Goal: Task Accomplishment & Management: Manage account settings

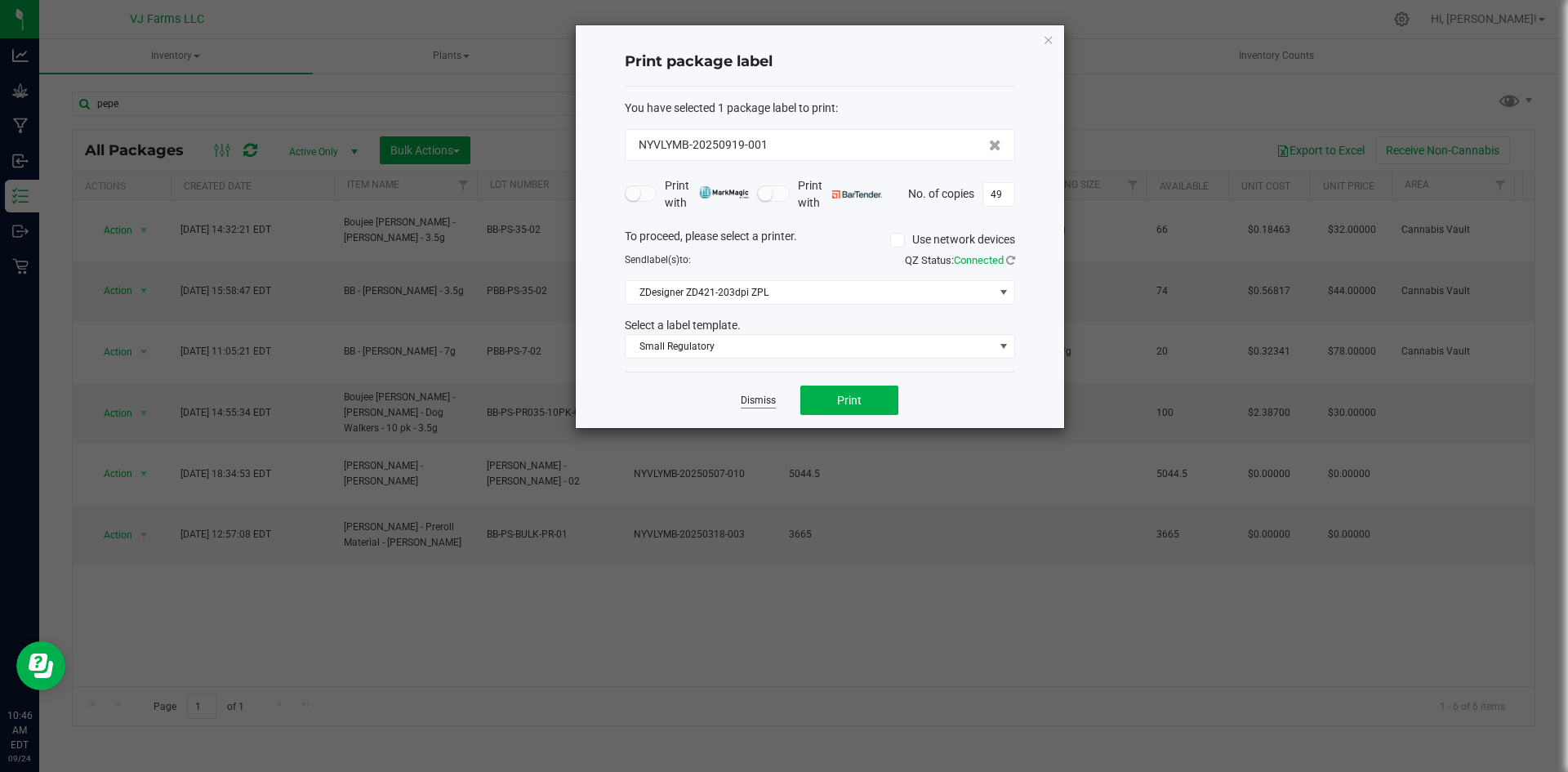
click at [765, 396] on link "Dismiss" at bounding box center [758, 401] width 35 height 14
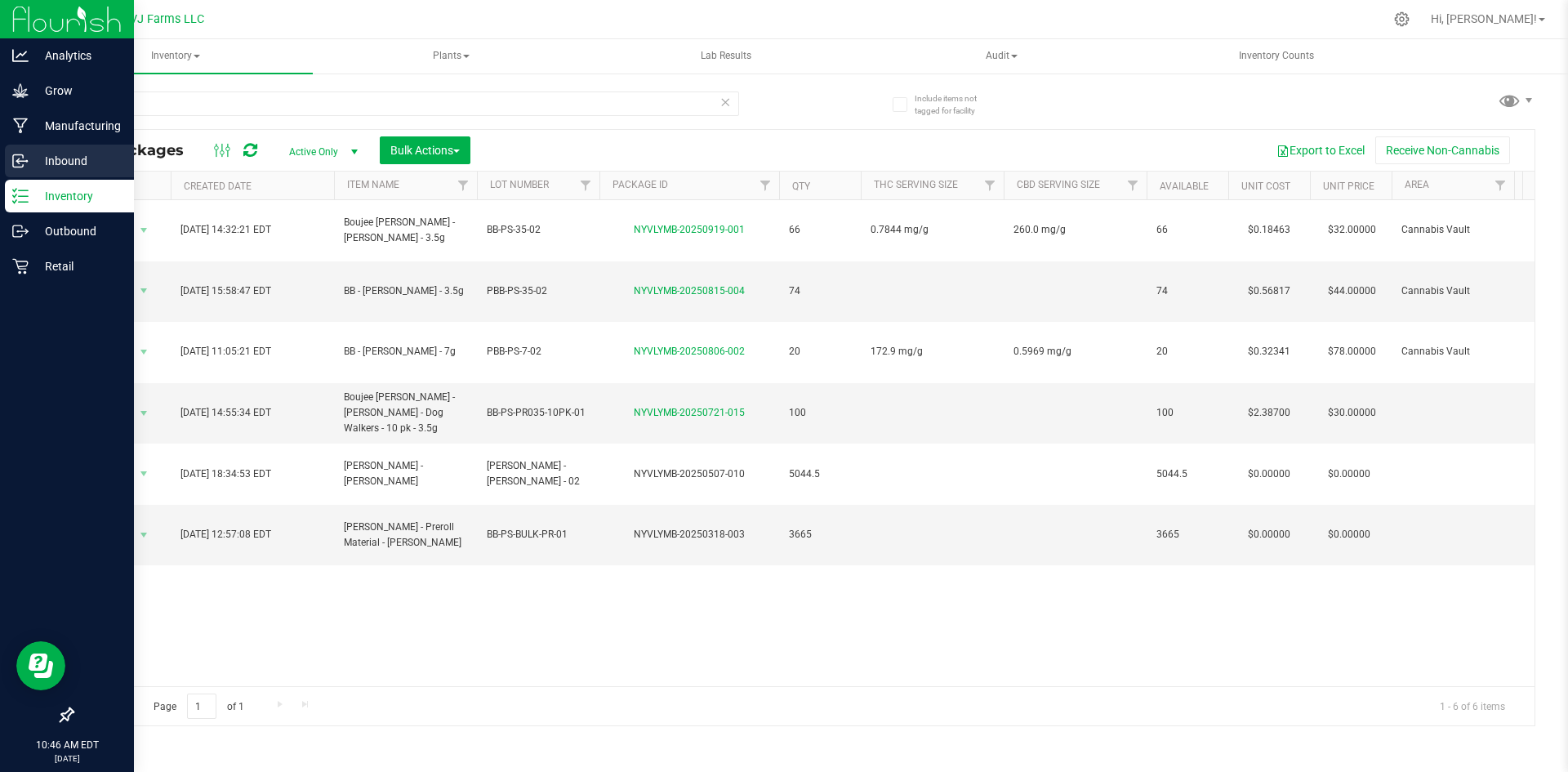
click at [85, 165] on p "Inbound" at bounding box center [77, 160] width 98 height 20
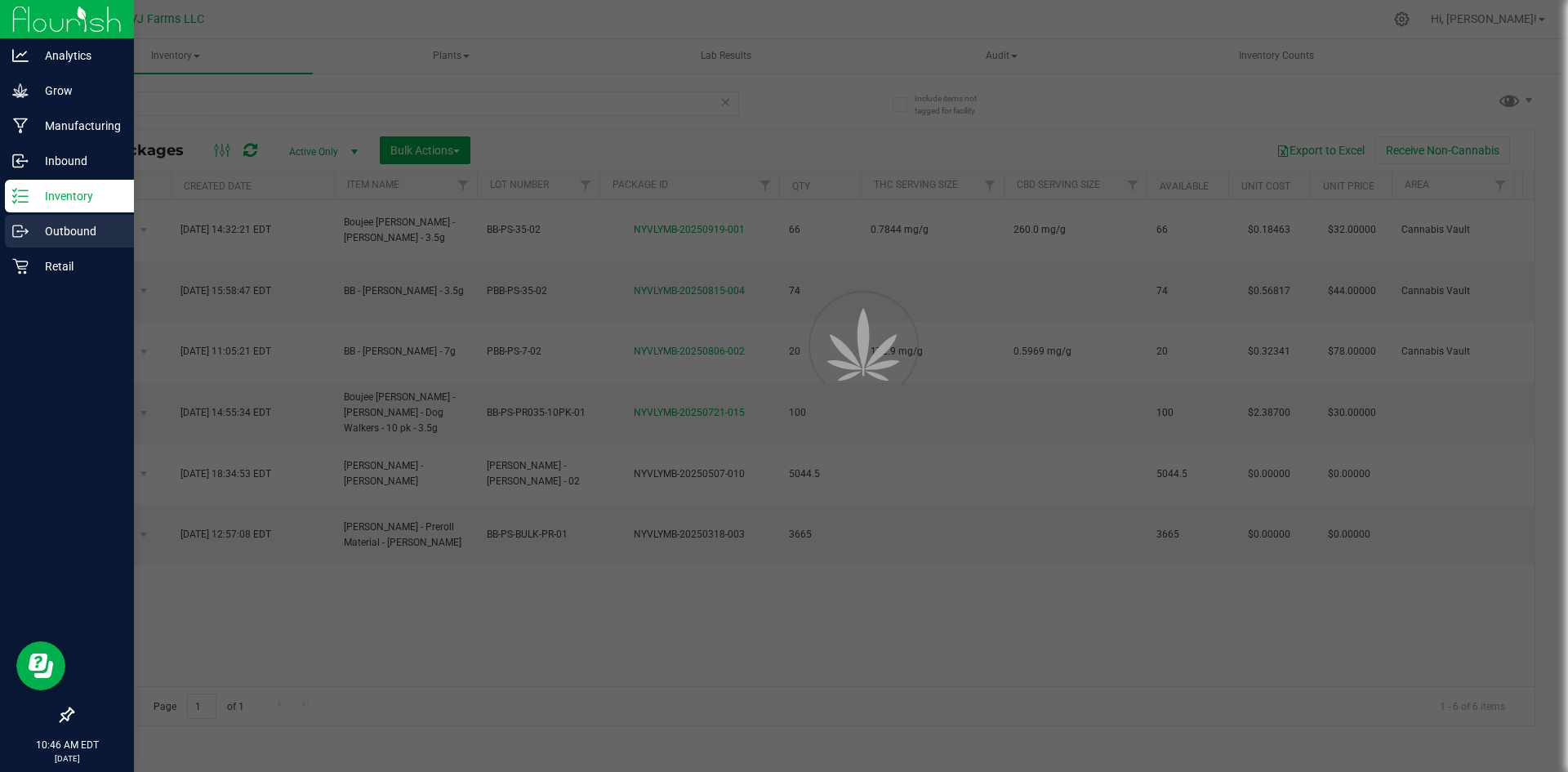
click at [77, 234] on p "Outbound" at bounding box center [77, 231] width 98 height 20
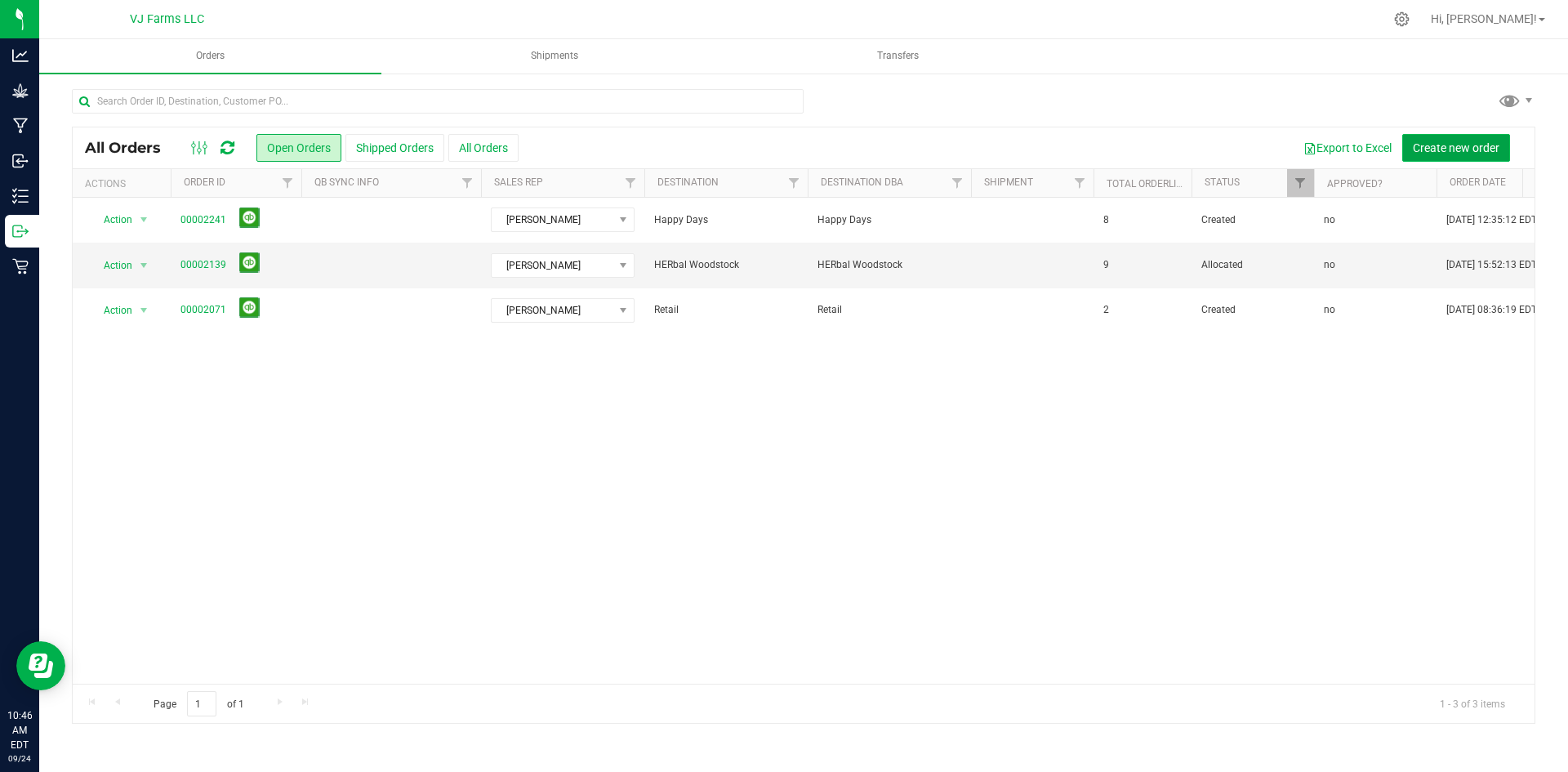
click at [1472, 147] on span "Create new order" at bounding box center [1456, 147] width 87 height 13
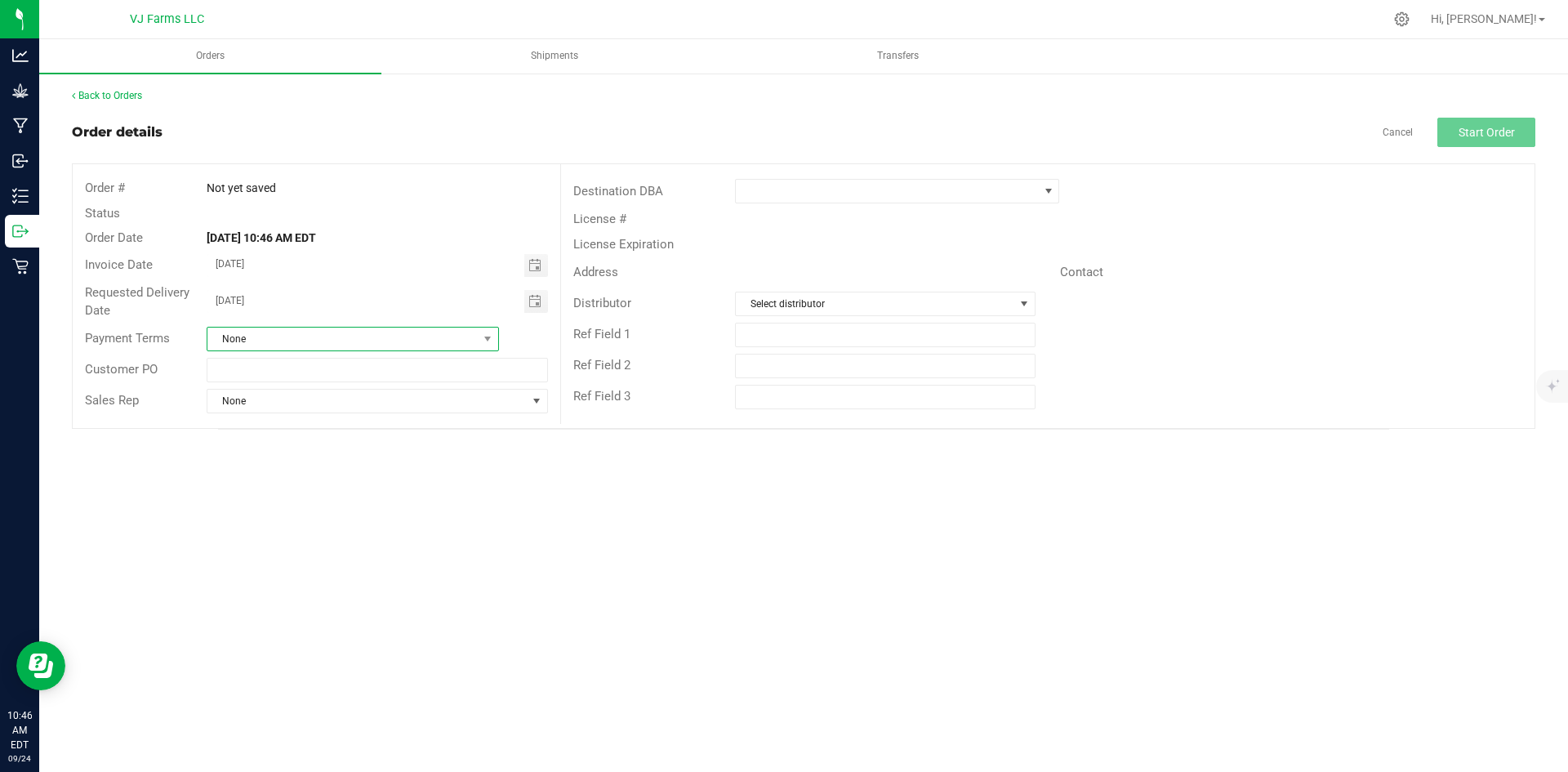
click at [302, 346] on span "None" at bounding box center [342, 339] width 270 height 23
click at [785, 628] on div "Orders Shipments Transfers Back to Orders Order details Cancel Start Order Orde…" at bounding box center [803, 405] width 1529 height 733
click at [830, 203] on span at bounding box center [898, 191] width 325 height 24
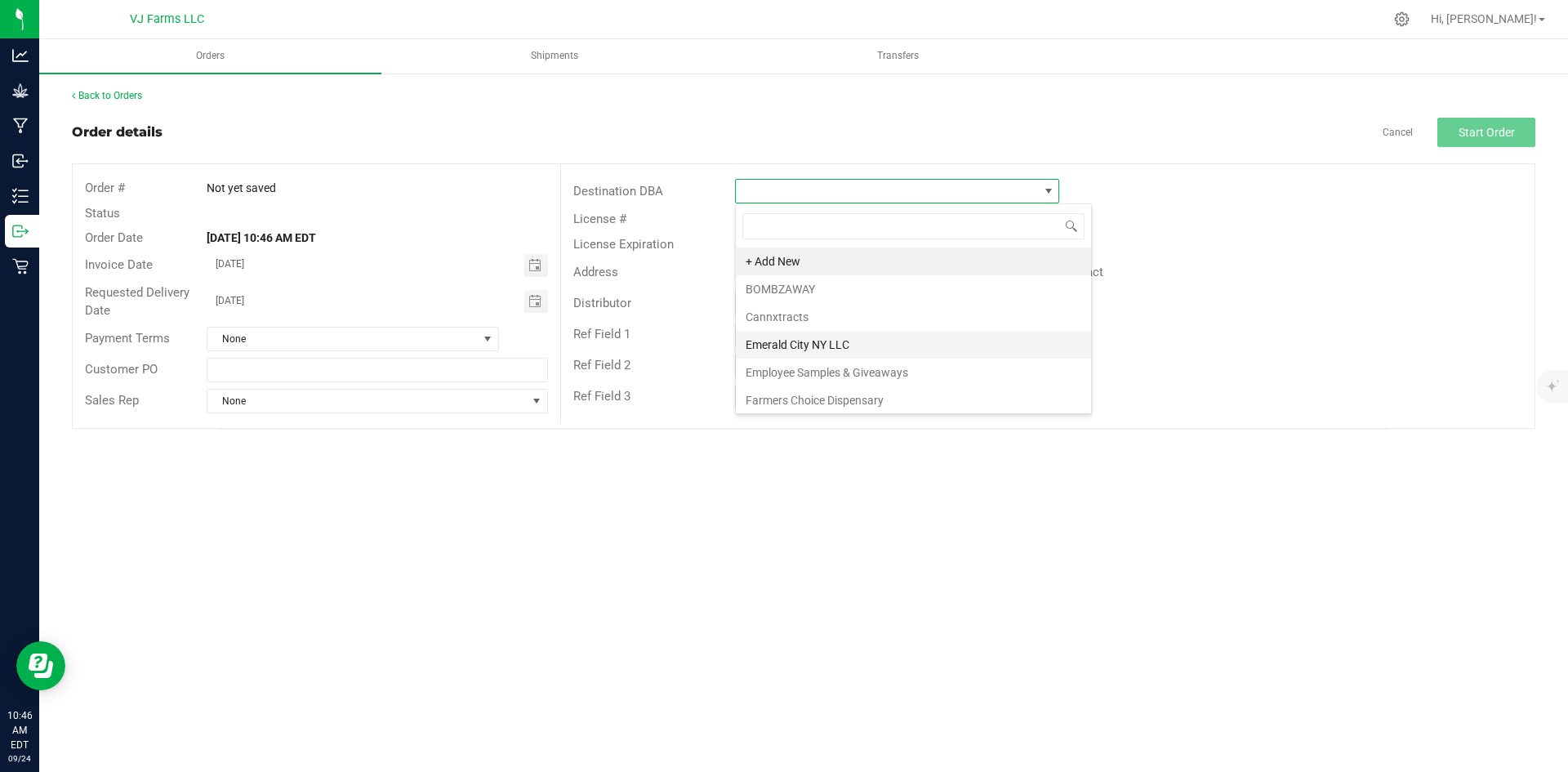
scroll to position [82, 0]
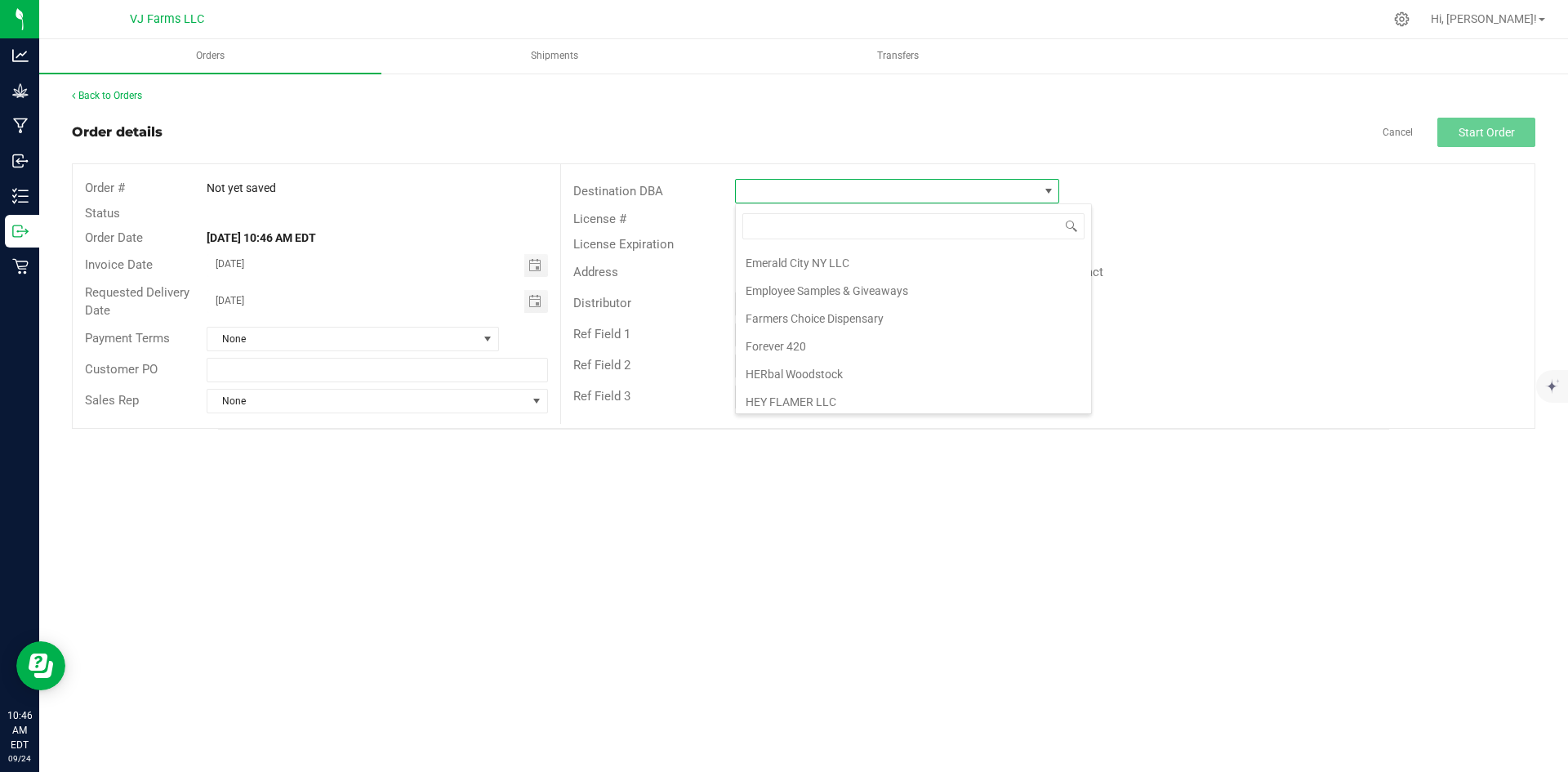
click at [822, 204] on div "+ Add New BOMBZAWAY Cannxtracts Emerald City [GEOGRAPHIC_DATA] LLC Employee Sam…" at bounding box center [914, 308] width 357 height 210
click at [795, 229] on input at bounding box center [914, 226] width 342 height 25
type input "key"
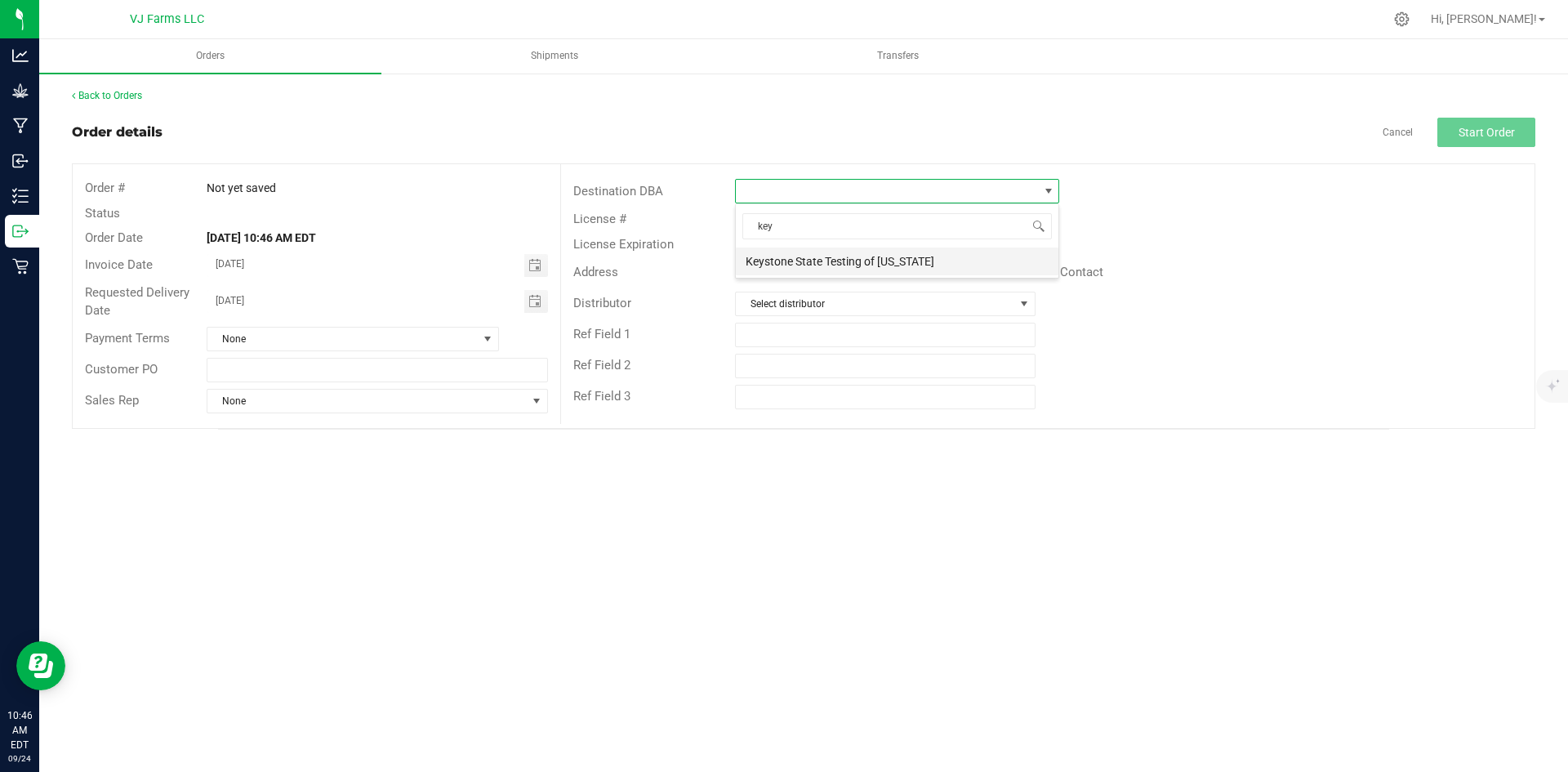
click at [828, 254] on li "Keystone State Testing of [US_STATE]" at bounding box center [897, 261] width 323 height 27
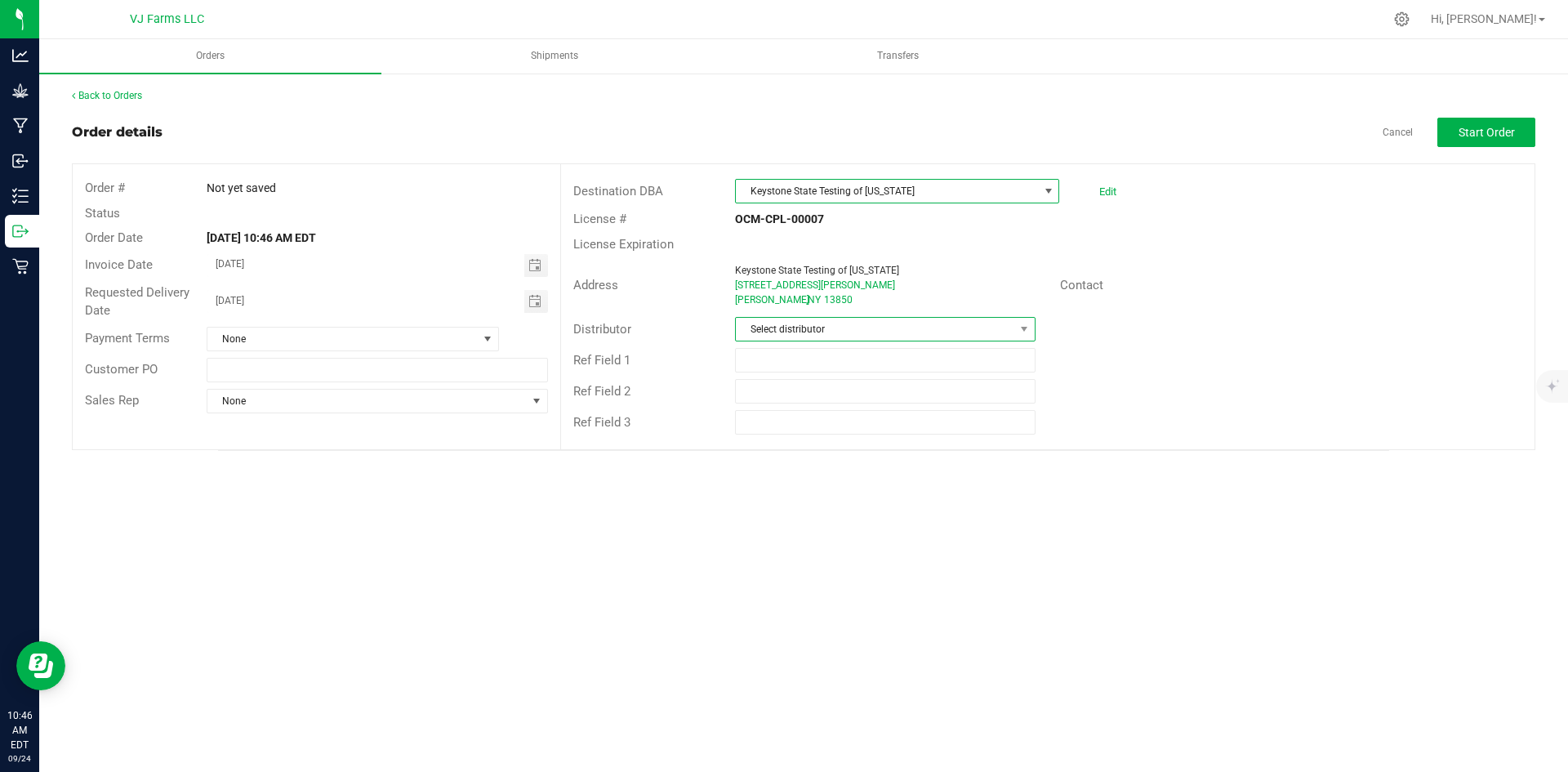
click at [909, 335] on span "Select distributor" at bounding box center [874, 329] width 278 height 23
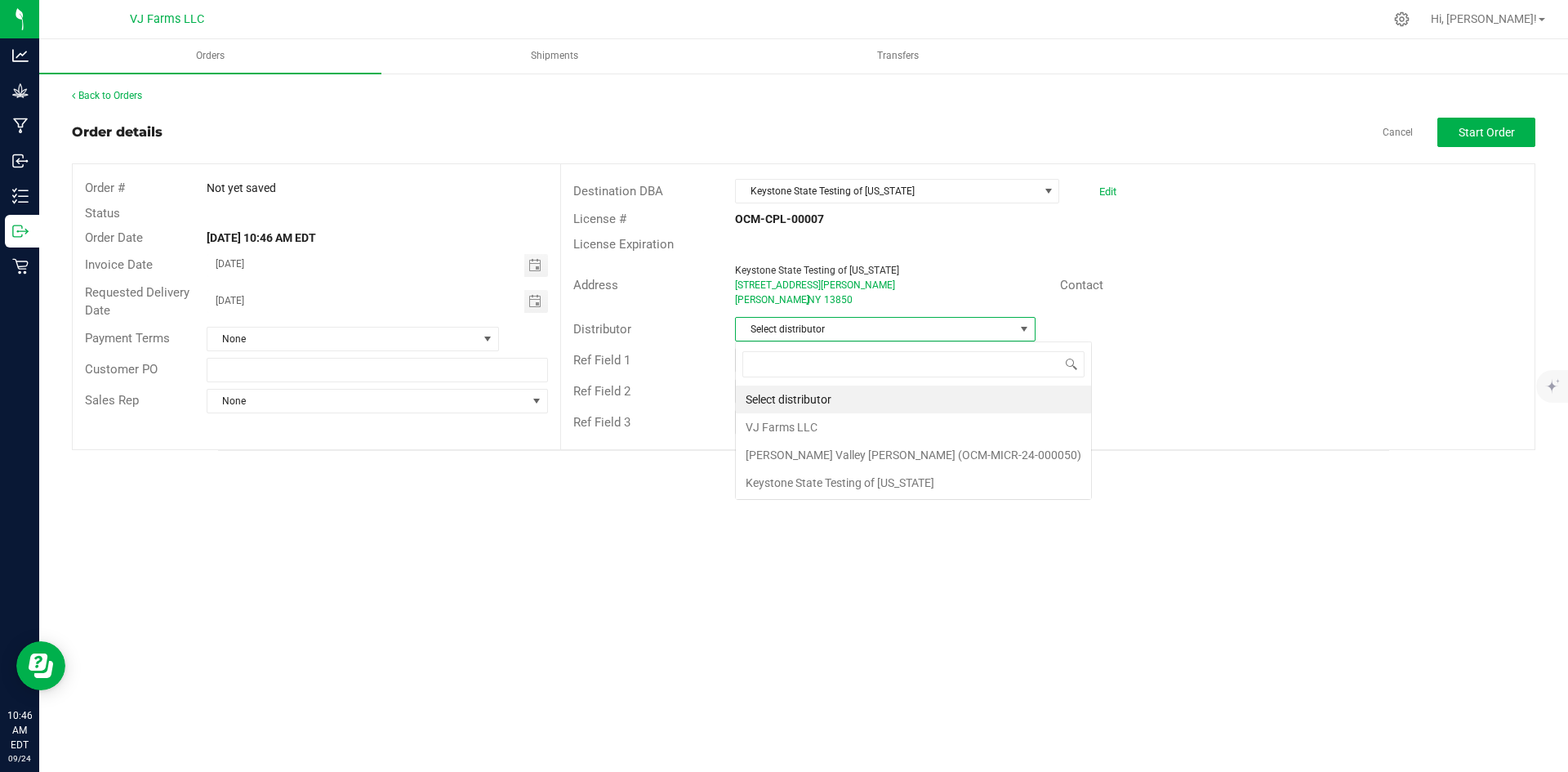
scroll to position [24, 300]
click at [795, 429] on li "VJ Farms LLC" at bounding box center [913, 428] width 355 height 27
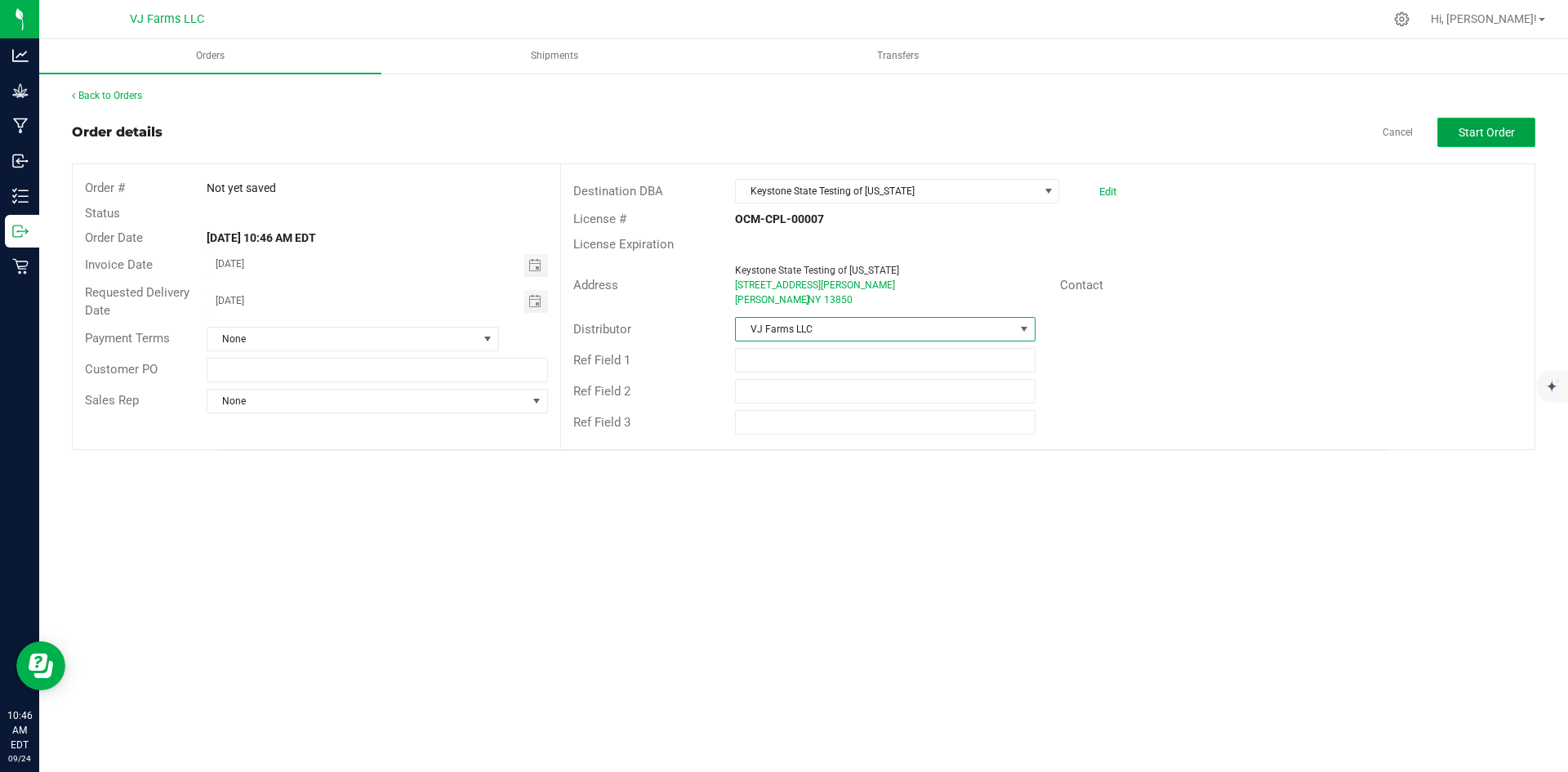
click at [1522, 129] on button "Start Order" at bounding box center [1487, 132] width 98 height 29
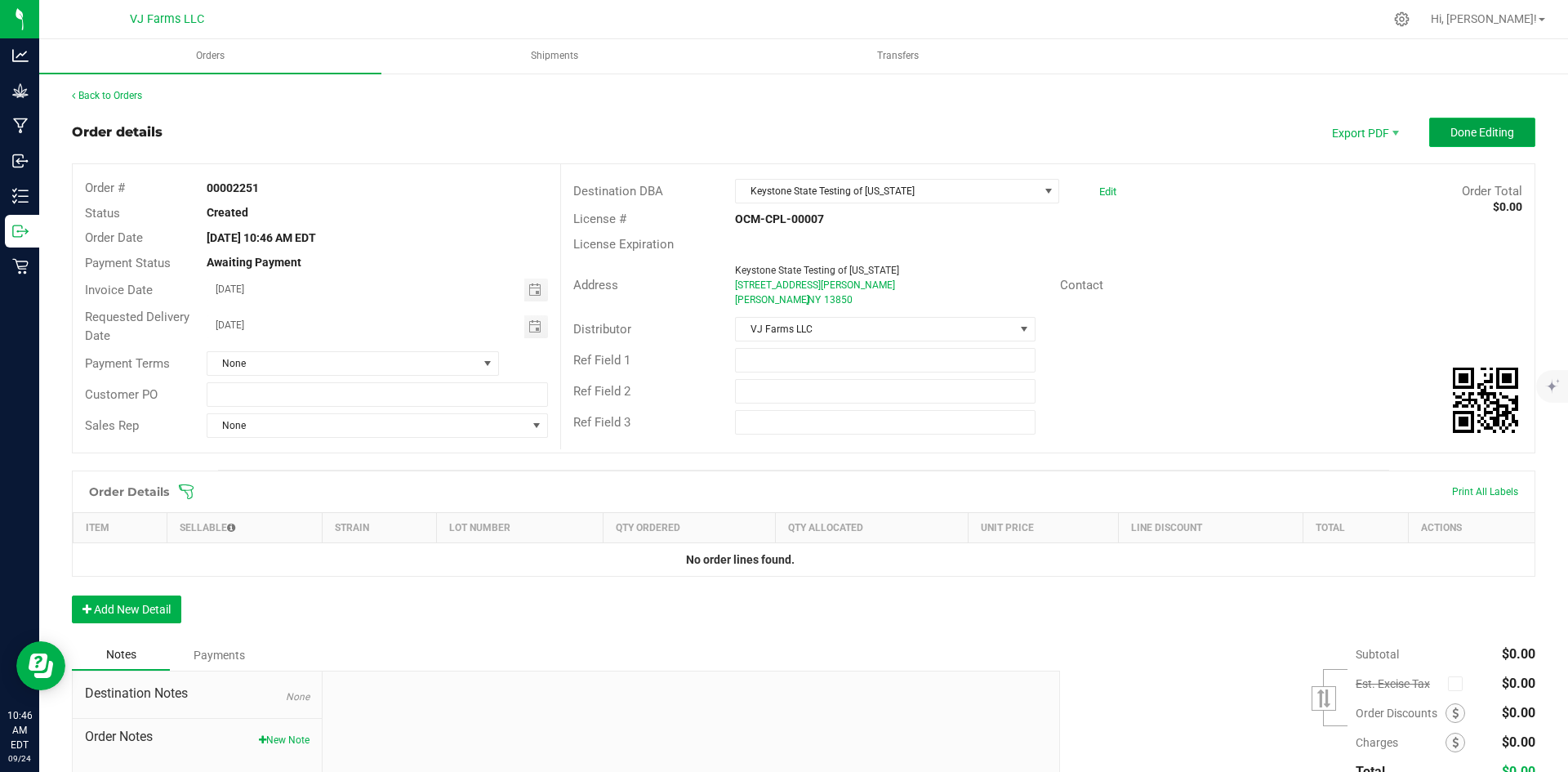
click at [1460, 120] on button "Done Editing" at bounding box center [1482, 132] width 107 height 29
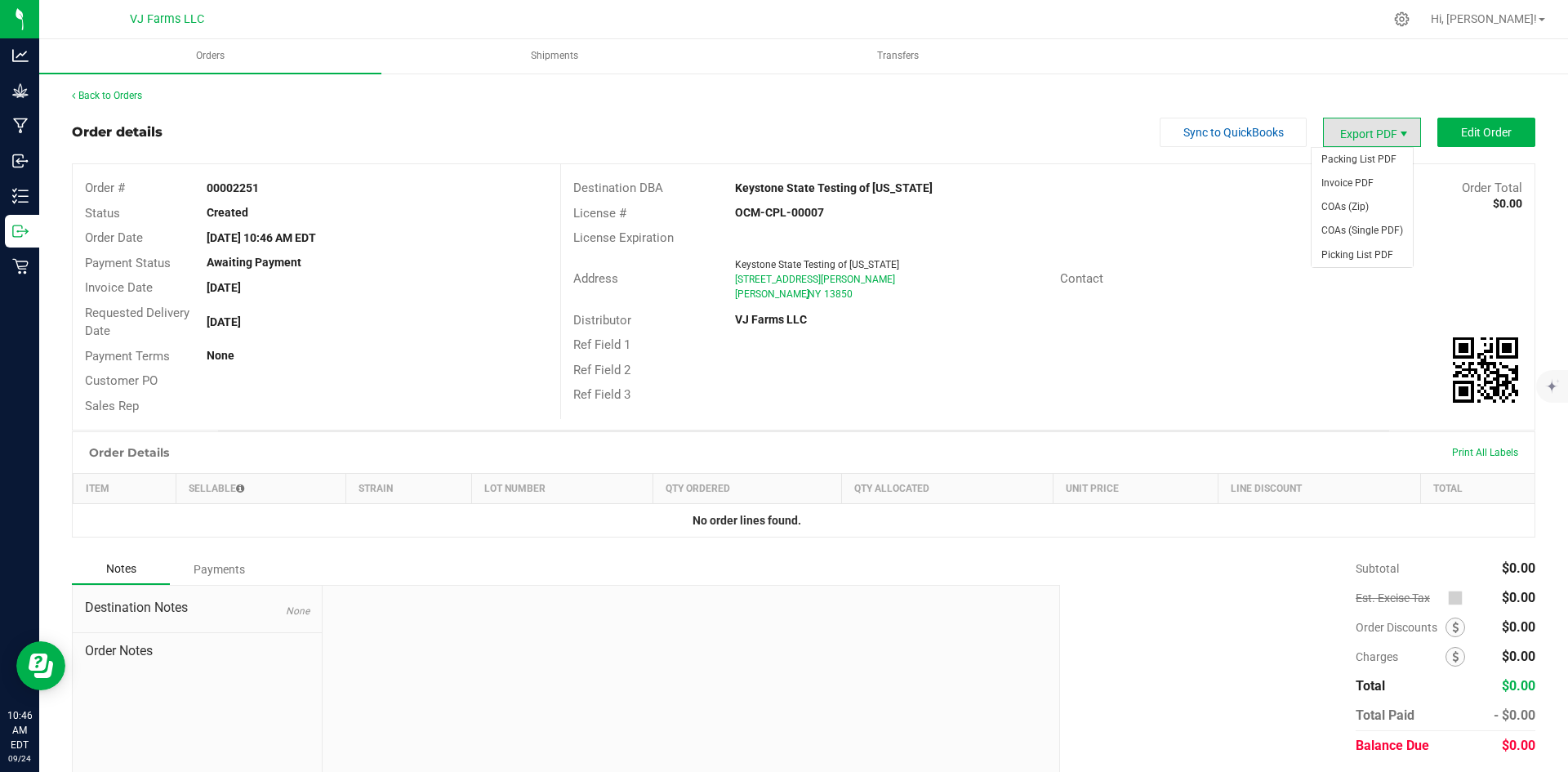
click at [1398, 127] on span "Export PDF" at bounding box center [1404, 133] width 13 height 13
click at [1361, 131] on span "Export PDF" at bounding box center [1372, 132] width 98 height 29
click at [1345, 126] on span "Export PDF" at bounding box center [1372, 132] width 98 height 29
click at [1218, 298] on div "Address Keystone State Testing of [US_STATE] [STREET_ADDRESS][PERSON_NAME][PERS…" at bounding box center [1048, 279] width 973 height 57
click at [541, 58] on span "Shipments" at bounding box center [555, 56] width 92 height 14
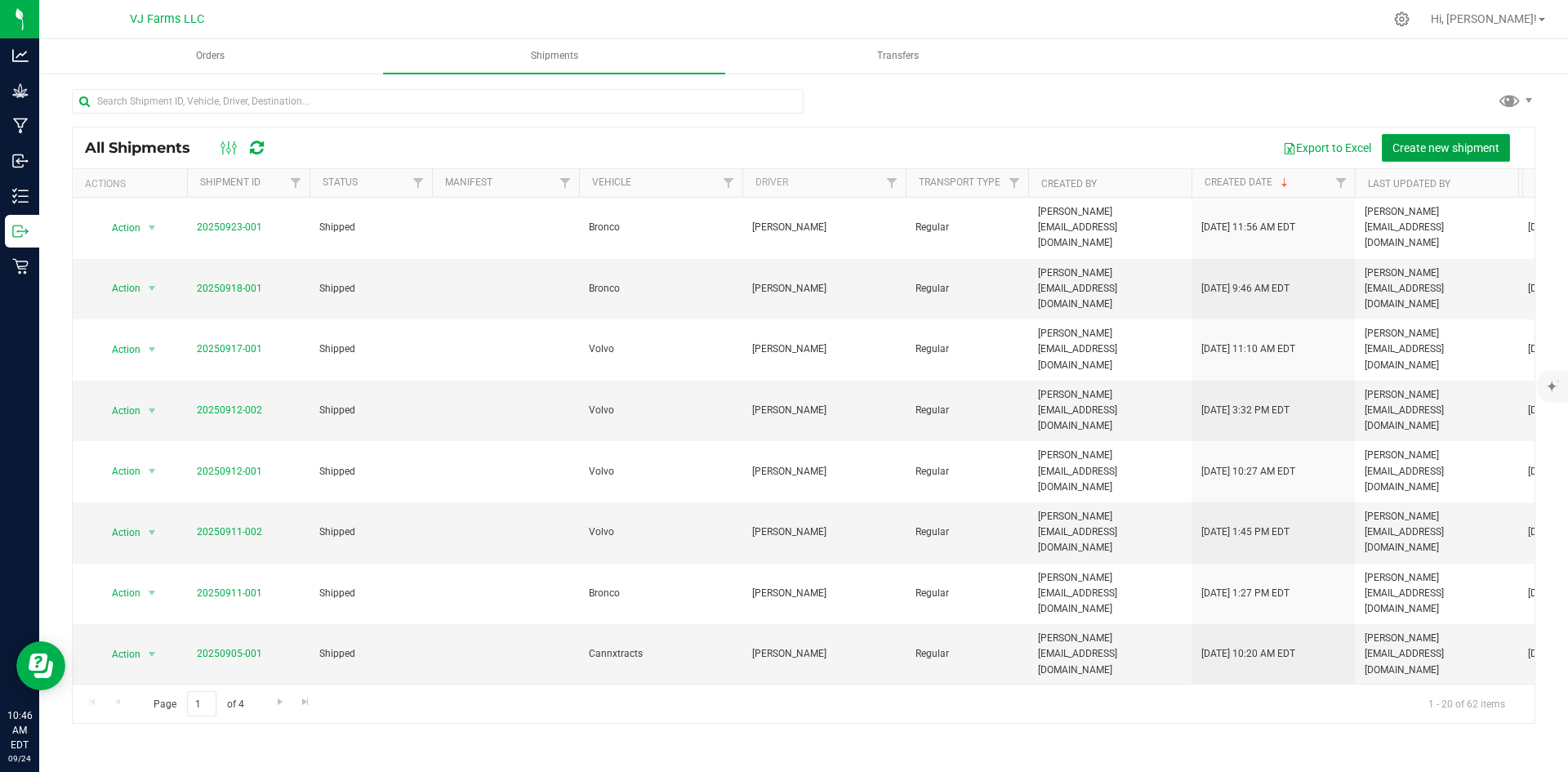
click at [1458, 146] on span "Create new shipment" at bounding box center [1446, 147] width 107 height 13
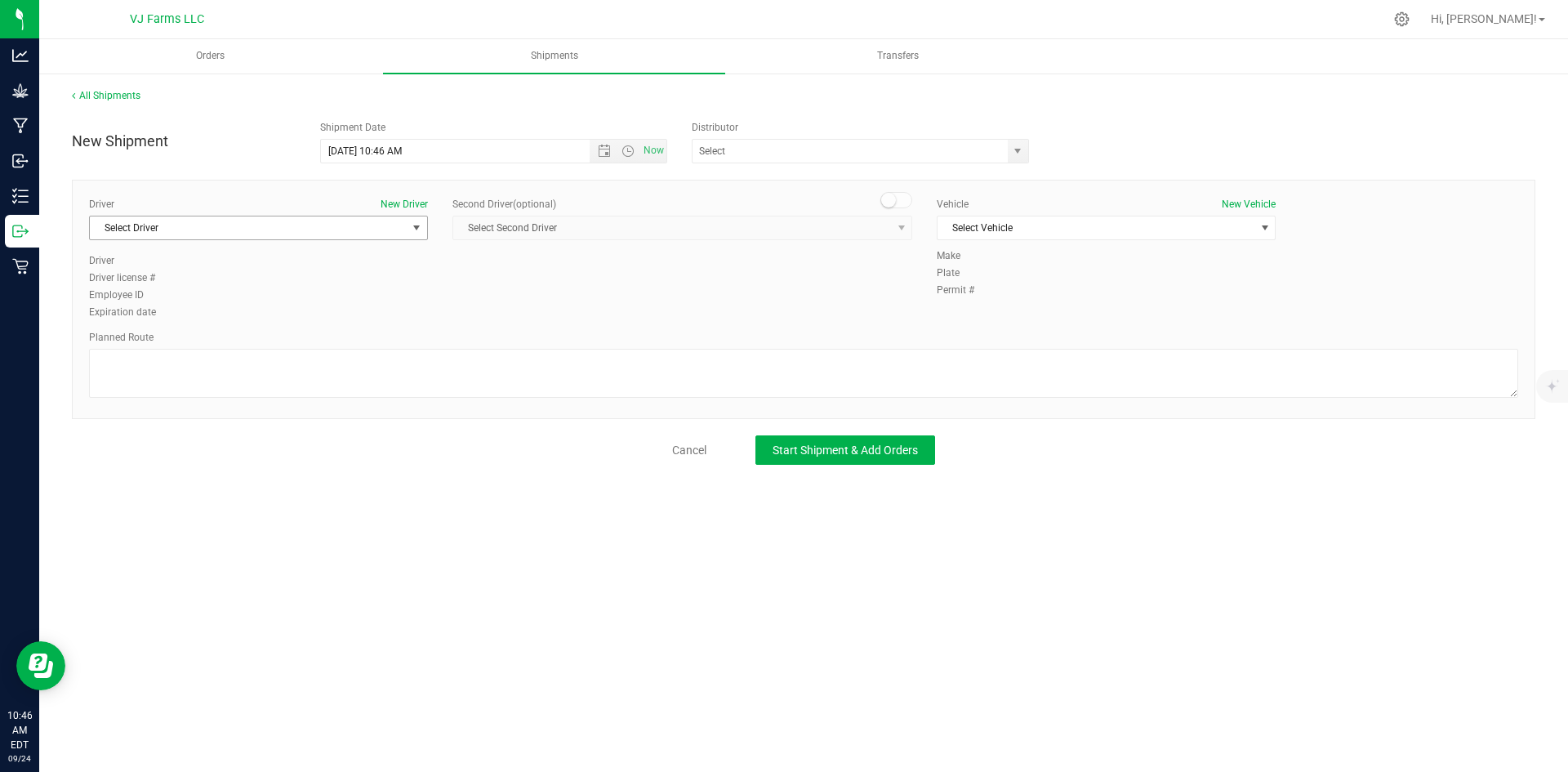
click at [359, 229] on span "Select Driver" at bounding box center [248, 227] width 317 height 23
click at [1011, 230] on span "Select Vehicle" at bounding box center [1097, 227] width 317 height 23
click at [1030, 399] on li "NE Botanicals" at bounding box center [1106, 401] width 337 height 24
click at [349, 223] on span "Select Driver" at bounding box center [248, 227] width 317 height 23
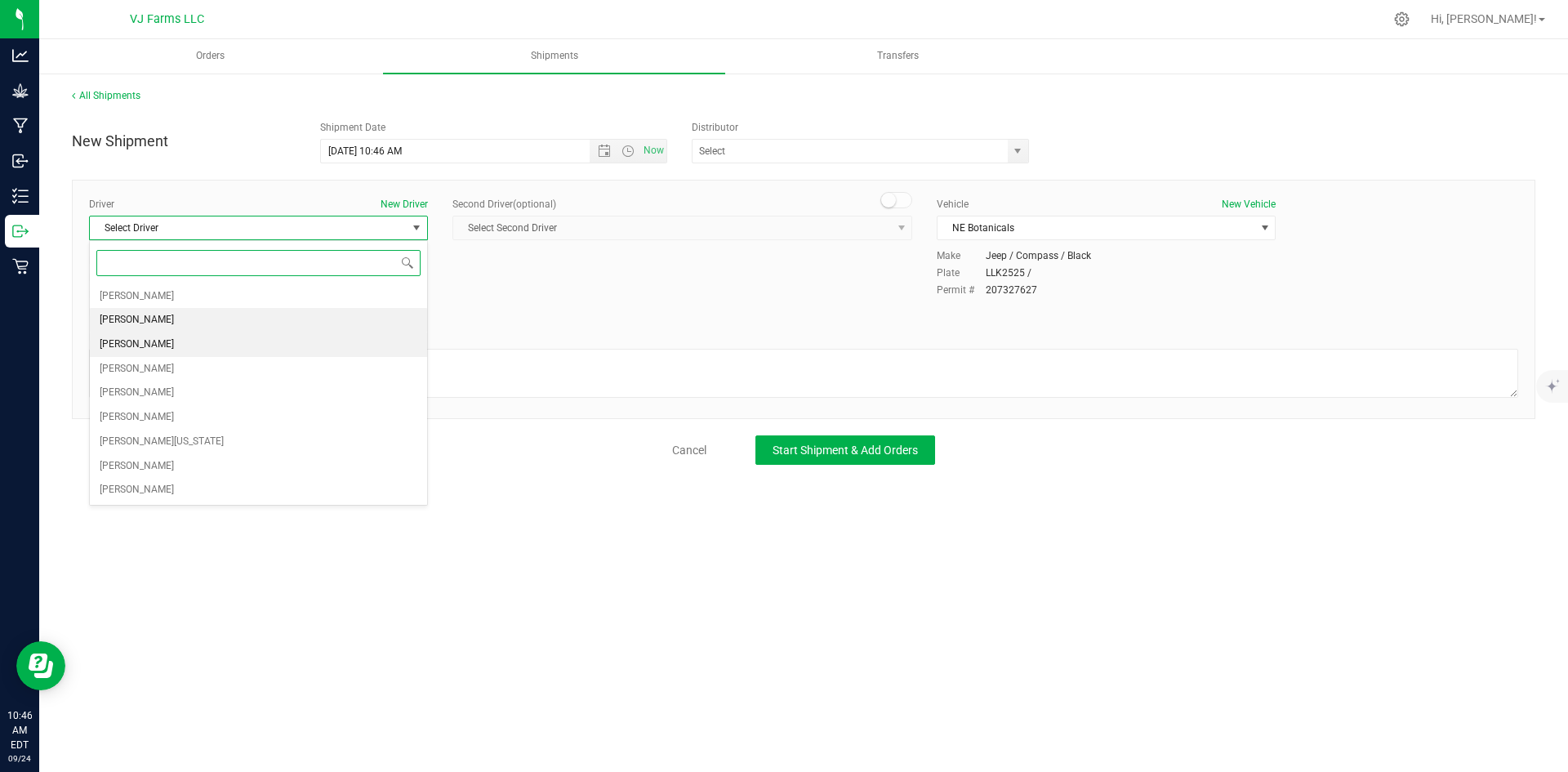
click at [299, 348] on li "[PERSON_NAME]" at bounding box center [258, 344] width 337 height 24
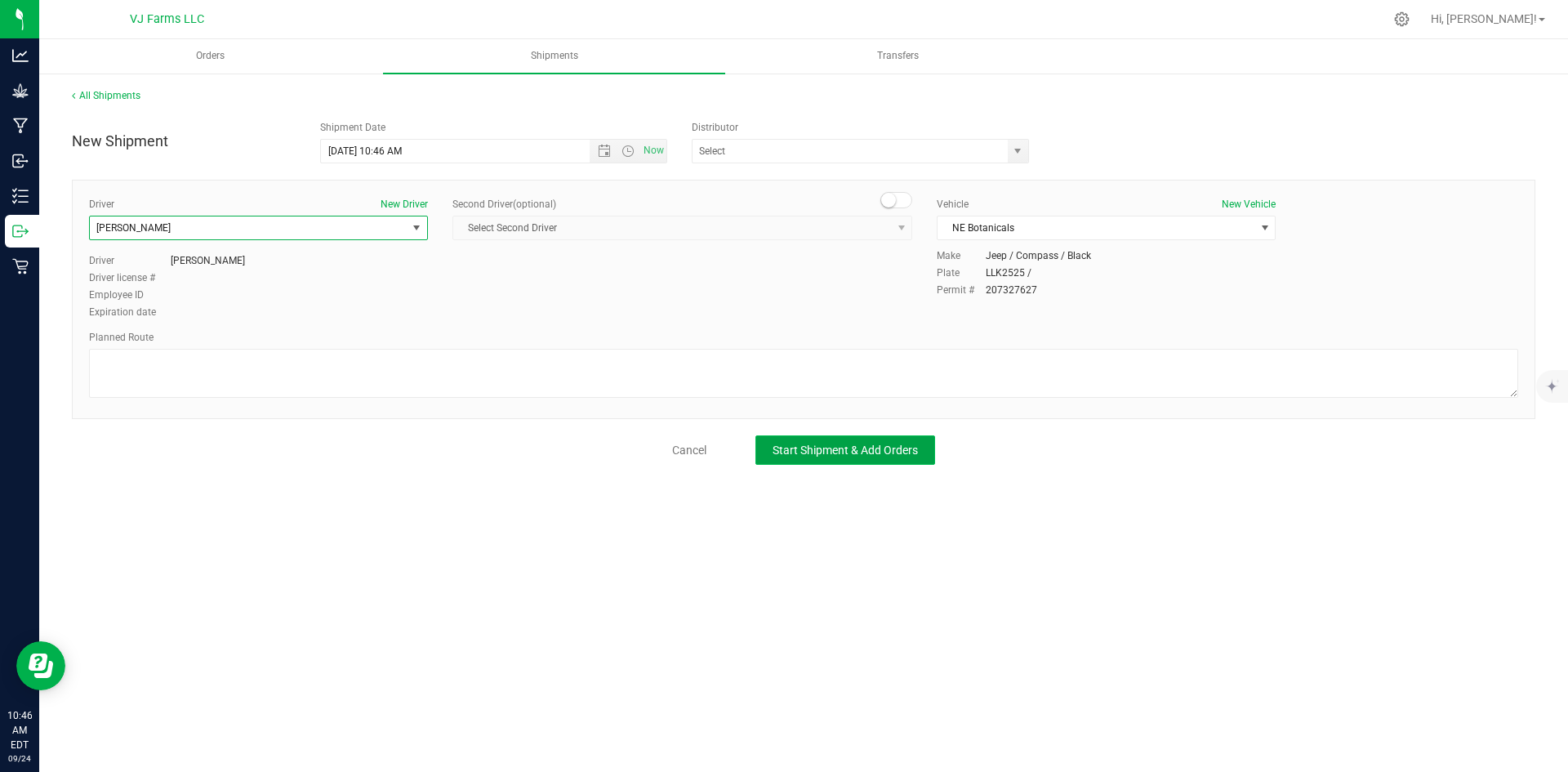
click at [889, 447] on span "Start Shipment & Add Orders" at bounding box center [845, 449] width 146 height 13
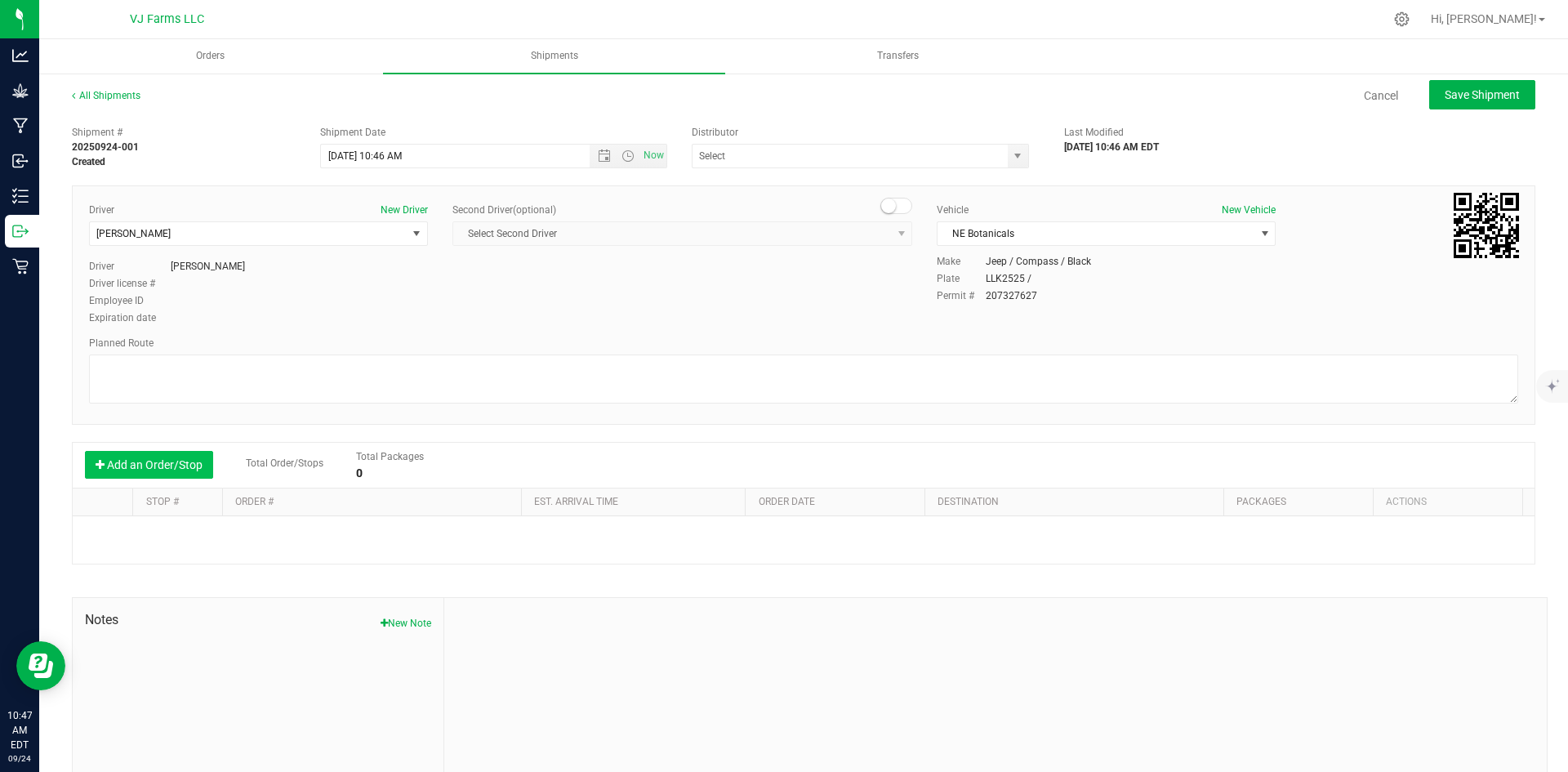
click at [143, 461] on button "Add an Order/Stop" at bounding box center [149, 465] width 128 height 27
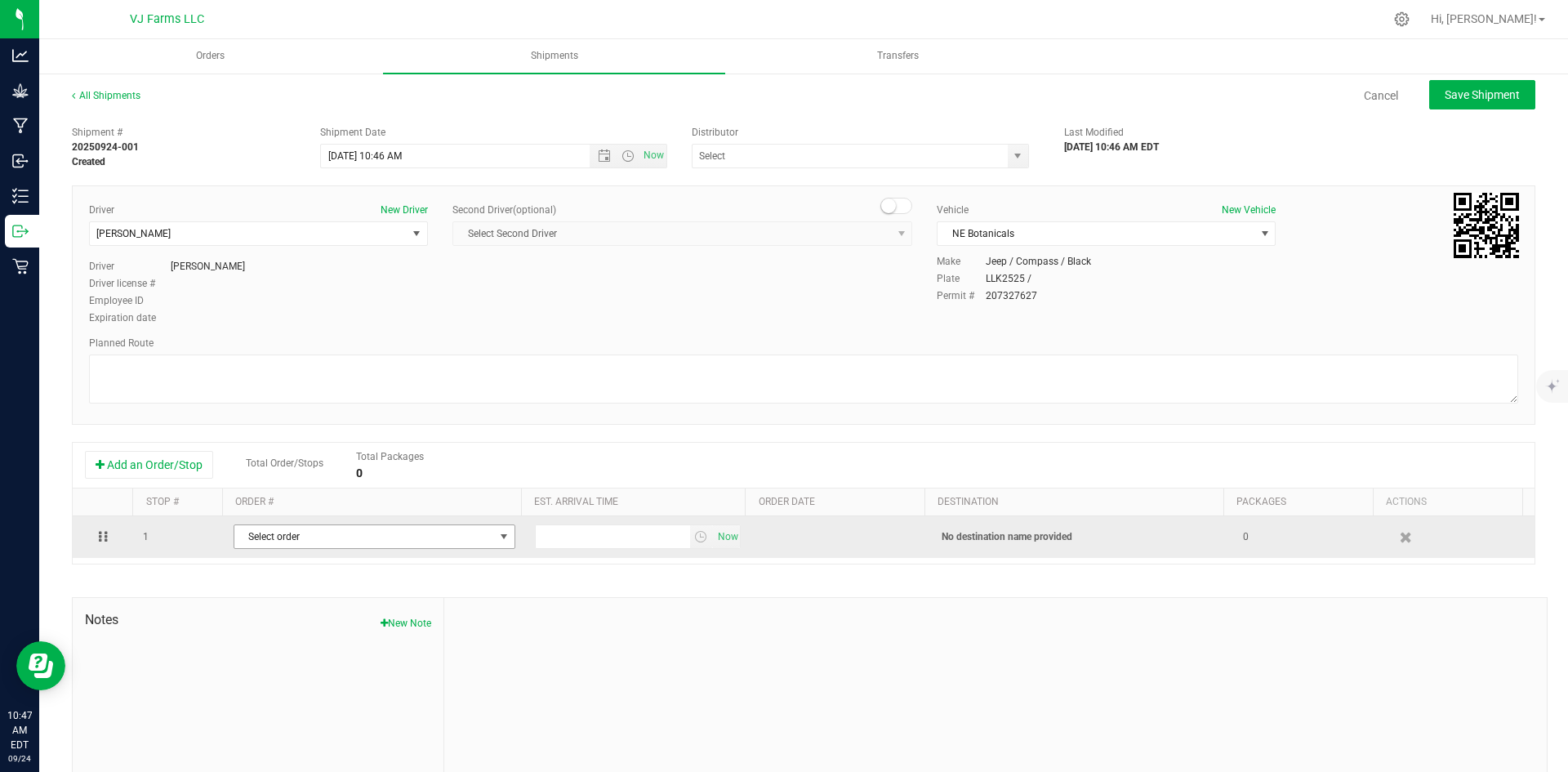
click at [293, 533] on span "Select order" at bounding box center [365, 536] width 260 height 23
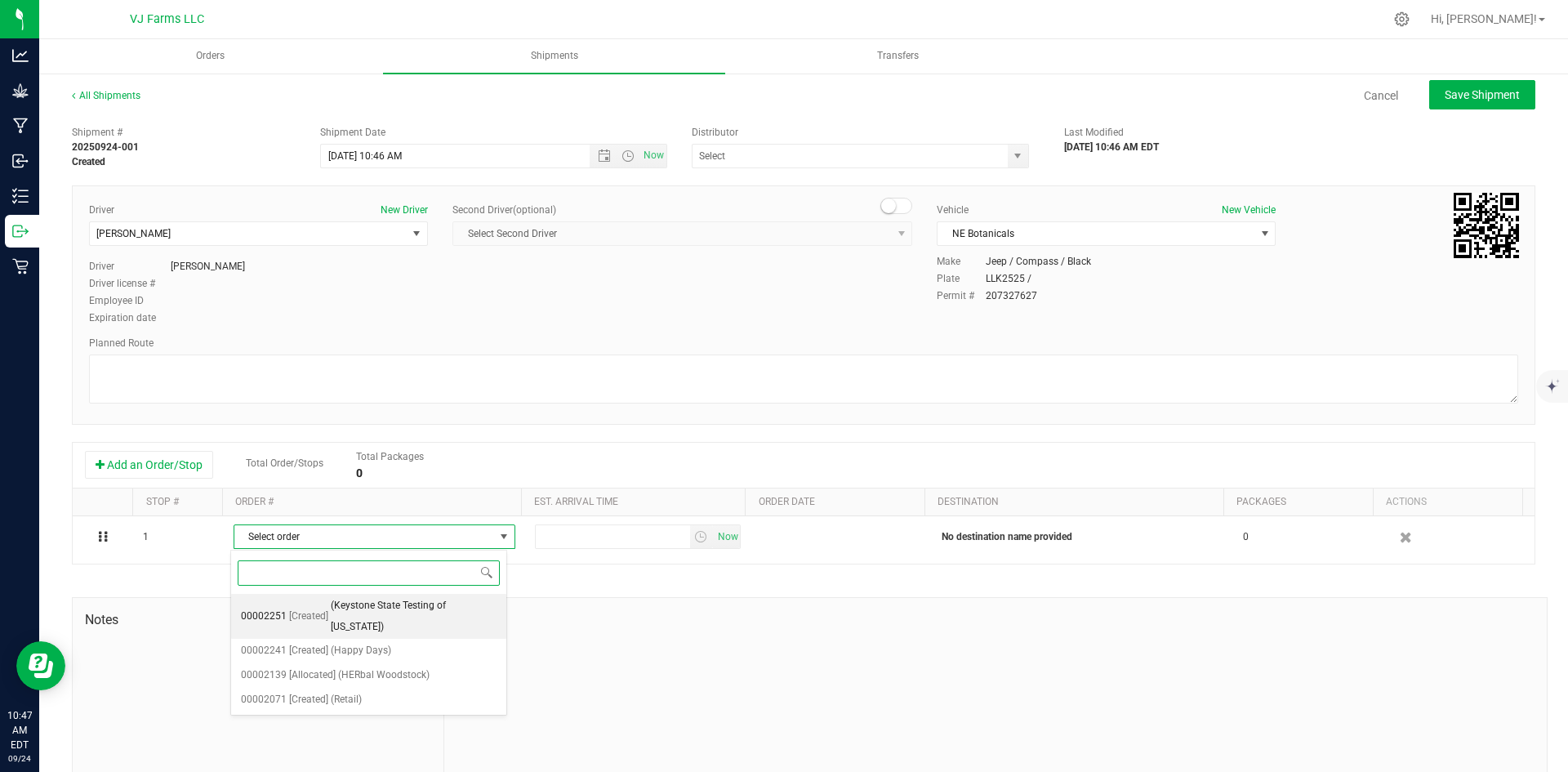
click at [365, 610] on span "(Keystone State Testing of [US_STATE])" at bounding box center [414, 616] width 166 height 42
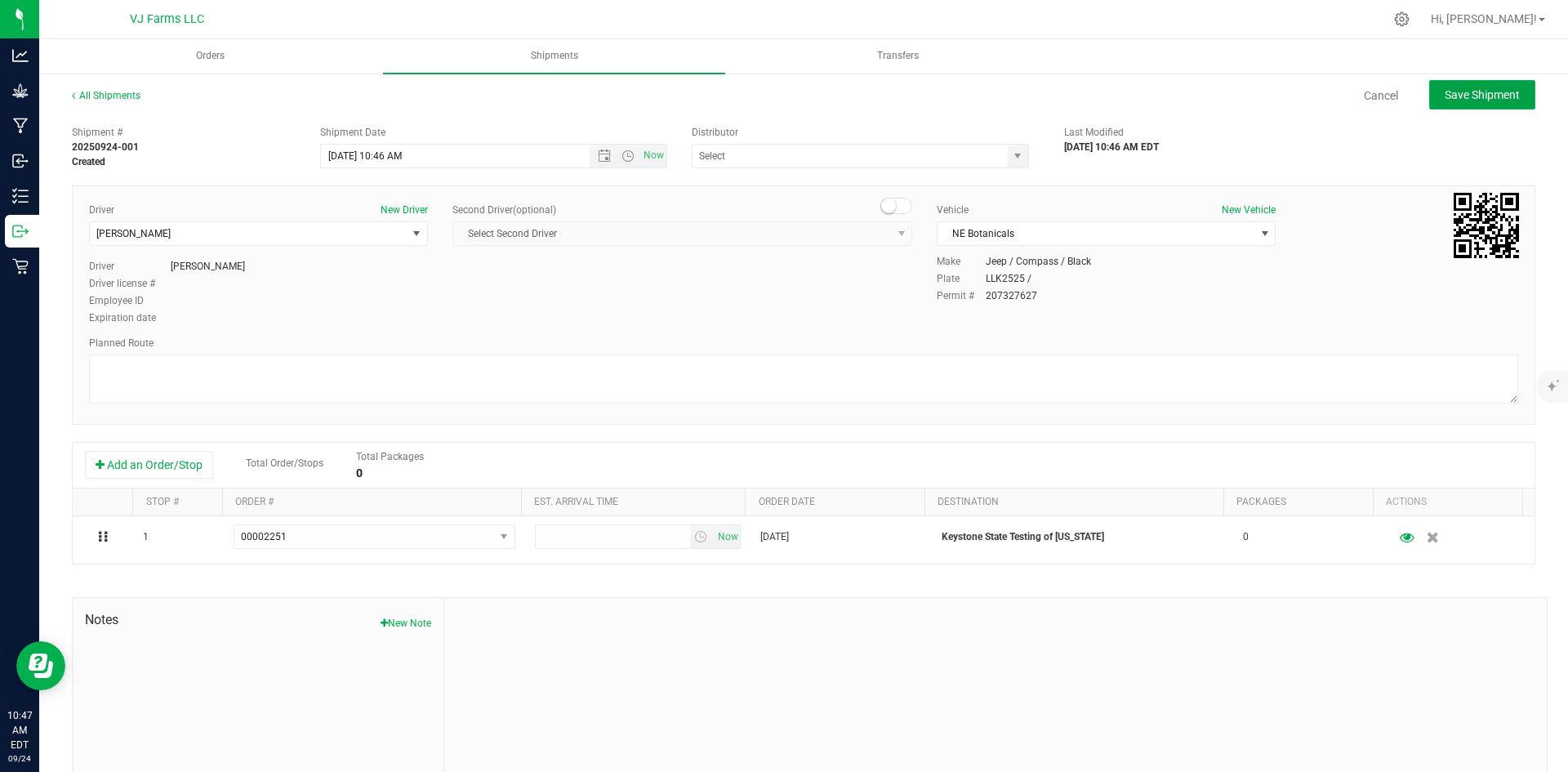
click at [1468, 93] on span "Save Shipment" at bounding box center [1482, 94] width 75 height 13
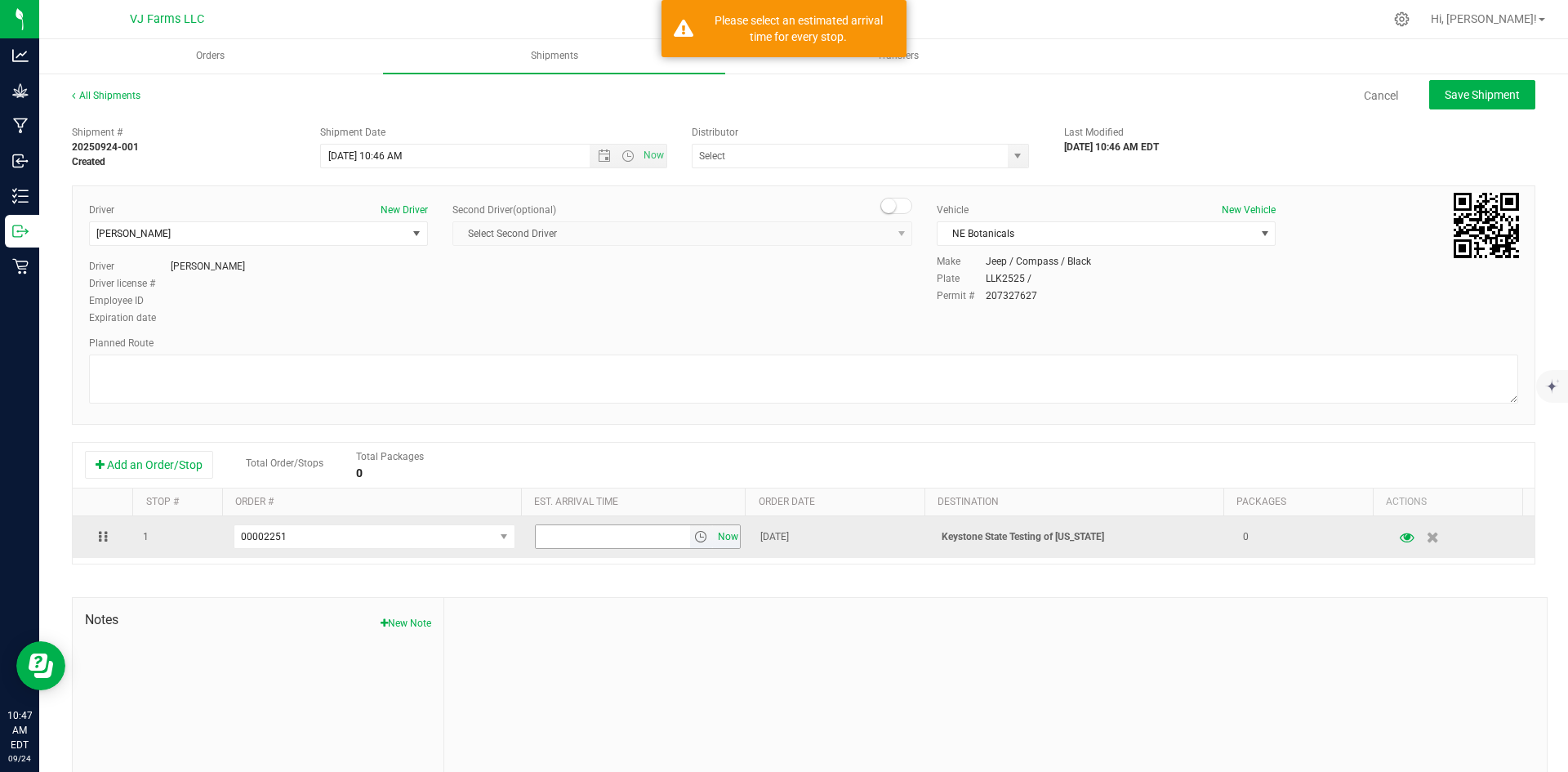
click at [714, 543] on span "Now" at bounding box center [728, 537] width 27 height 23
click at [694, 536] on span "select" at bounding box center [700, 536] width 13 height 13
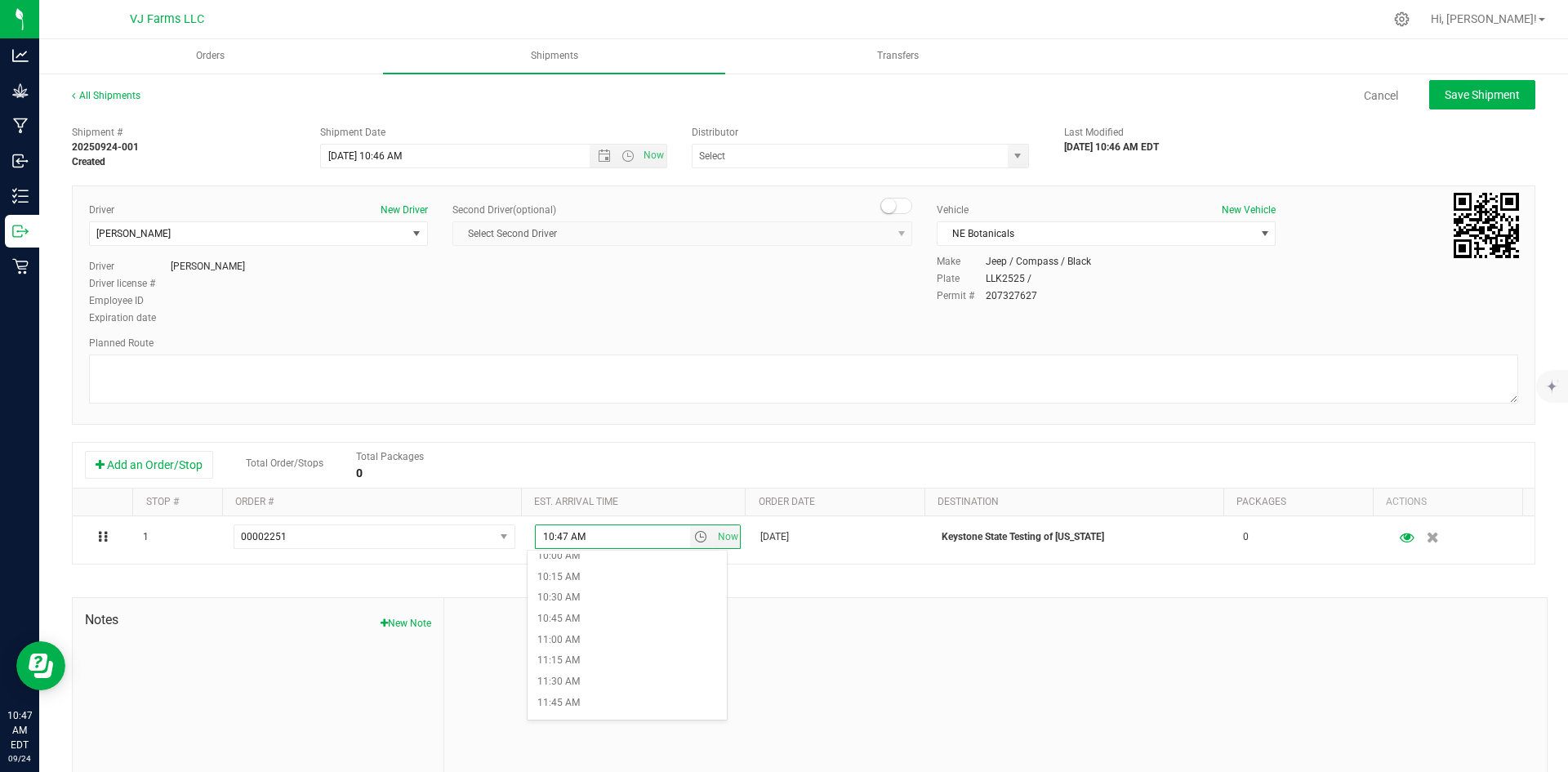
scroll to position [899, 0]
click at [606, 677] on li "12:00 PM" at bounding box center [627, 673] width 200 height 22
click at [1488, 101] on span "Save Shipment" at bounding box center [1482, 94] width 75 height 13
type input "[DATE] 2:46 PM"
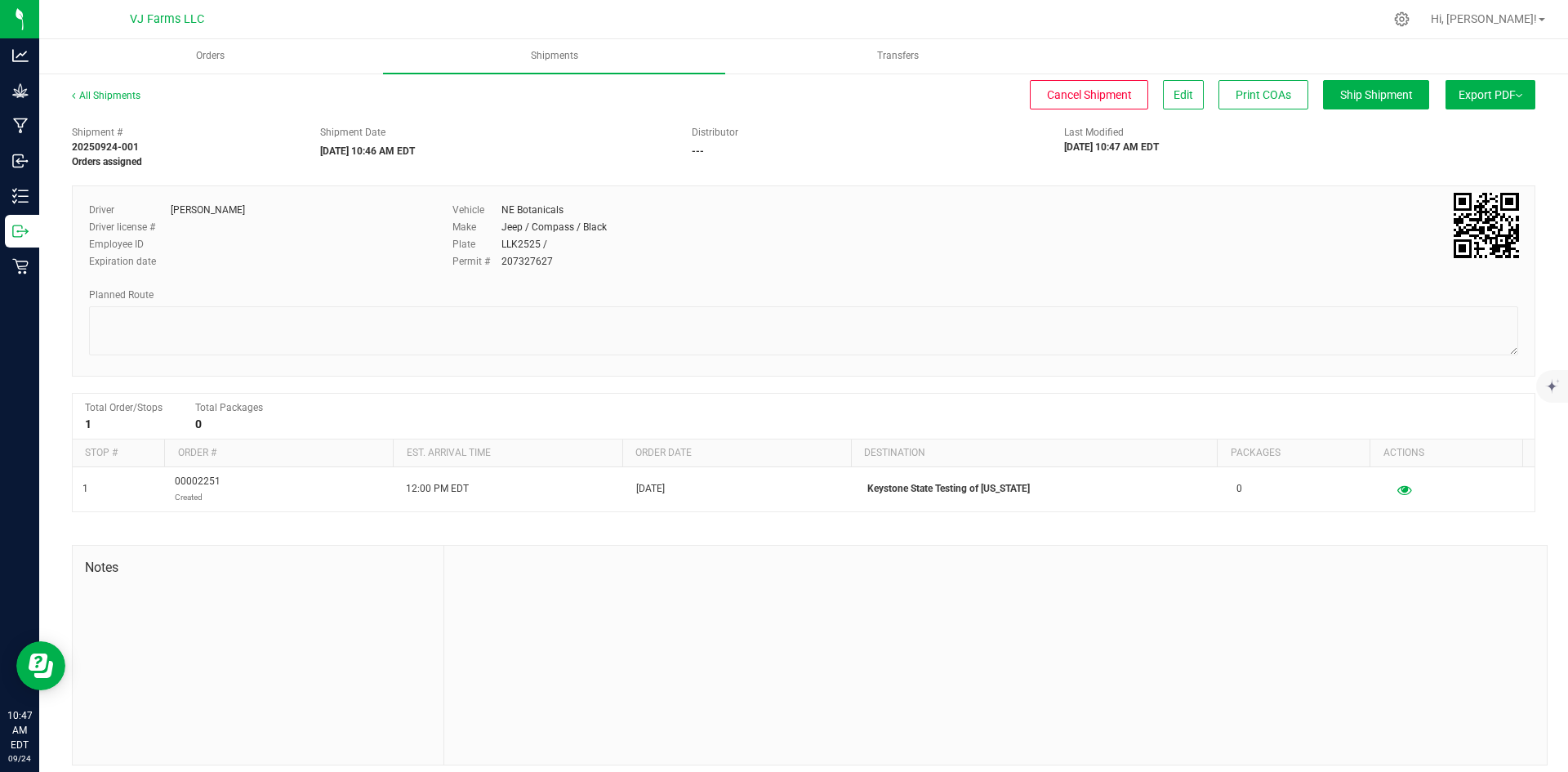
click at [1464, 81] on button "Export PDF" at bounding box center [1491, 95] width 90 height 29
click at [1481, 136] on span "Manifest by Package ID" at bounding box center [1466, 131] width 104 height 12
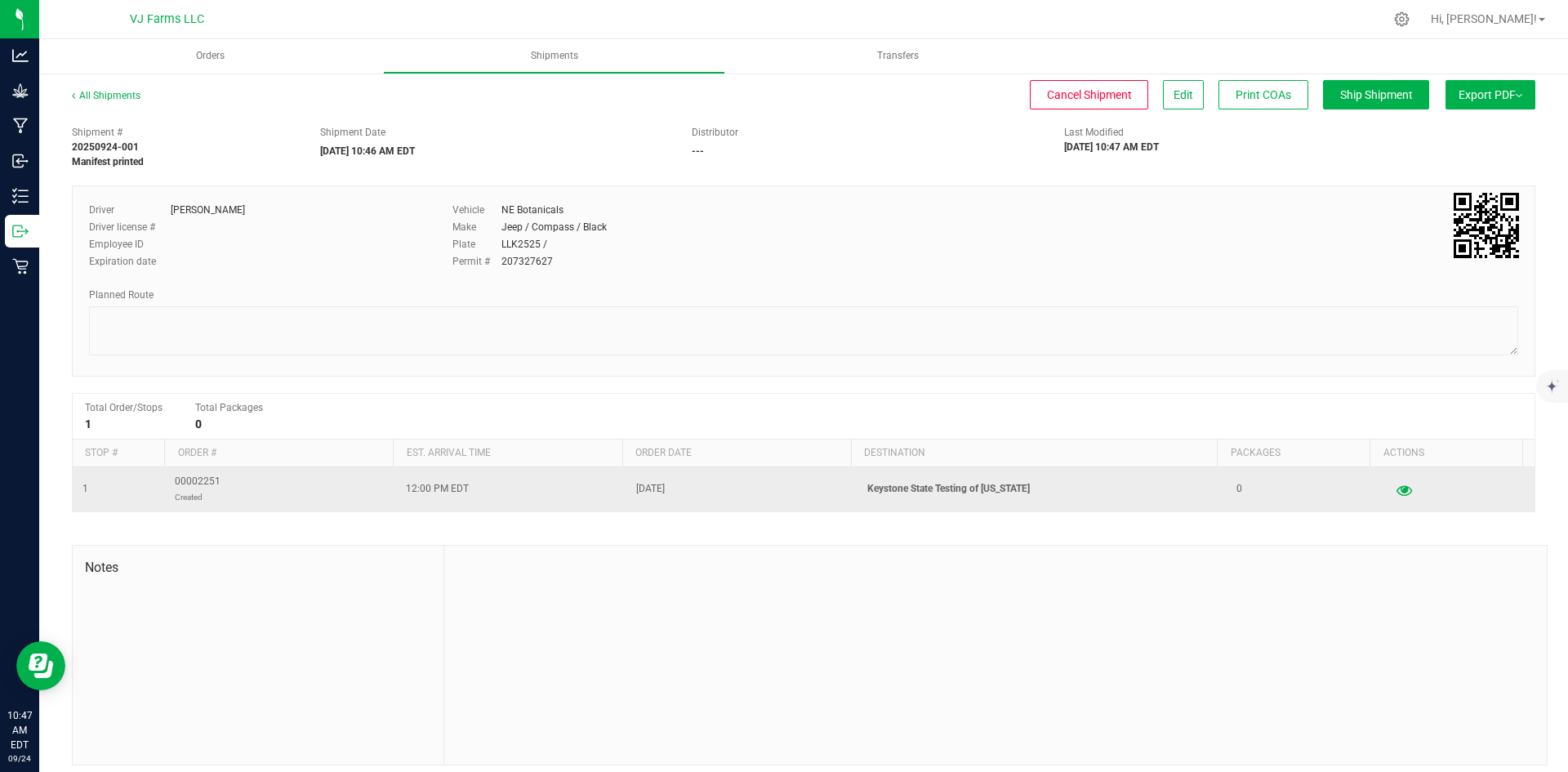
click at [1397, 491] on icon "button" at bounding box center [1405, 489] width 16 height 12
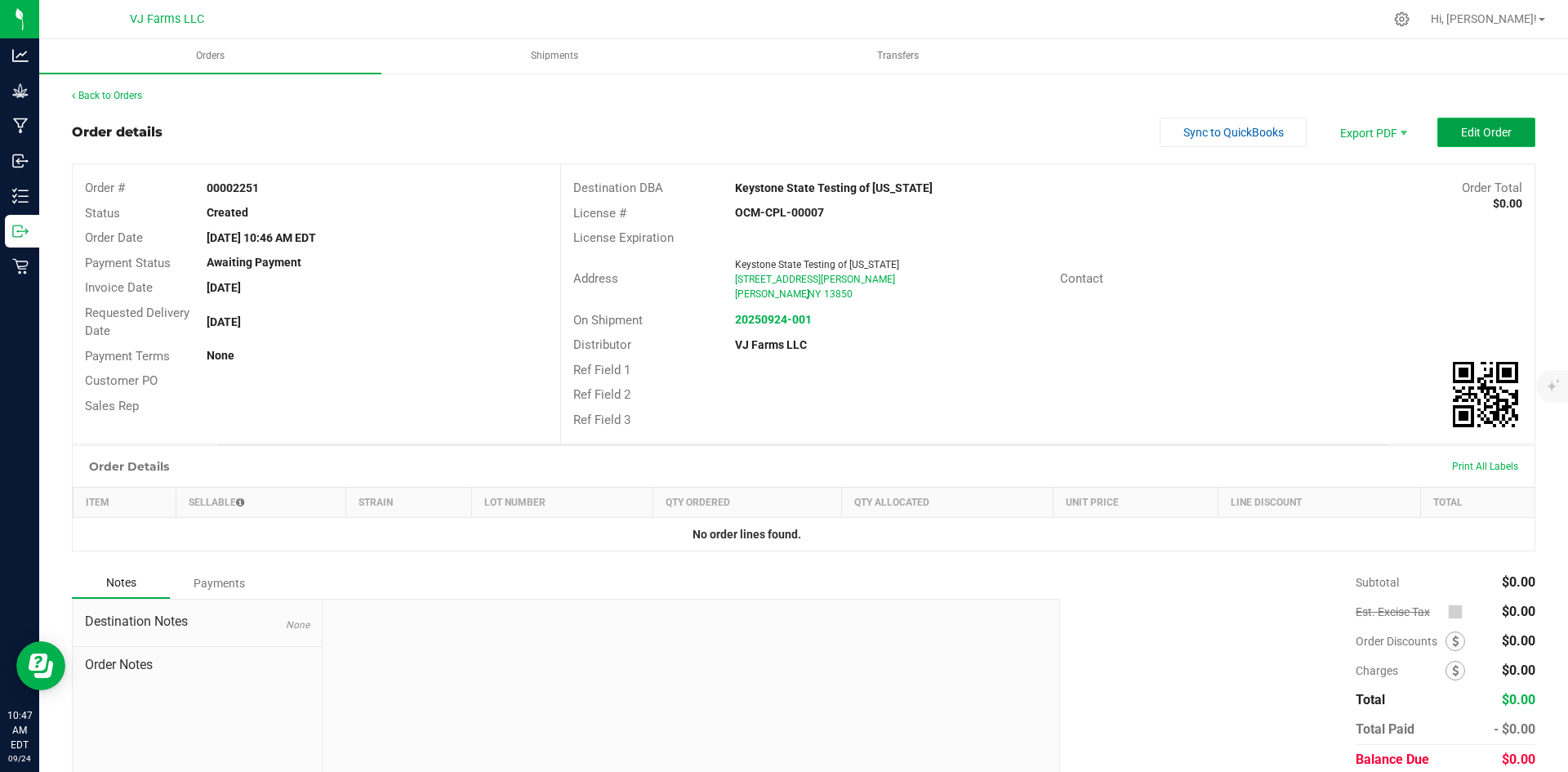
click at [1473, 128] on span "Edit Order" at bounding box center [1487, 132] width 51 height 13
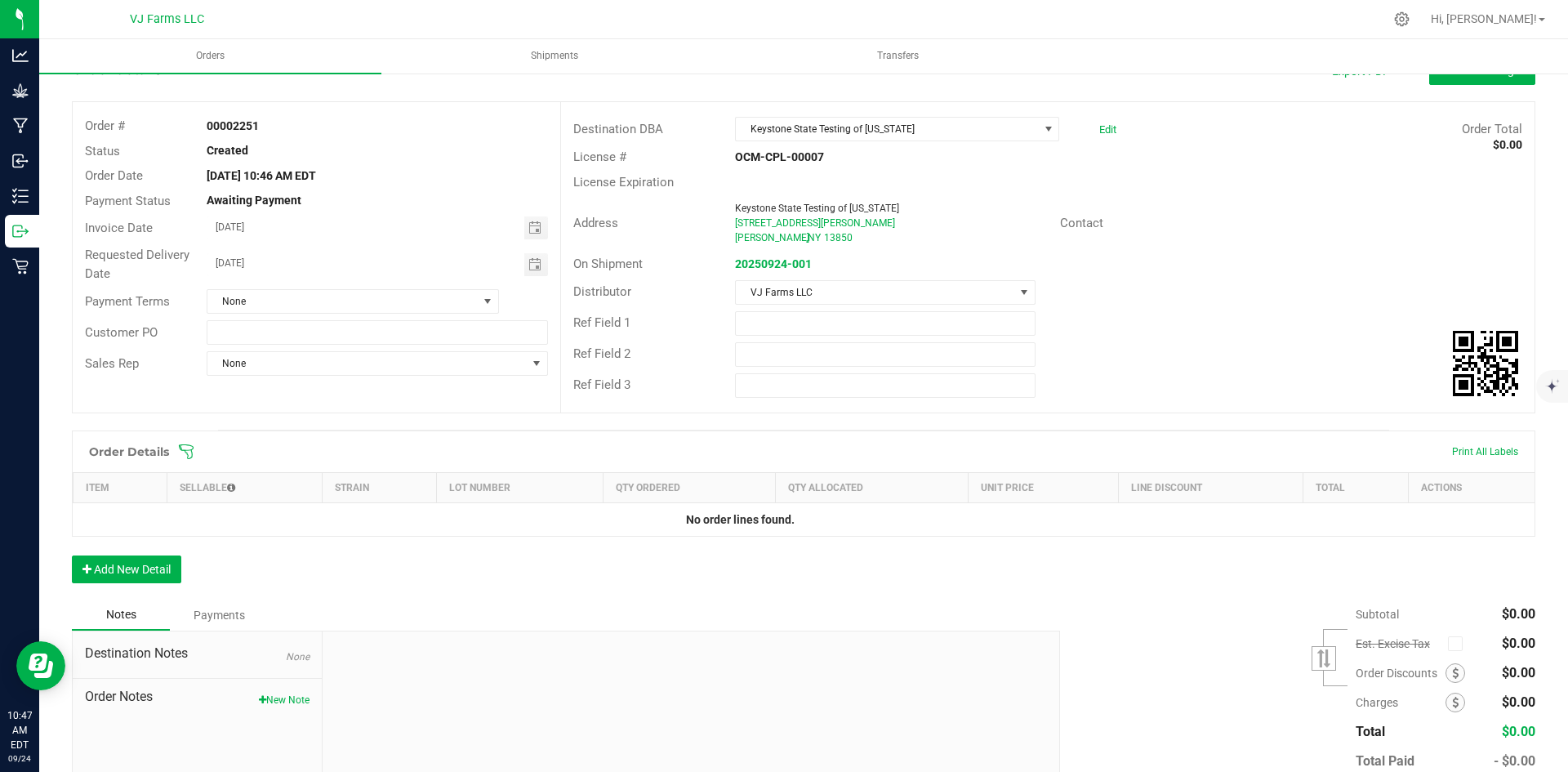
scroll to position [158, 0]
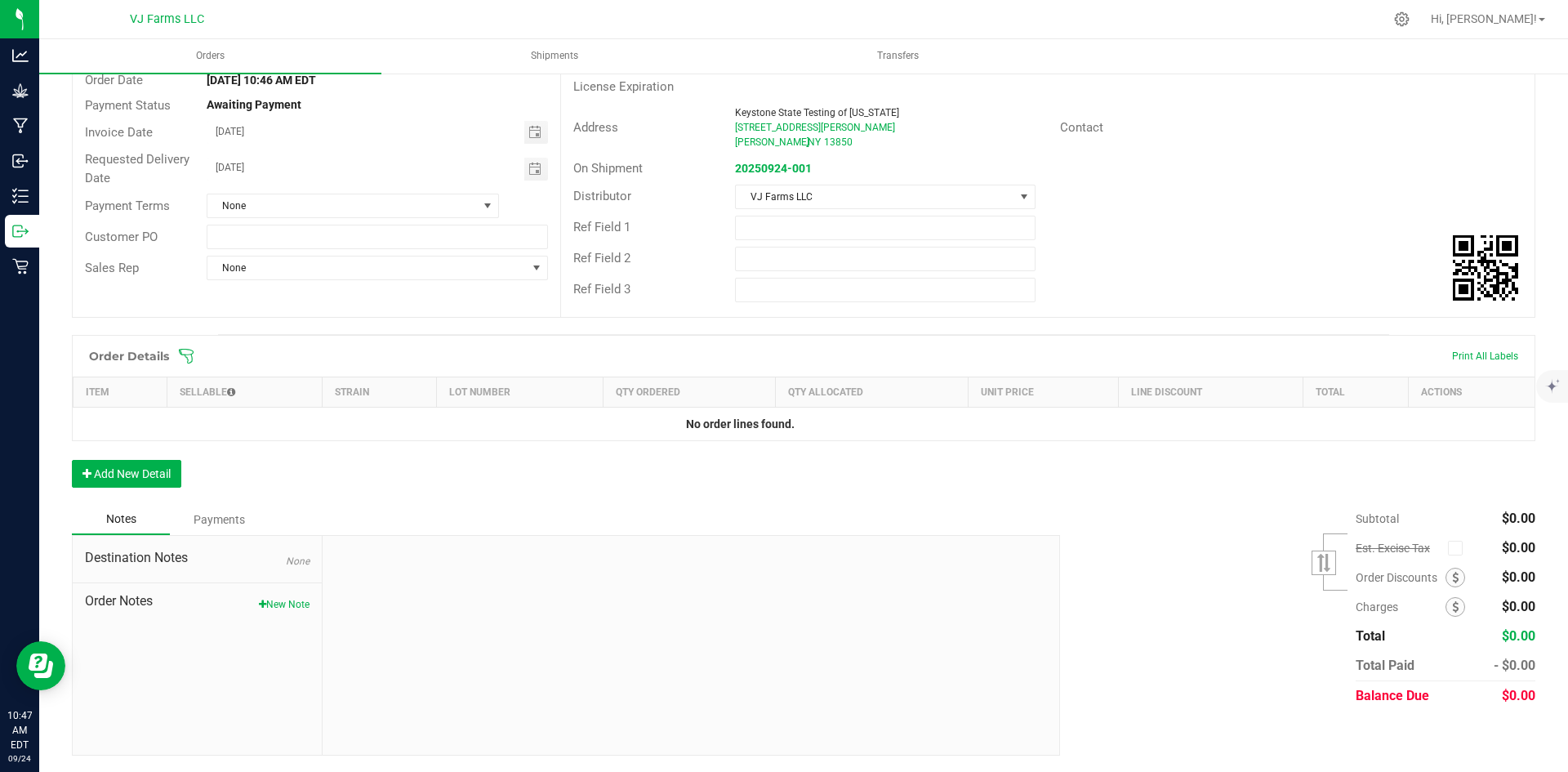
drag, startPoint x: 57, startPoint y: 427, endPoint x: 82, endPoint y: 451, distance: 34.7
click at [57, 432] on div "Back to Orders Order details Export PDF Done Editing Order # 00002251 Status Cr…" at bounding box center [803, 342] width 1529 height 858
click at [135, 474] on button "Add New Detail" at bounding box center [126, 474] width 110 height 27
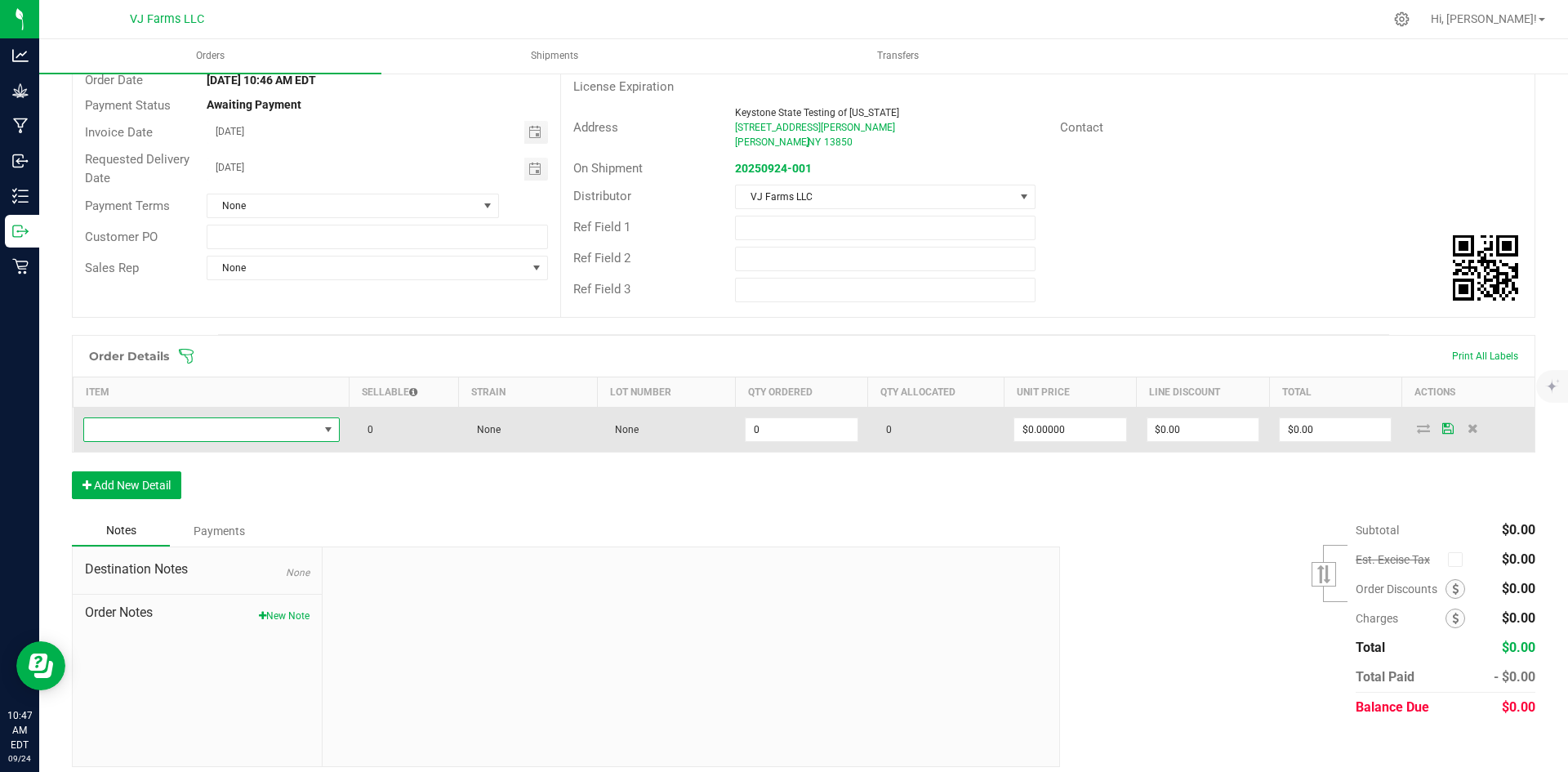
click at [197, 434] on span "NO DATA FOUND" at bounding box center [202, 430] width 235 height 23
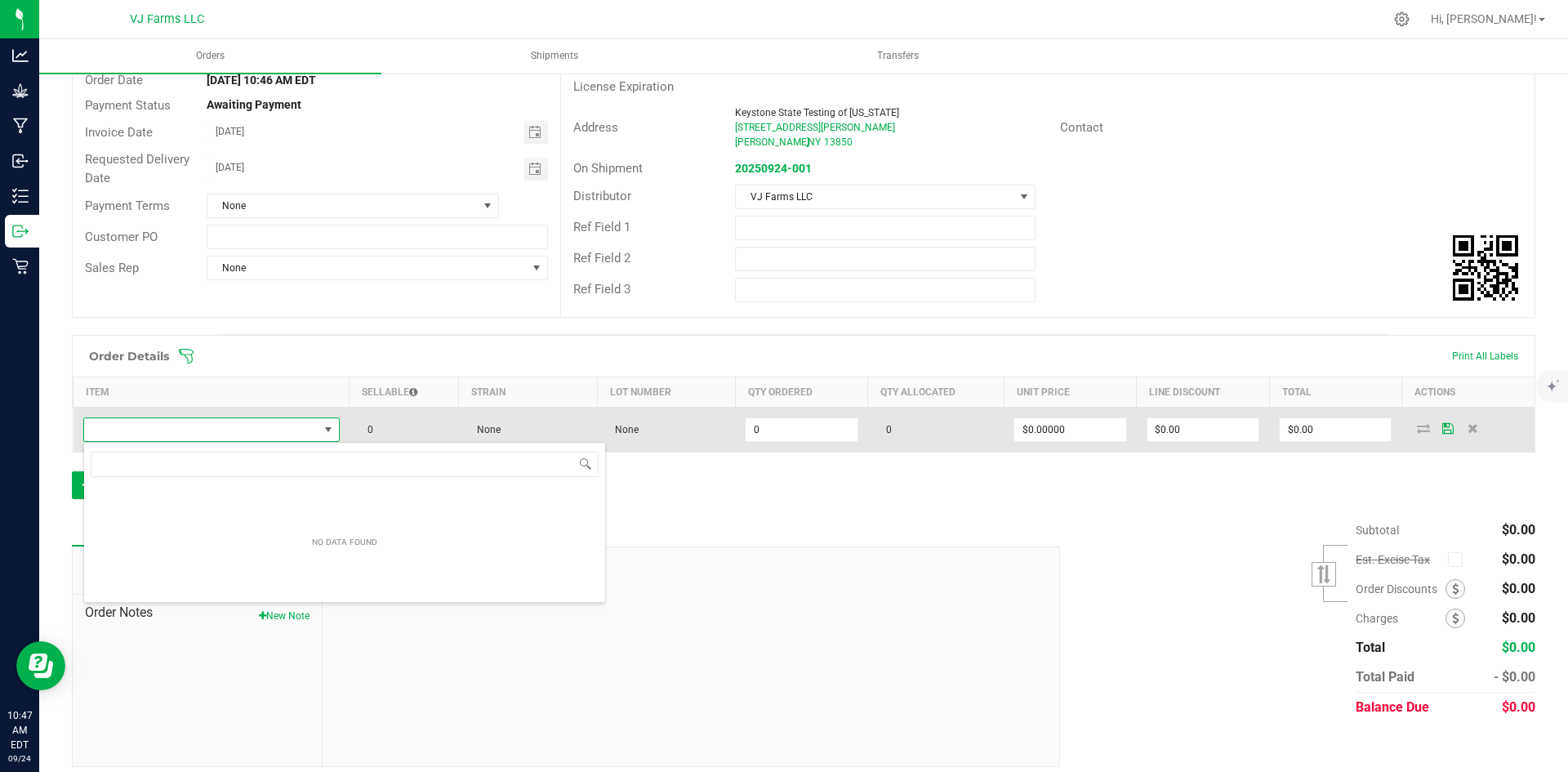
scroll to position [24, 254]
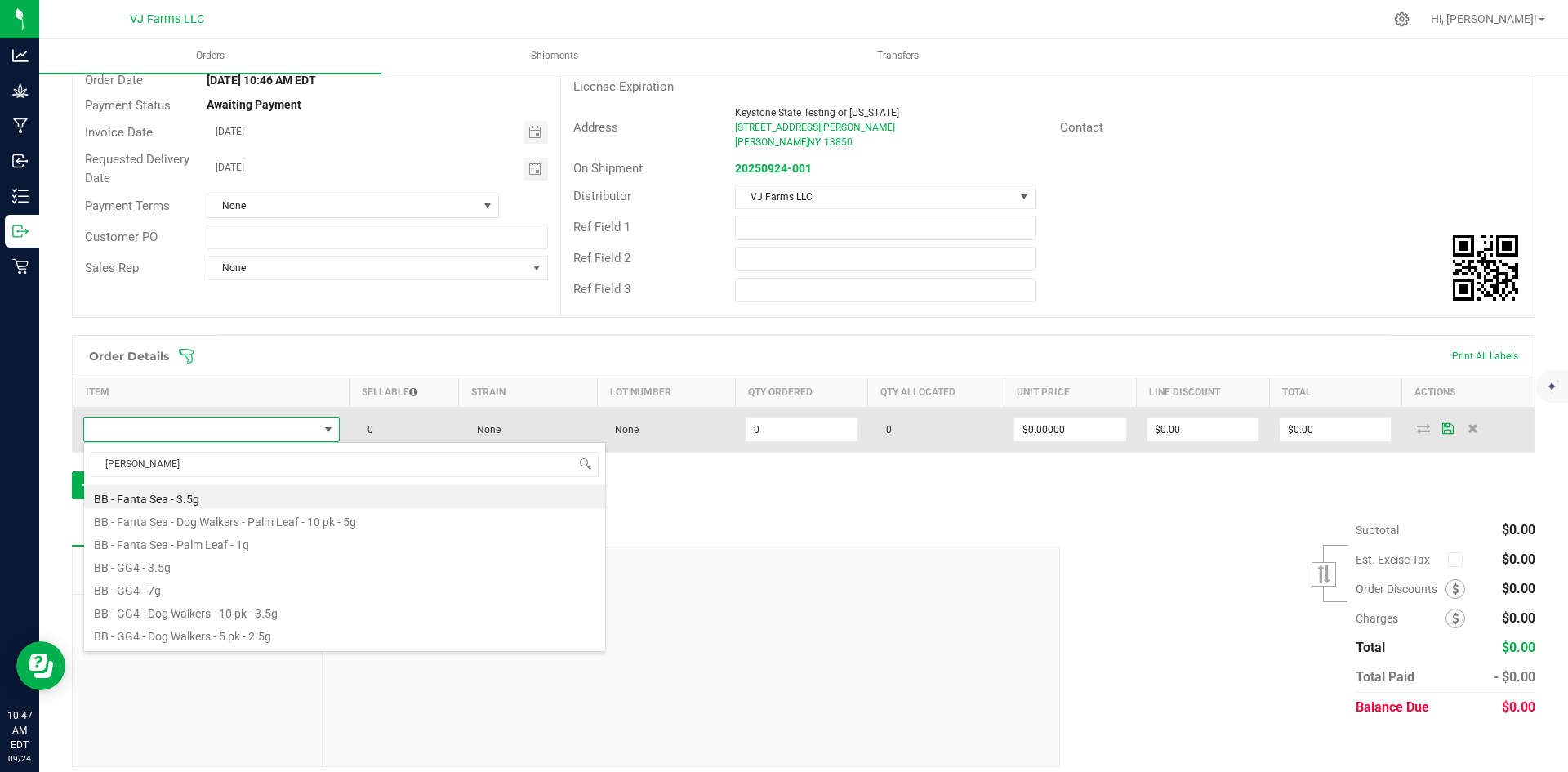
type input "fanta"
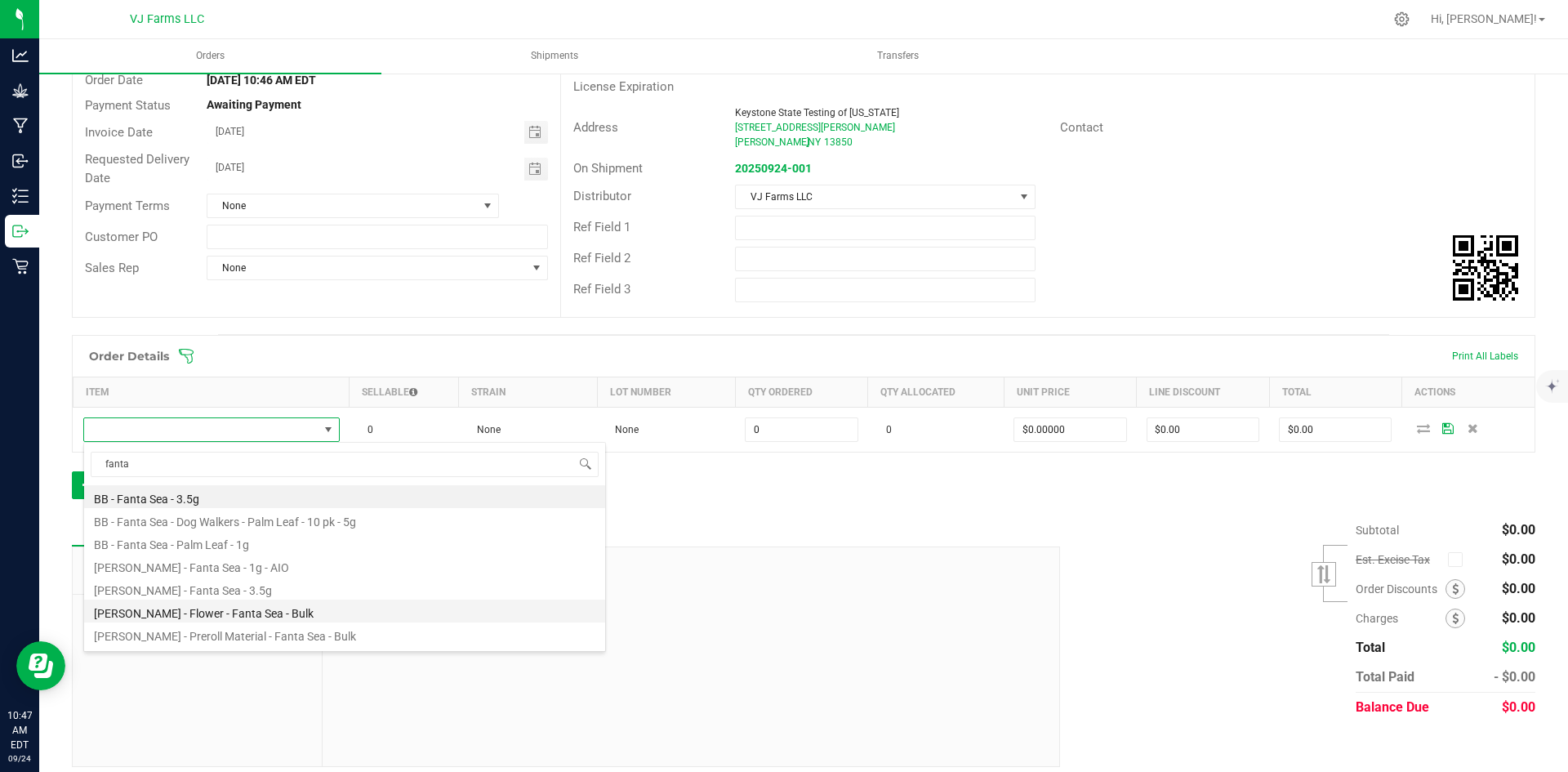
click at [265, 601] on li "[PERSON_NAME] - Flower - Fanta Sea - Bulk" at bounding box center [344, 611] width 521 height 23
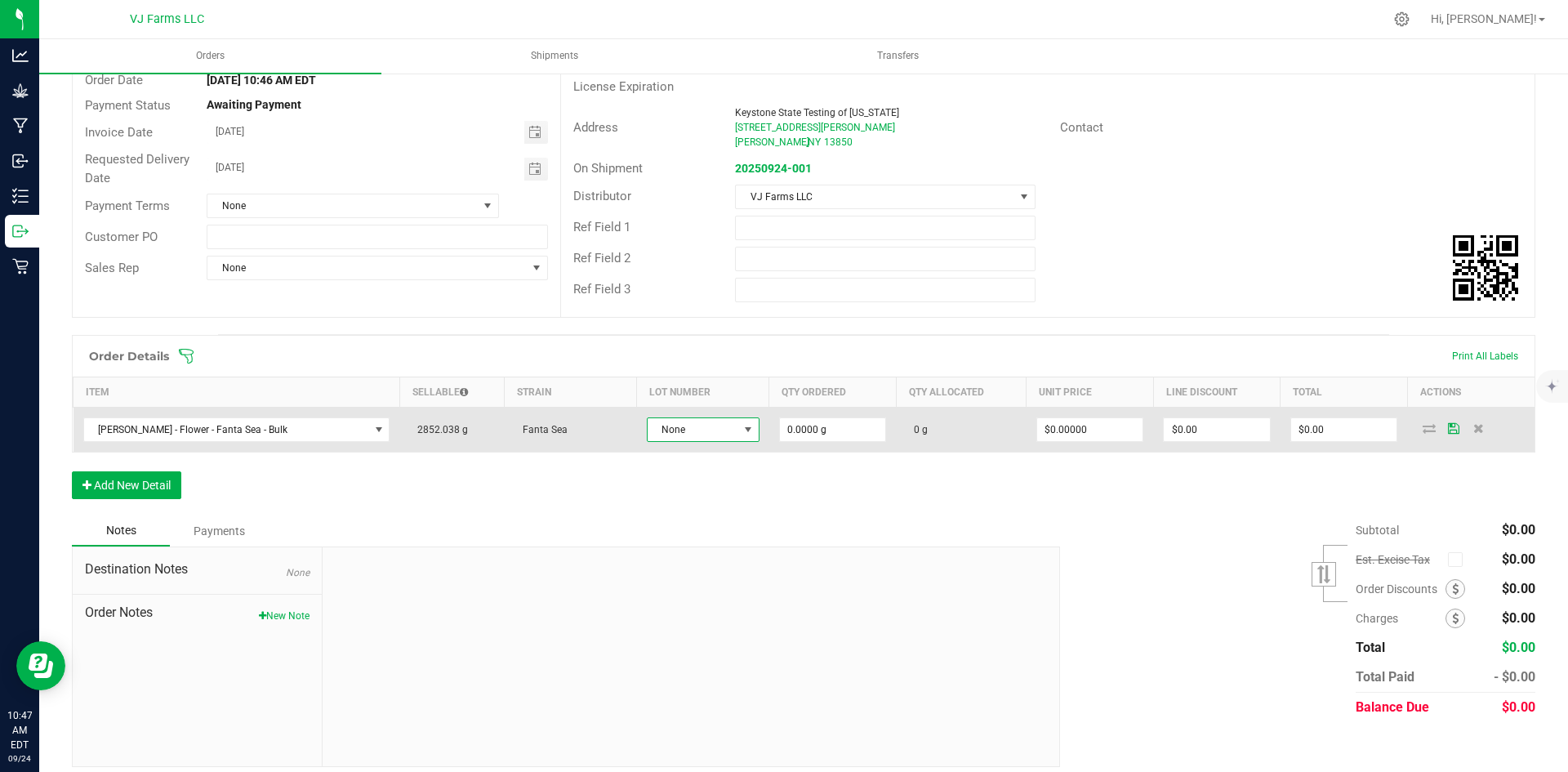
click at [681, 426] on span "None" at bounding box center [693, 430] width 91 height 23
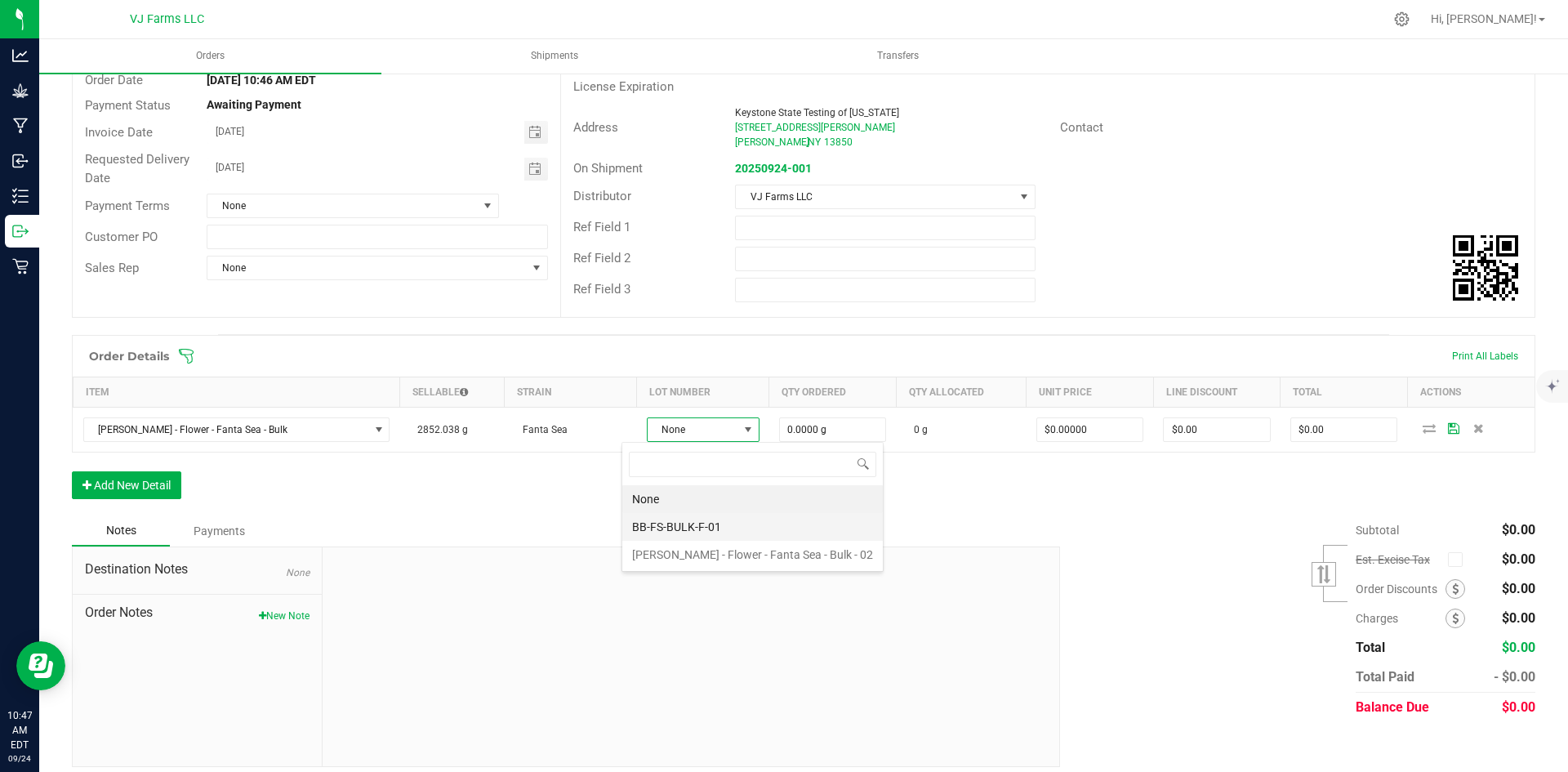
scroll to position [24, 115]
click at [683, 531] on li "BB-FS-BULK-F-01" at bounding box center [752, 526] width 260 height 27
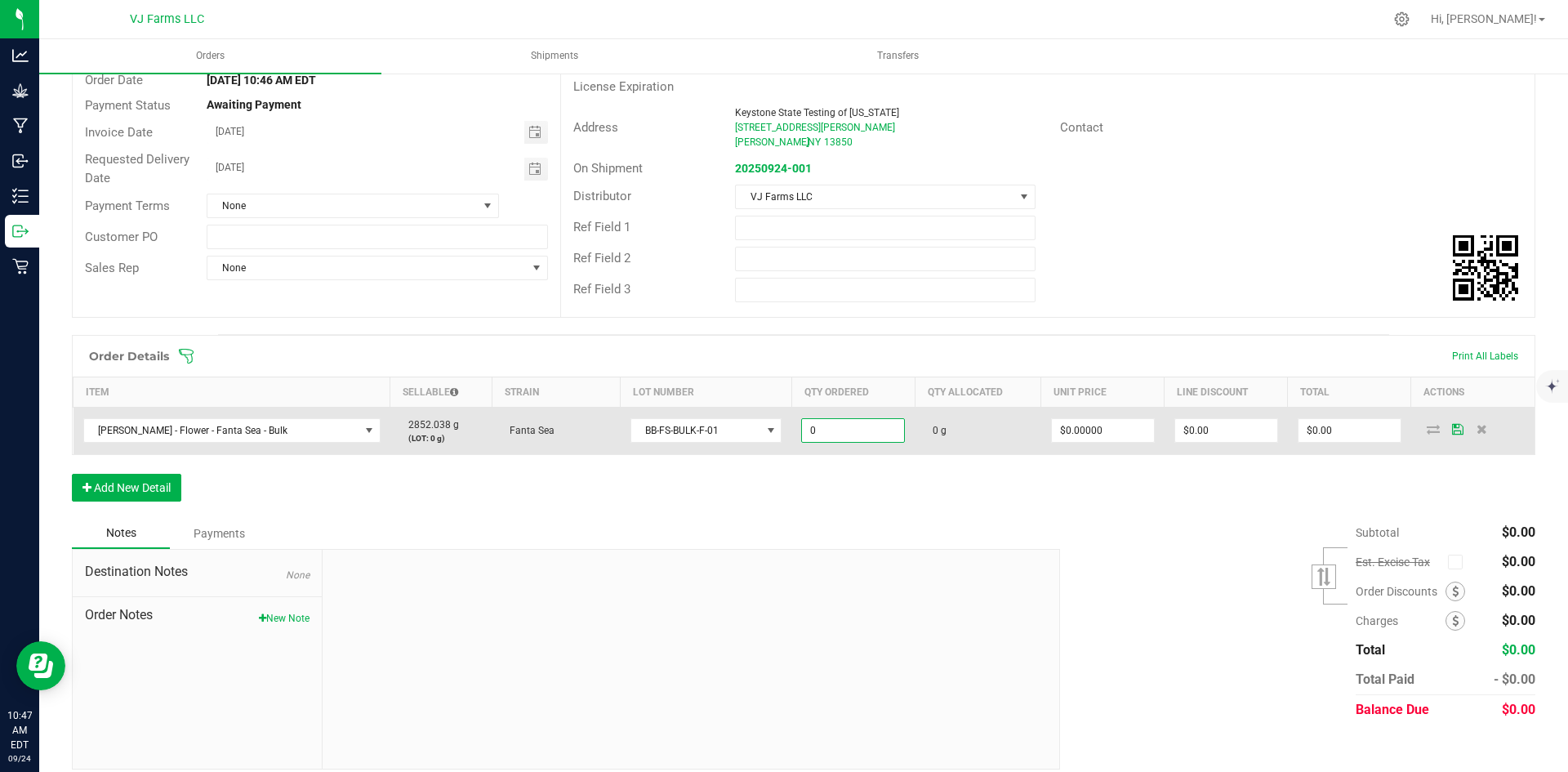
click at [821, 432] on input "0" at bounding box center [853, 430] width 102 height 23
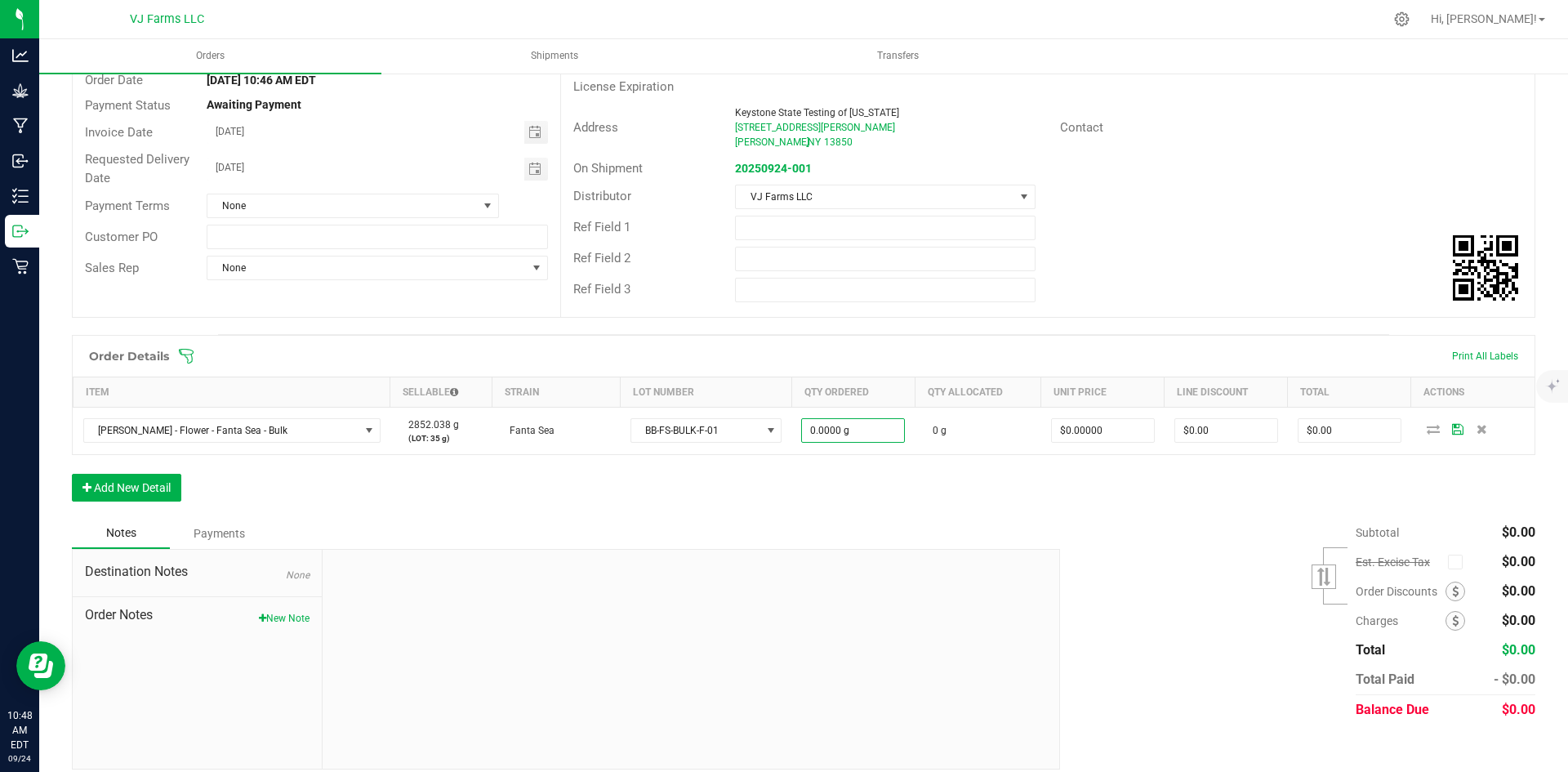
type input "0.0000 g"
drag, startPoint x: 1117, startPoint y: 563, endPoint x: 1162, endPoint y: 488, distance: 87.5
click at [1117, 563] on div "Subtotal $0.00 Est. Excise Tax" at bounding box center [1291, 620] width 488 height 206
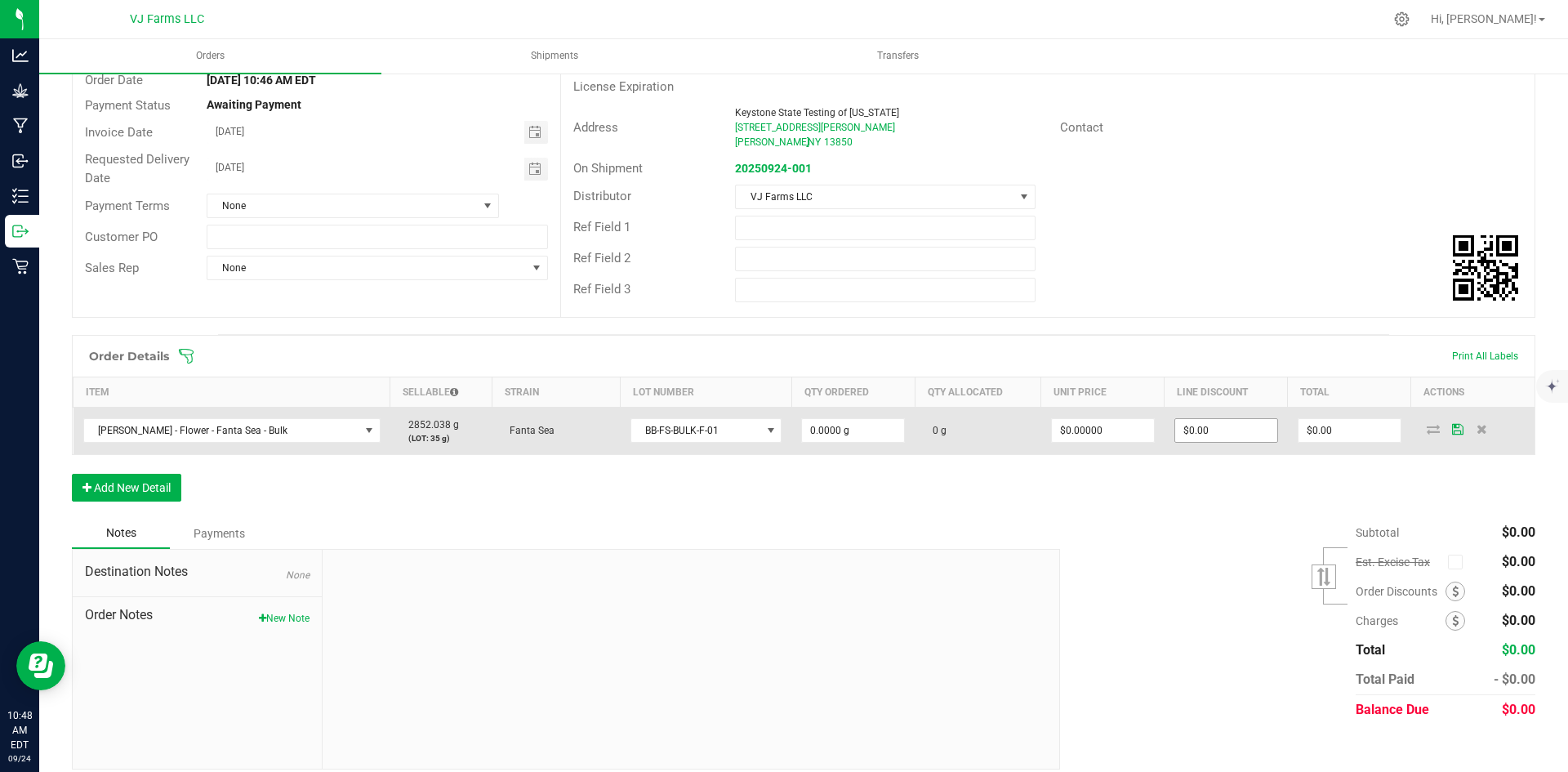
type input "0"
click at [1190, 429] on input "0" at bounding box center [1227, 430] width 102 height 23
type input "0"
type input "$0.00"
click at [822, 437] on input "0" at bounding box center [853, 430] width 102 height 23
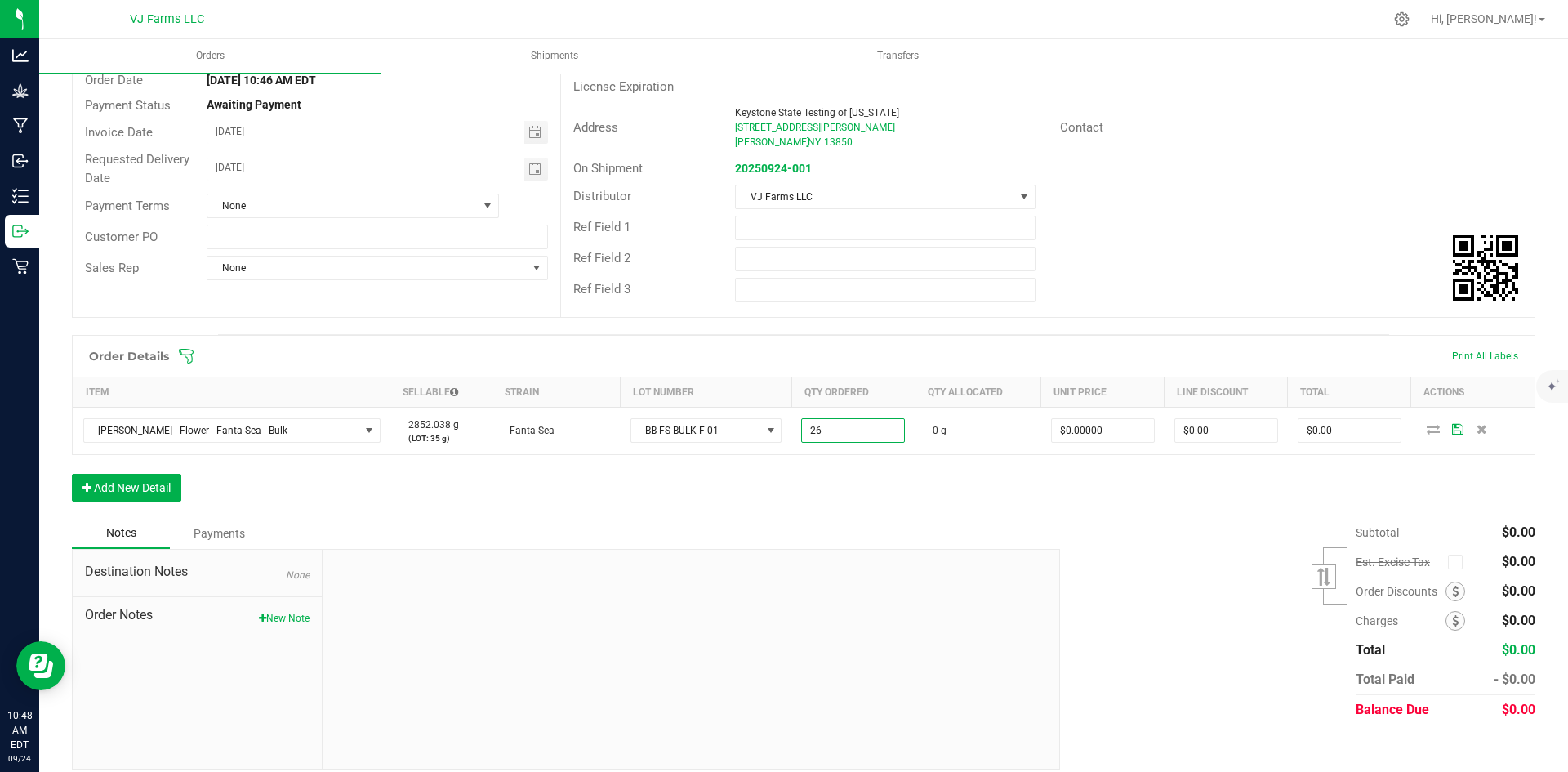
type input "26.0000 g"
click at [1008, 491] on div "Order Details Print All Labels Item Sellable Strain Lot Number Qty Ordered Qty …" at bounding box center [803, 426] width 1464 height 183
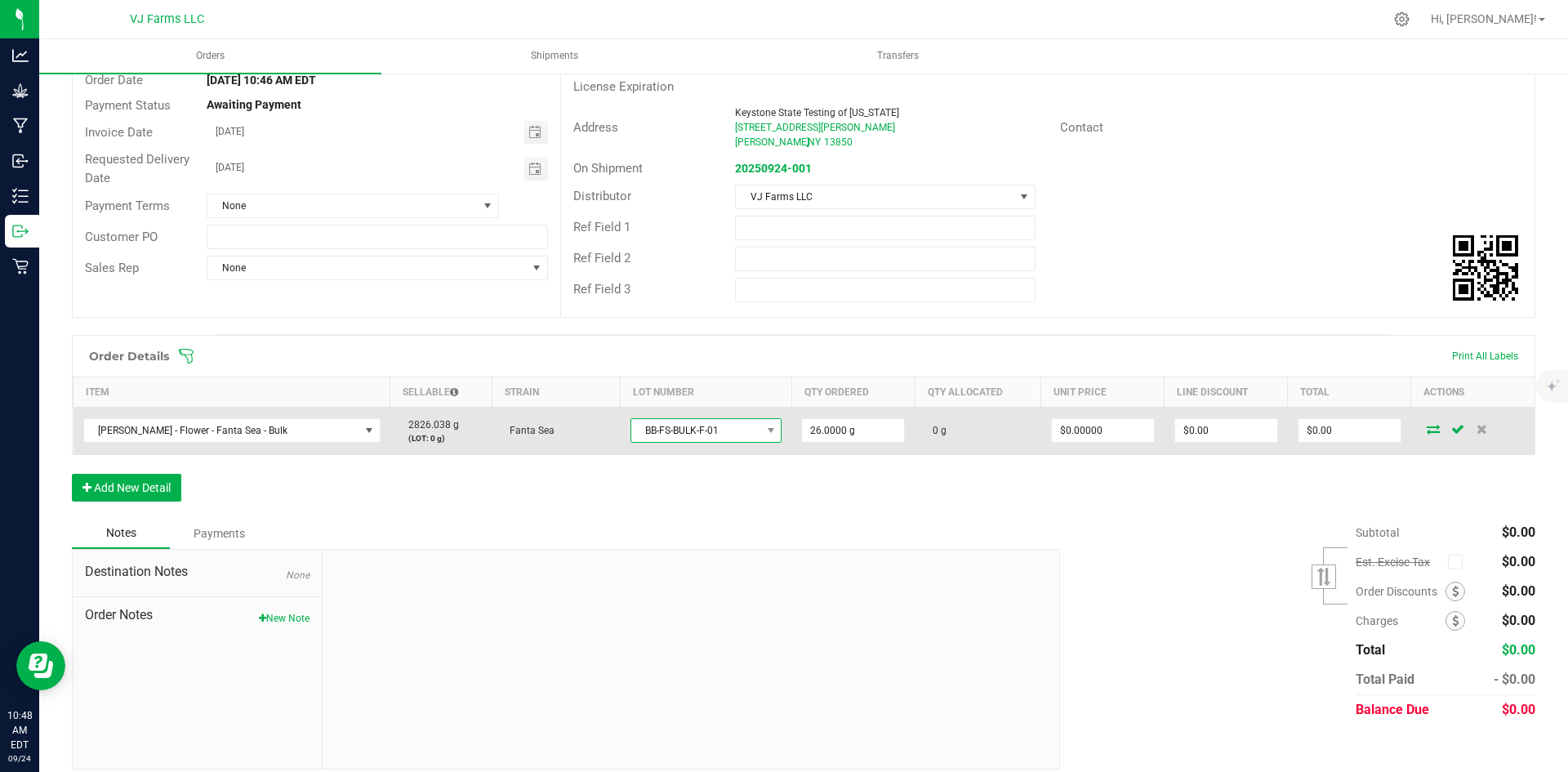
click at [728, 441] on span "BB-FS-BULK-F-01" at bounding box center [696, 430] width 130 height 23
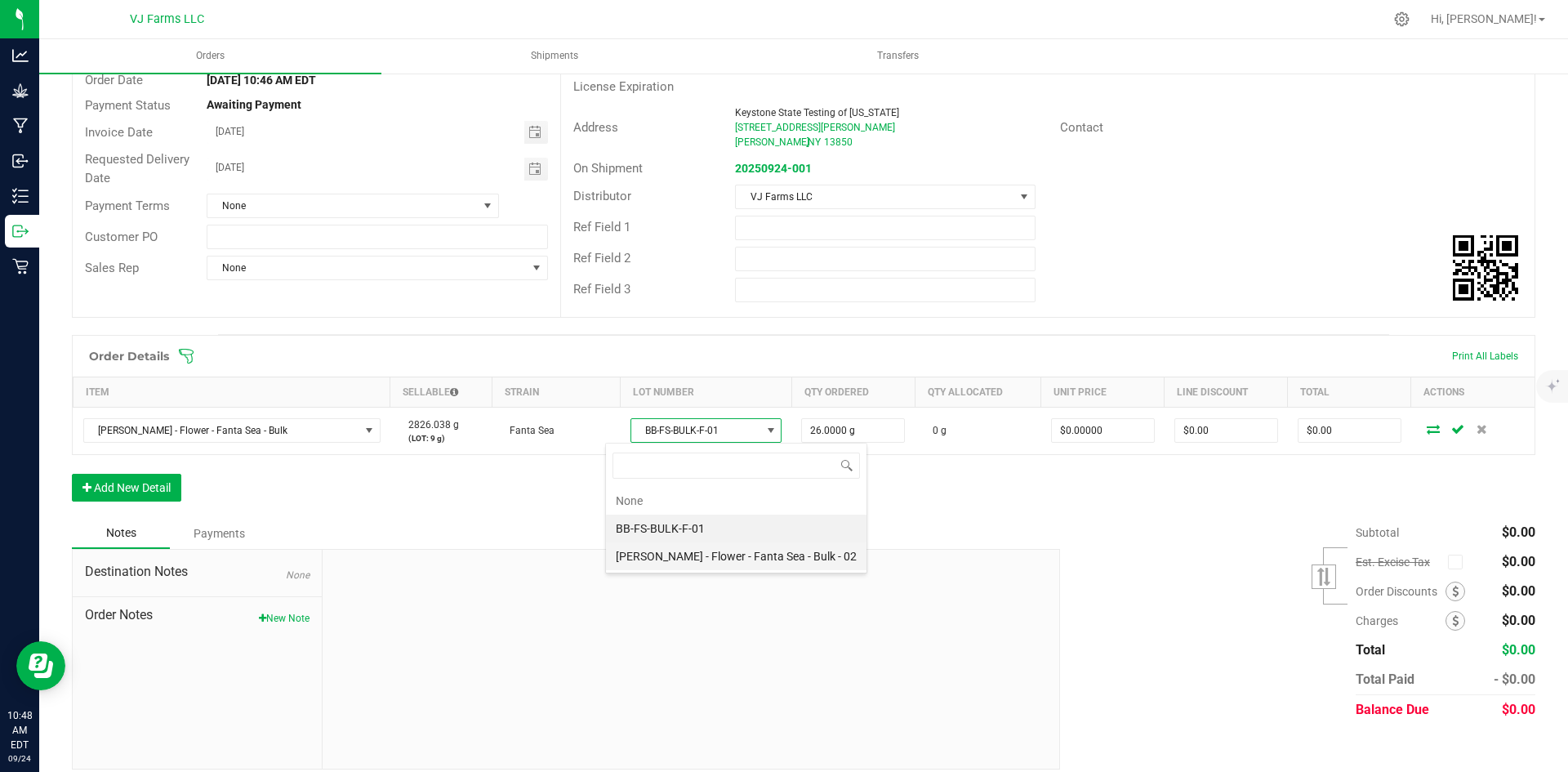
click at [683, 548] on 02 "[PERSON_NAME] - Flower - Fanta Sea - Bulk - 02" at bounding box center [737, 557] width 260 height 27
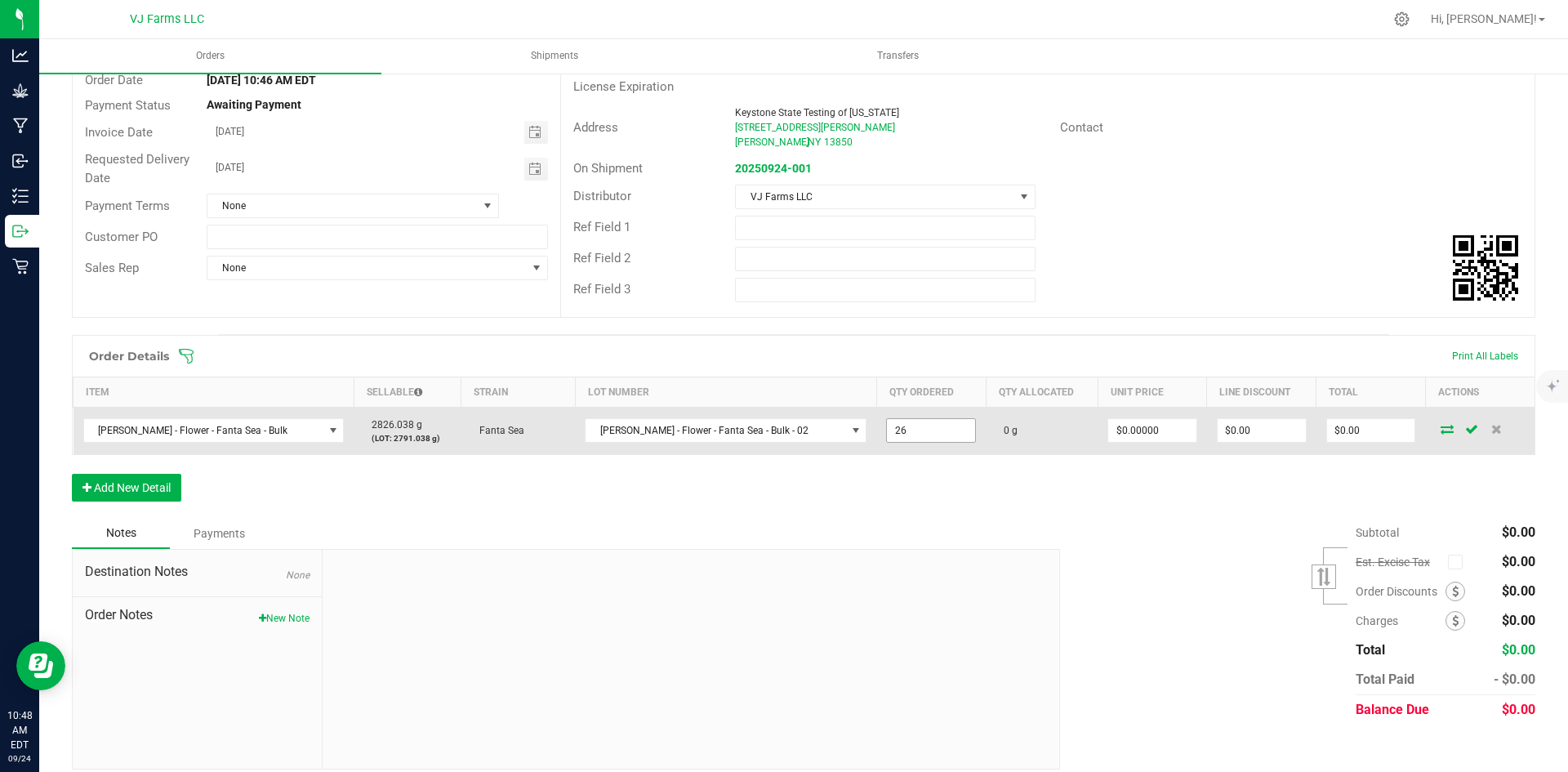
click at [913, 432] on input "26" at bounding box center [931, 430] width 88 height 23
click at [917, 432] on input "26" at bounding box center [931, 430] width 88 height 23
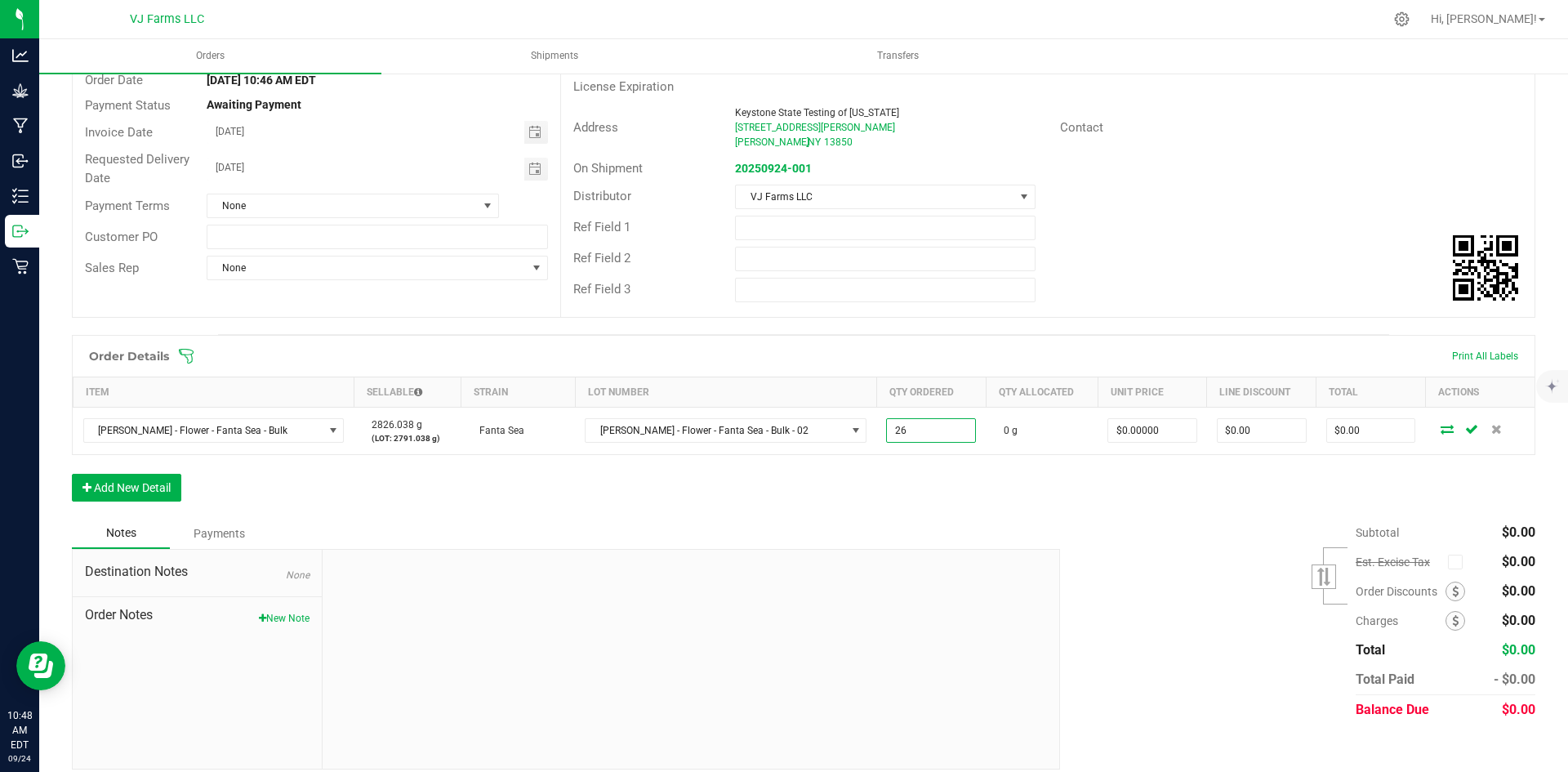
type input "26.0000 g"
click at [1057, 480] on div "Order Details Print All Labels Item Sellable Strain Lot Number Qty Ordered Qty …" at bounding box center [803, 426] width 1464 height 183
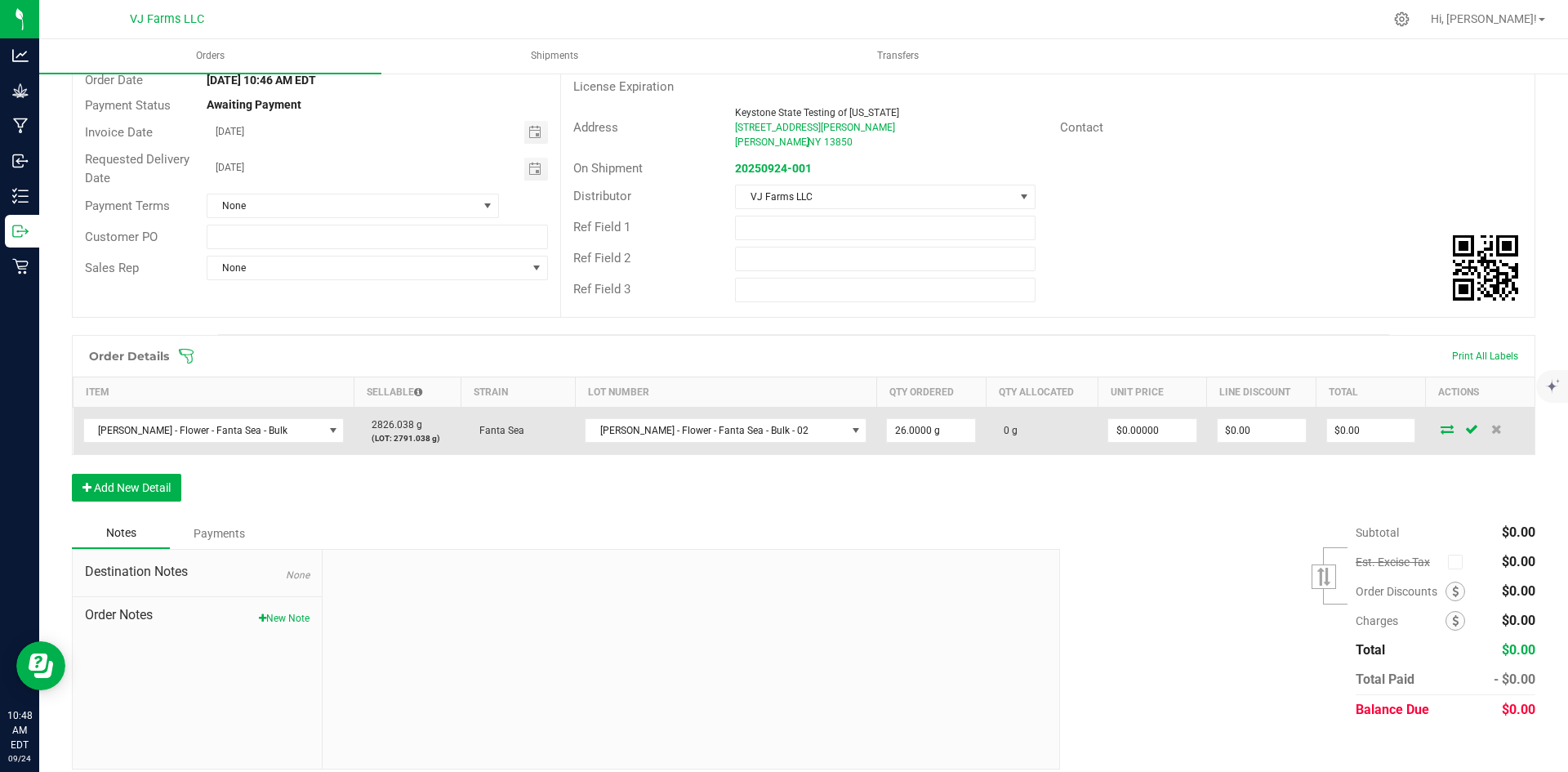
click at [820, 450] on td "[PERSON_NAME] - Flower - Fanta Sea - Bulk - 02" at bounding box center [726, 431] width 301 height 47
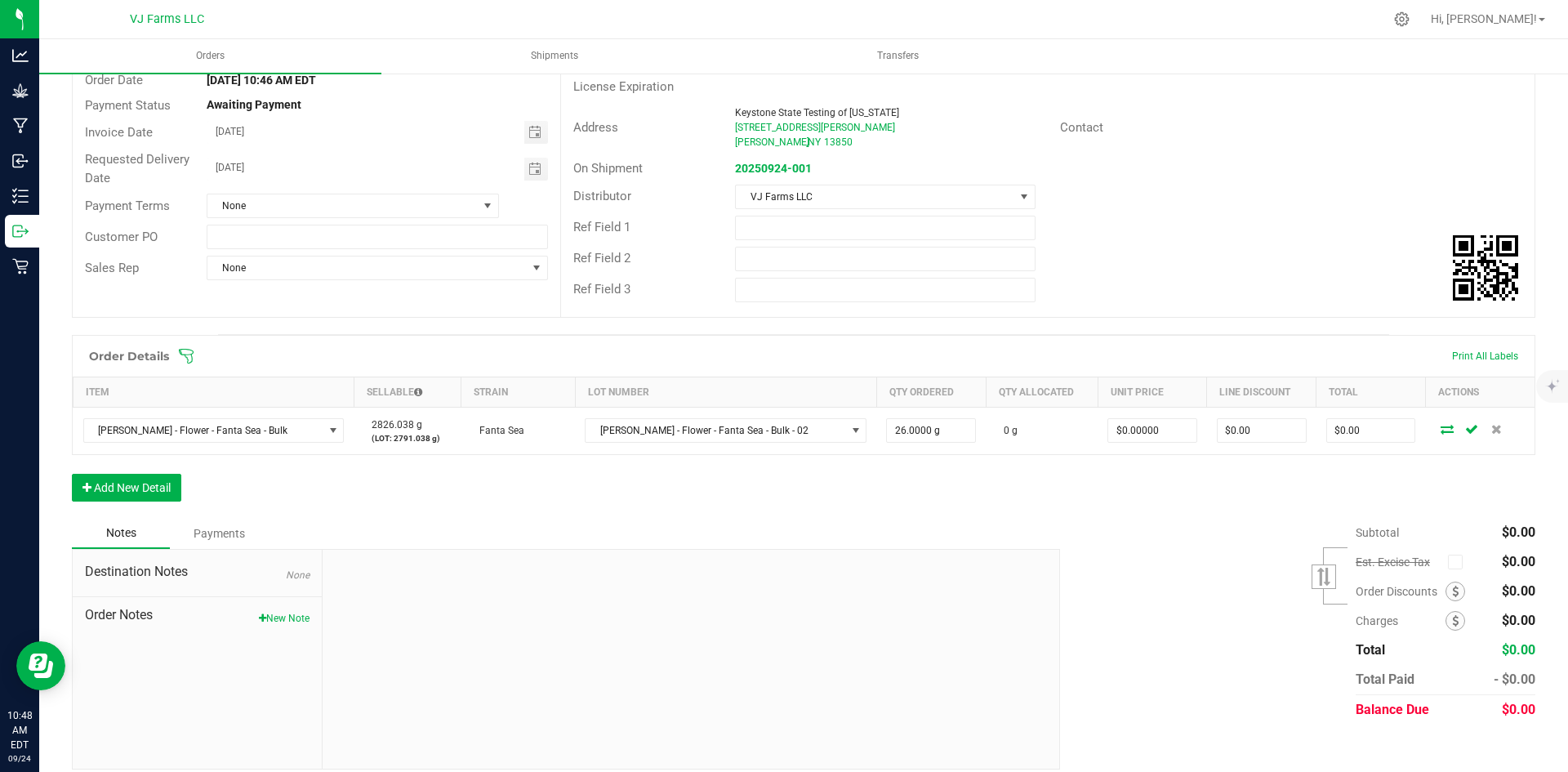
scroll to position [0, 0]
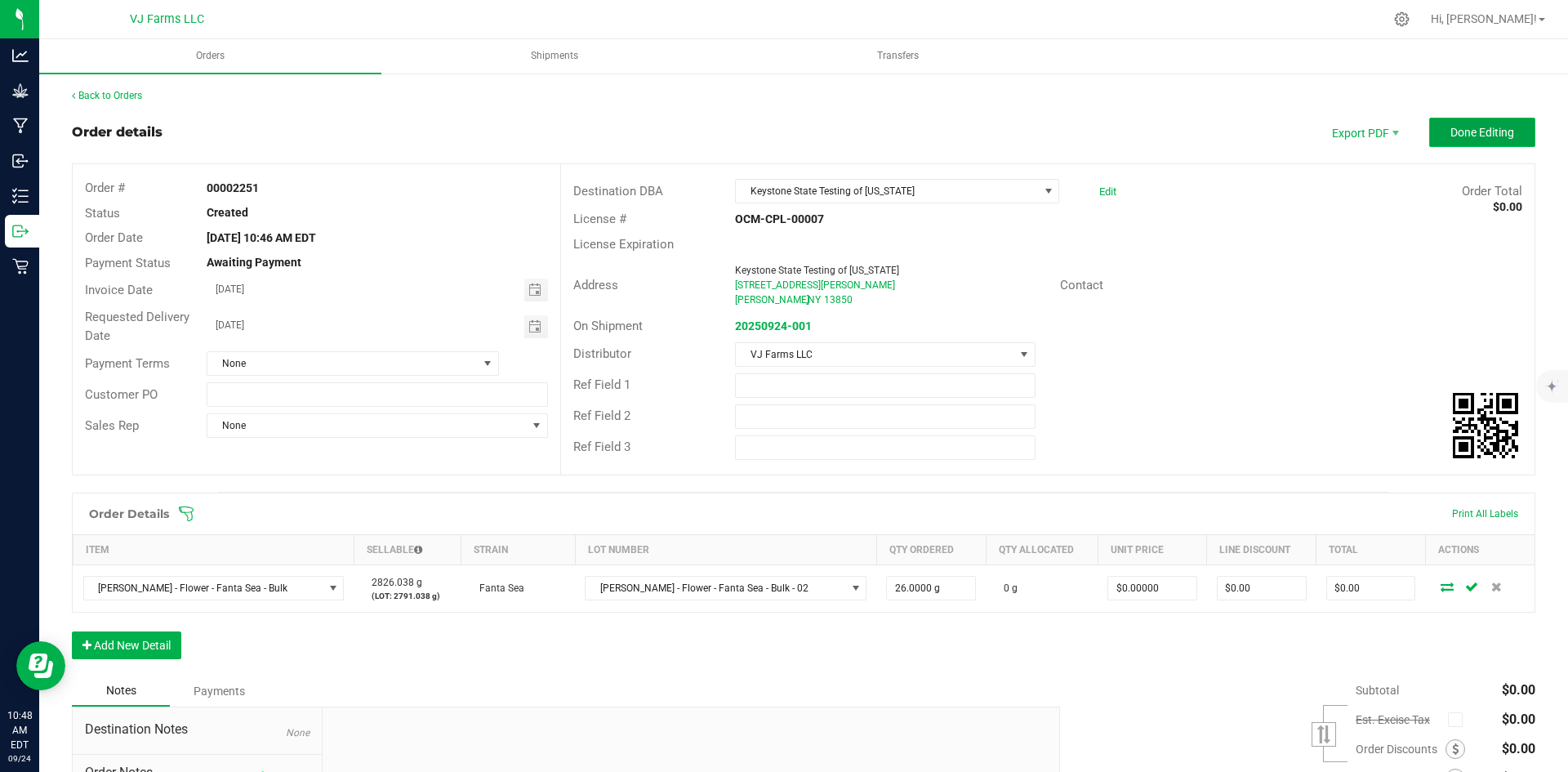
click at [1480, 127] on span "Done Editing" at bounding box center [1482, 132] width 64 height 13
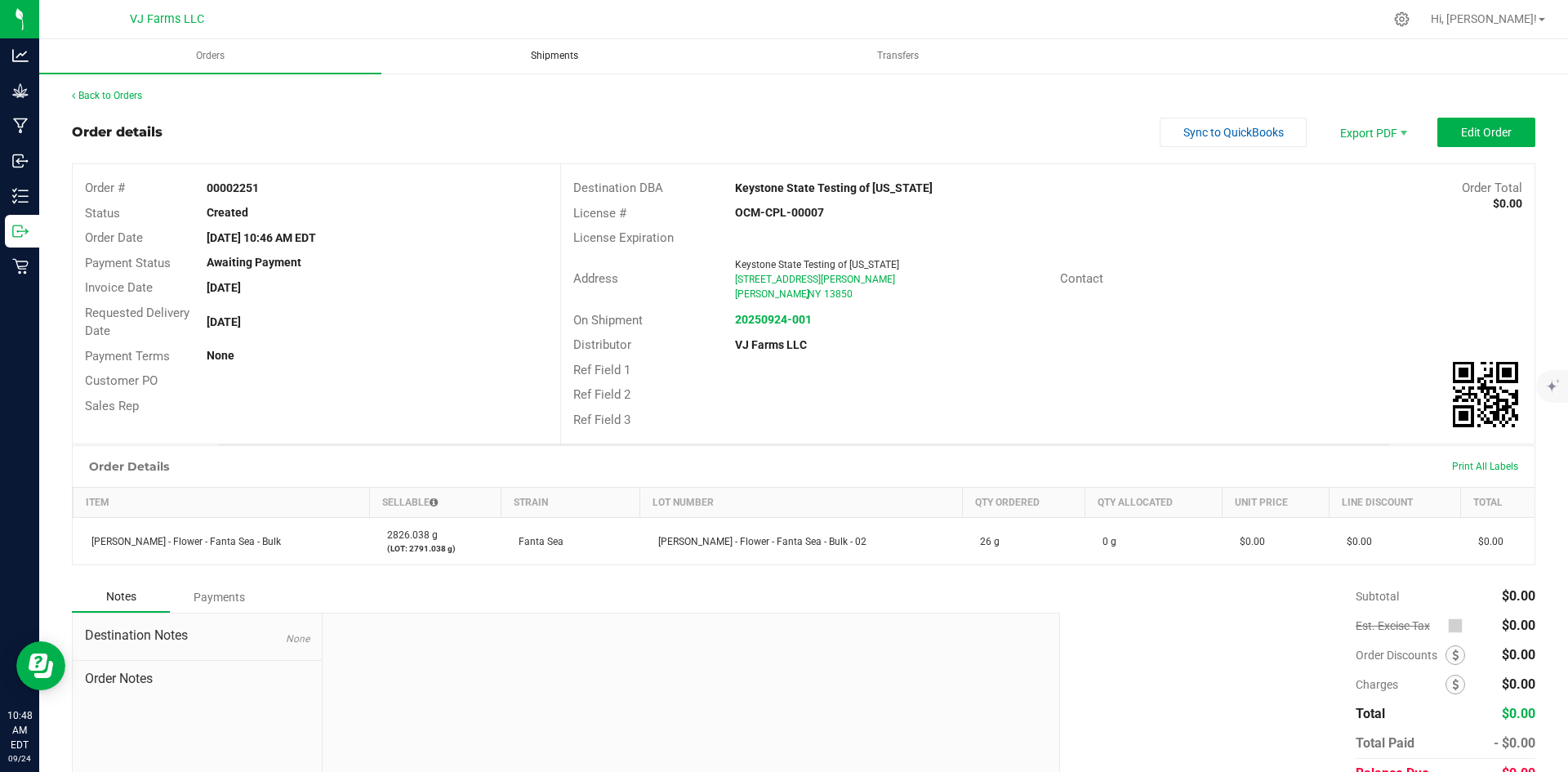
click at [565, 61] on span "Shipments" at bounding box center [555, 56] width 92 height 14
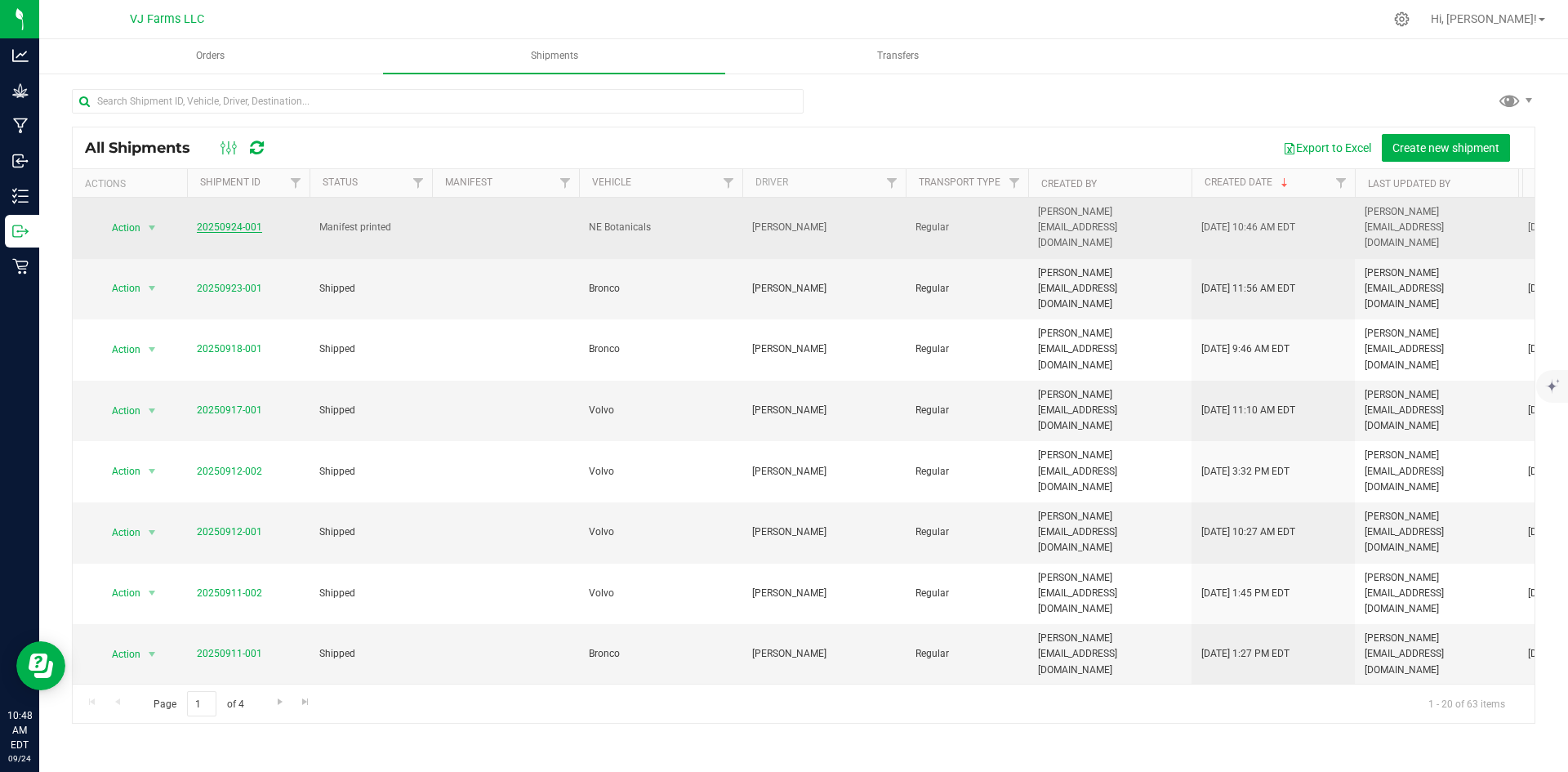
click at [246, 221] on link "20250924-001" at bounding box center [229, 227] width 66 height 12
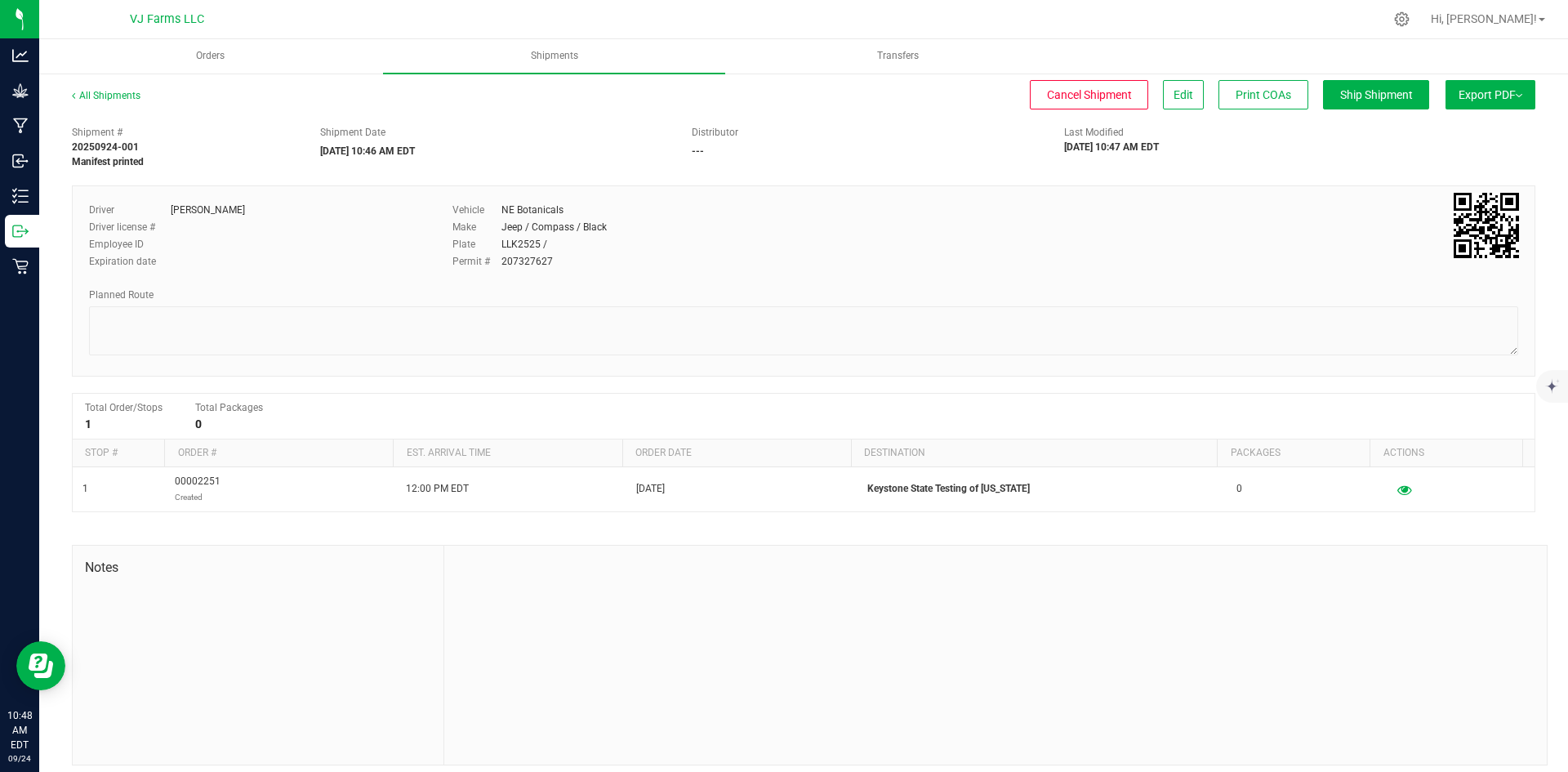
click at [1481, 106] on button "Export PDF" at bounding box center [1491, 95] width 90 height 29
click at [1483, 128] on span "Manifest by Package ID" at bounding box center [1466, 131] width 104 height 12
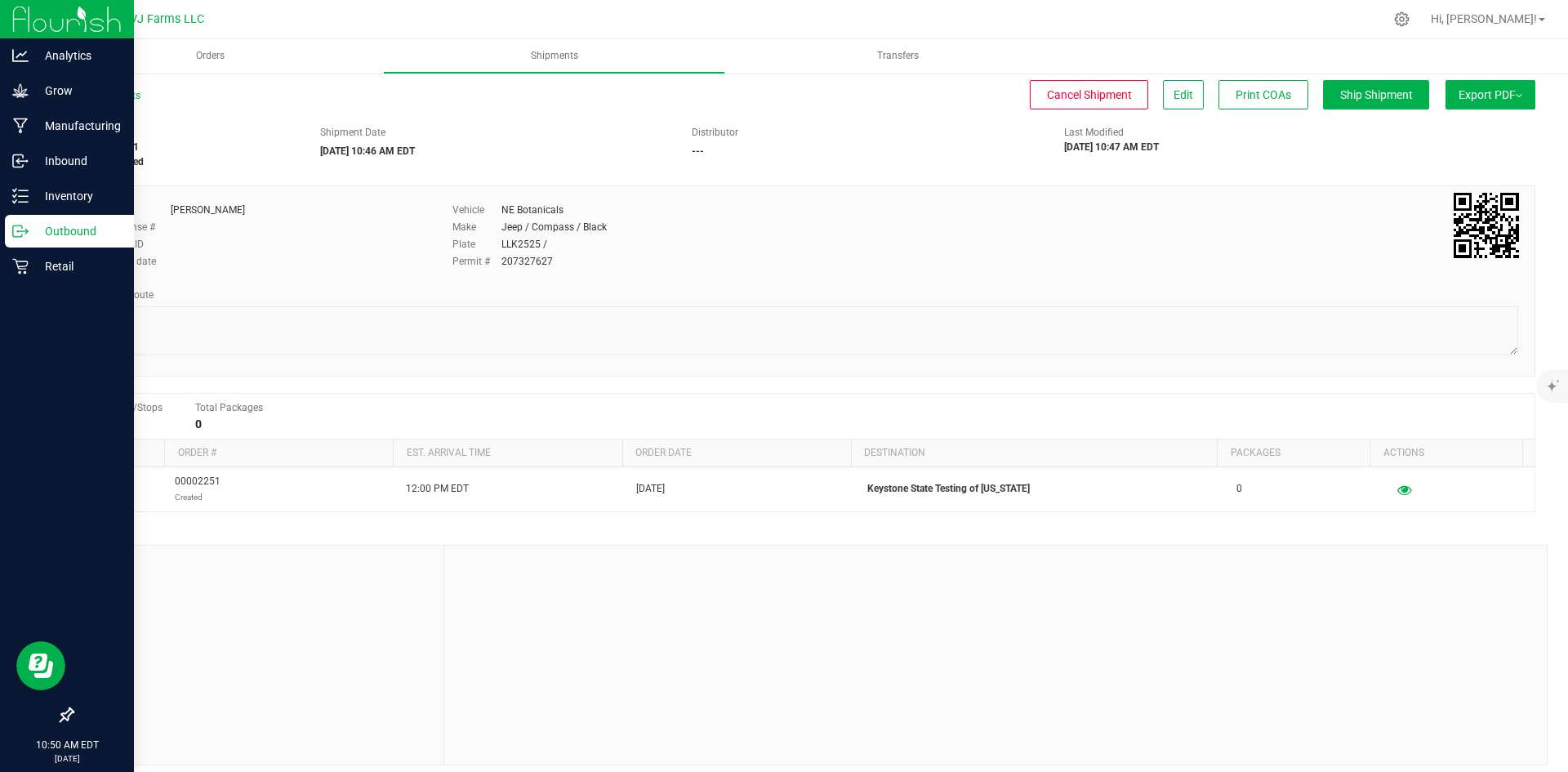
click at [58, 225] on p "Outbound" at bounding box center [77, 231] width 98 height 20
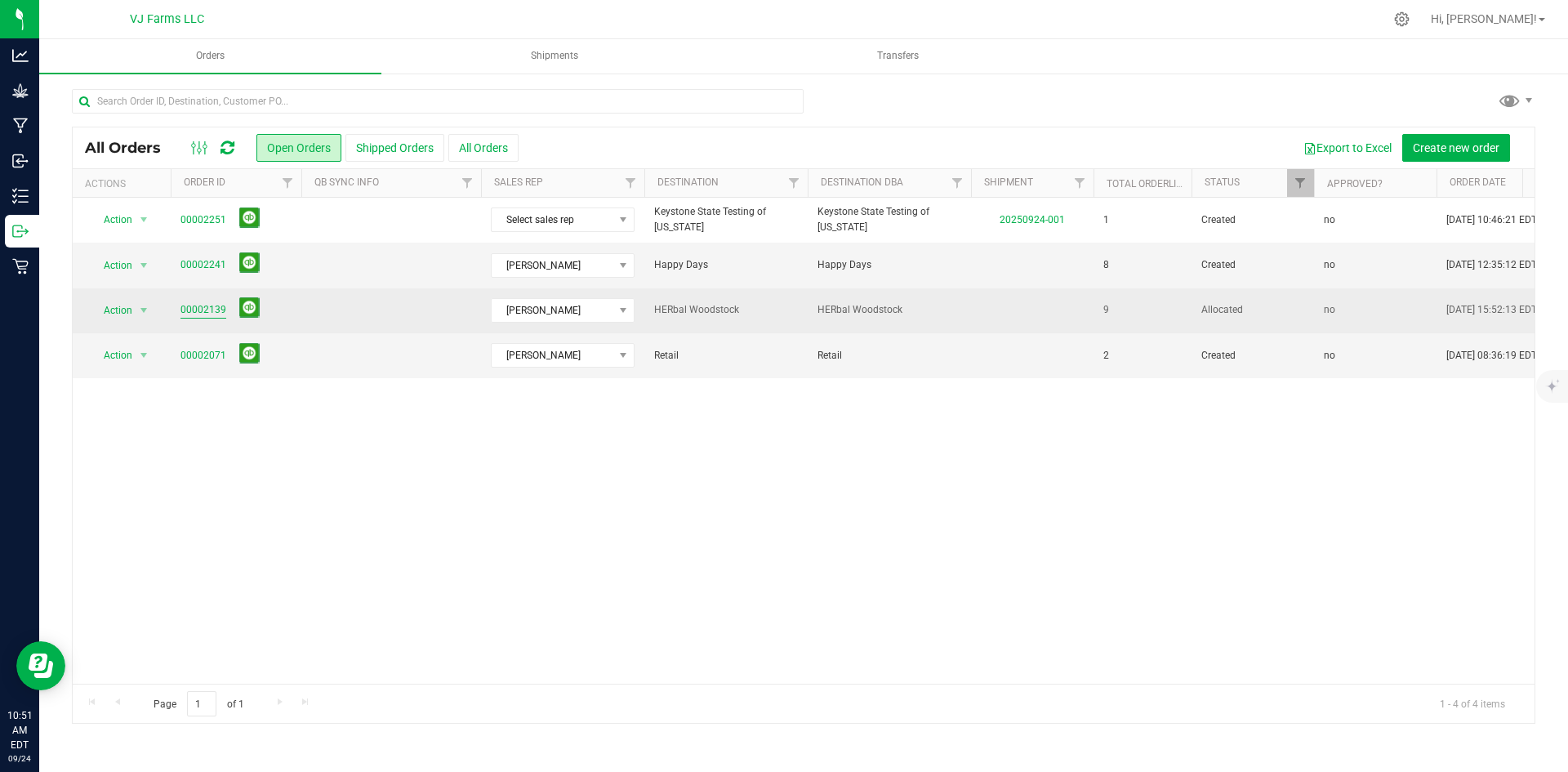
click at [201, 311] on link "00002139" at bounding box center [203, 310] width 46 height 16
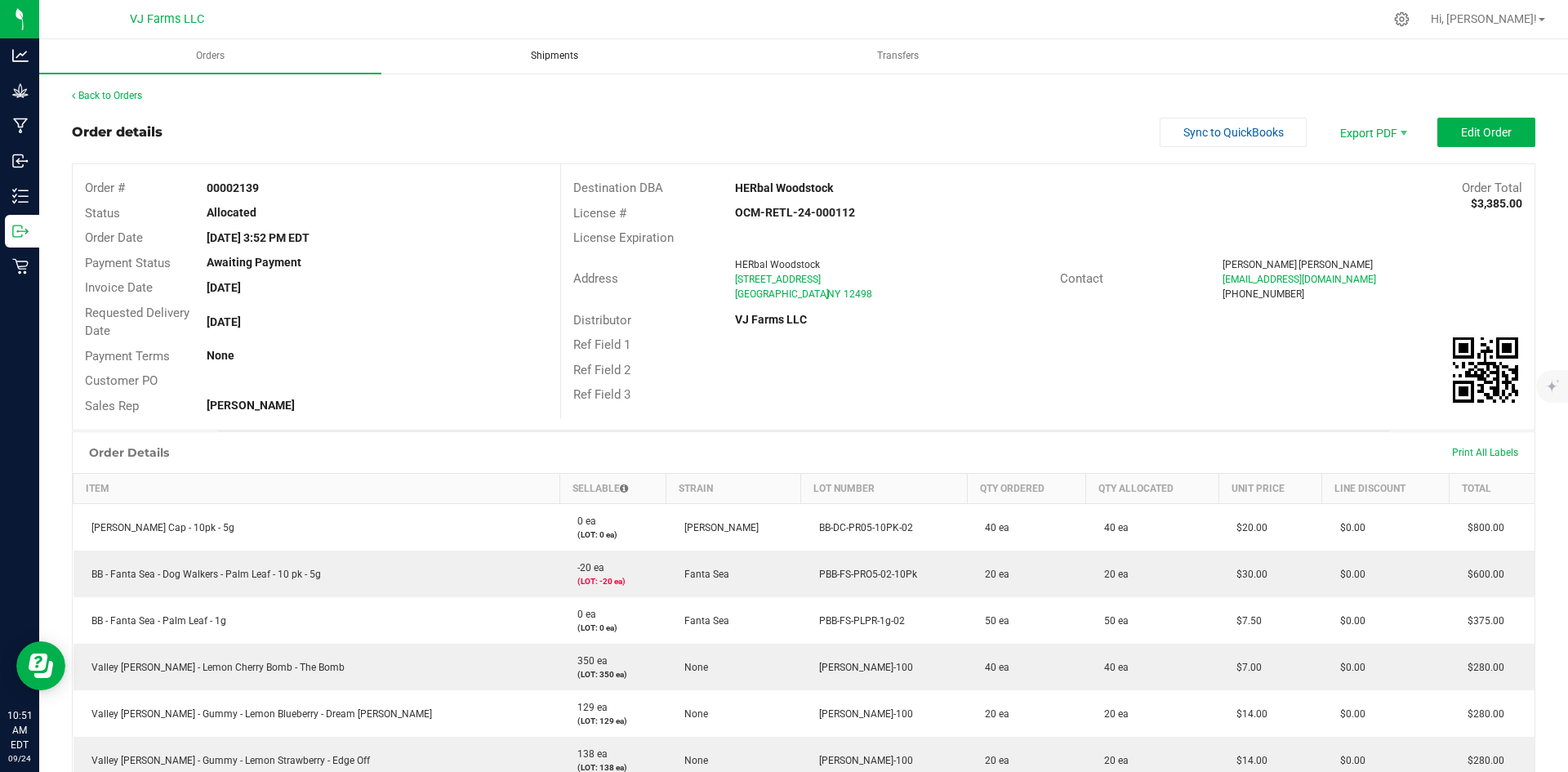
click at [536, 60] on span "Shipments" at bounding box center [555, 56] width 92 height 14
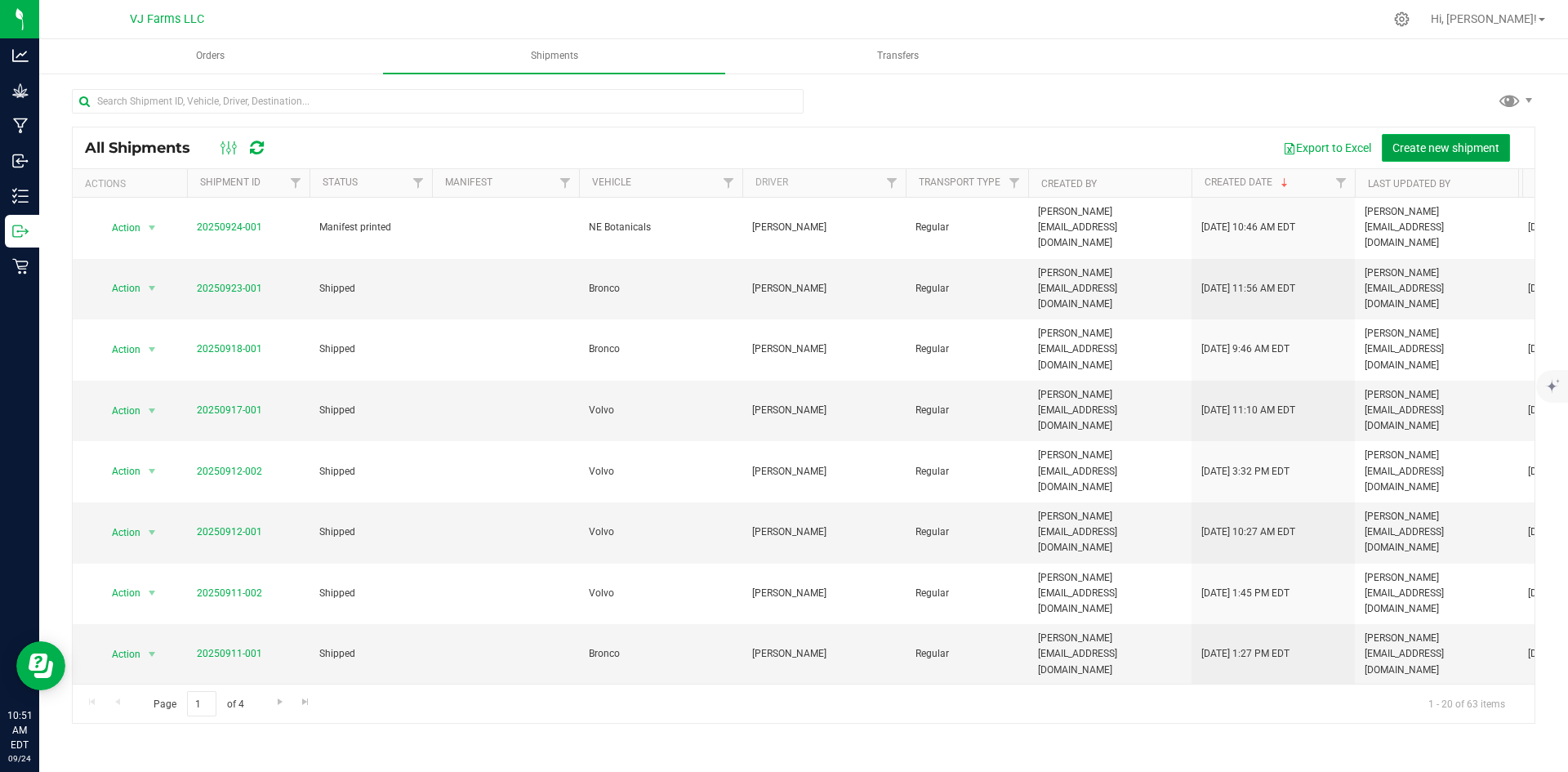
click at [1449, 136] on button "Create new shipment" at bounding box center [1446, 148] width 128 height 27
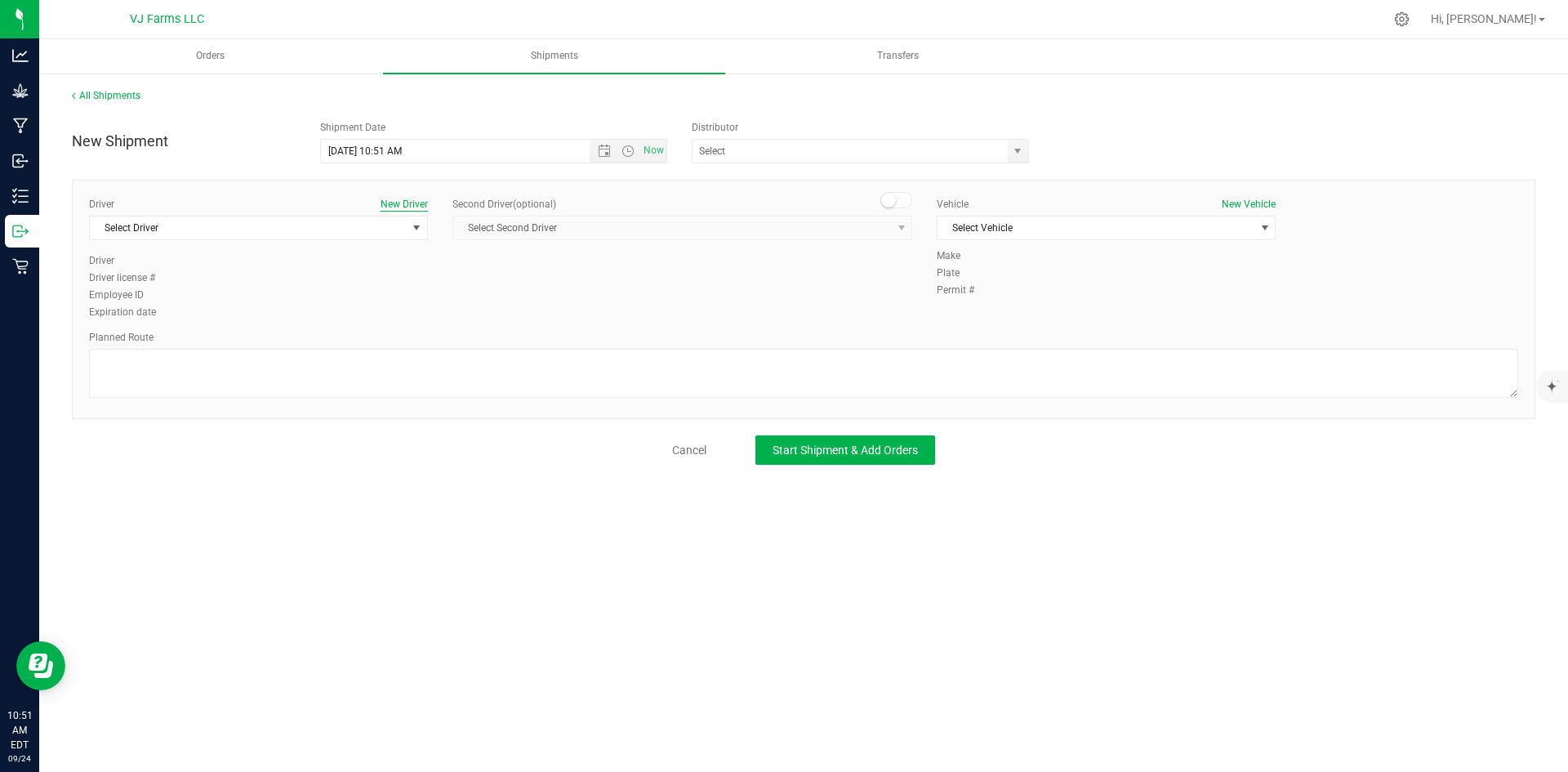
click at [394, 204] on button "New Driver" at bounding box center [404, 204] width 47 height 15
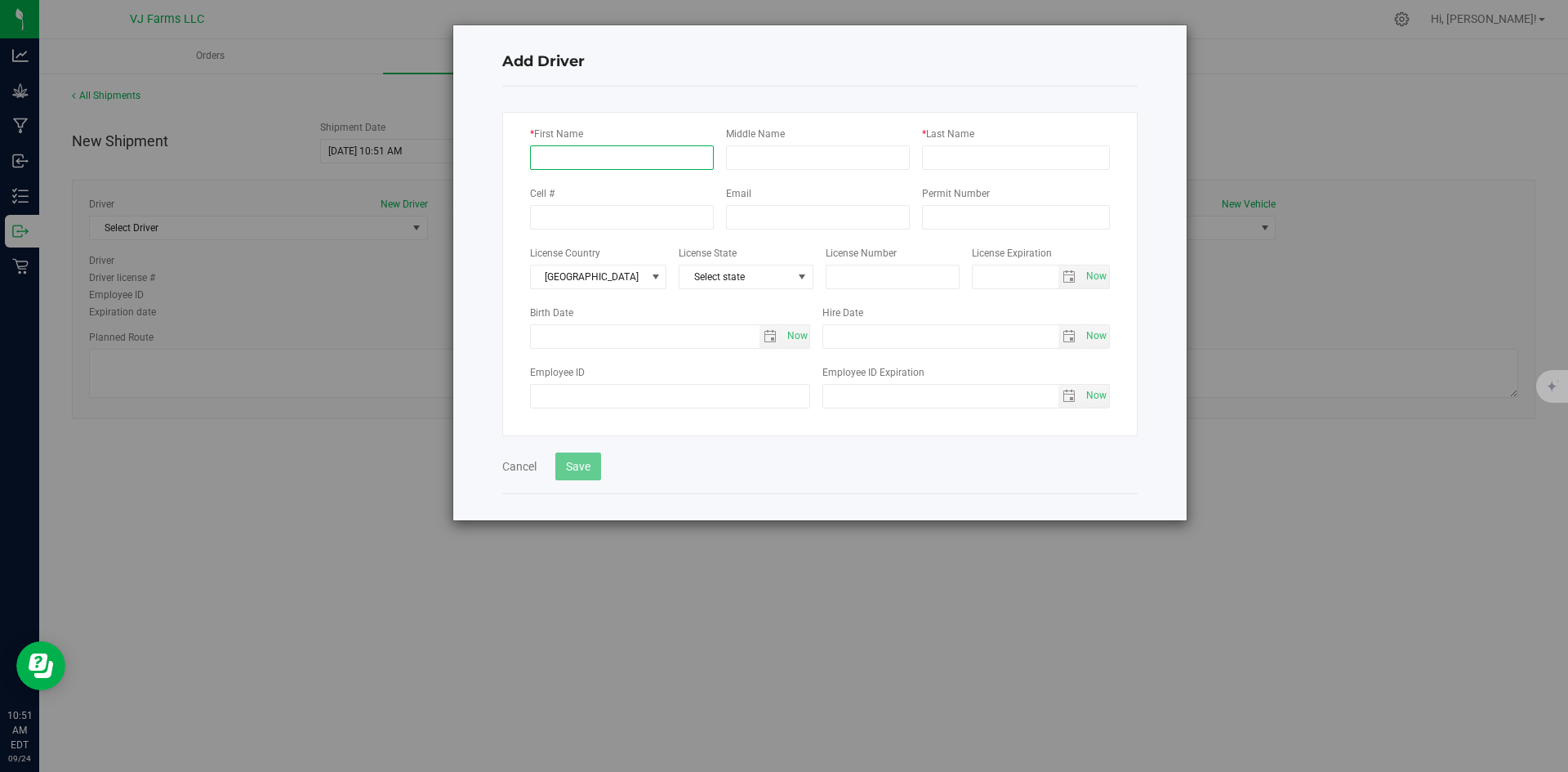
click at [627, 157] on input "* First Name" at bounding box center [622, 158] width 184 height 24
type input "[PERSON_NAME]"
click at [1002, 159] on input "* Last Name" at bounding box center [1016, 158] width 188 height 24
type input "[PERSON_NAME]"
click at [570, 455] on button "Save" at bounding box center [578, 467] width 46 height 27
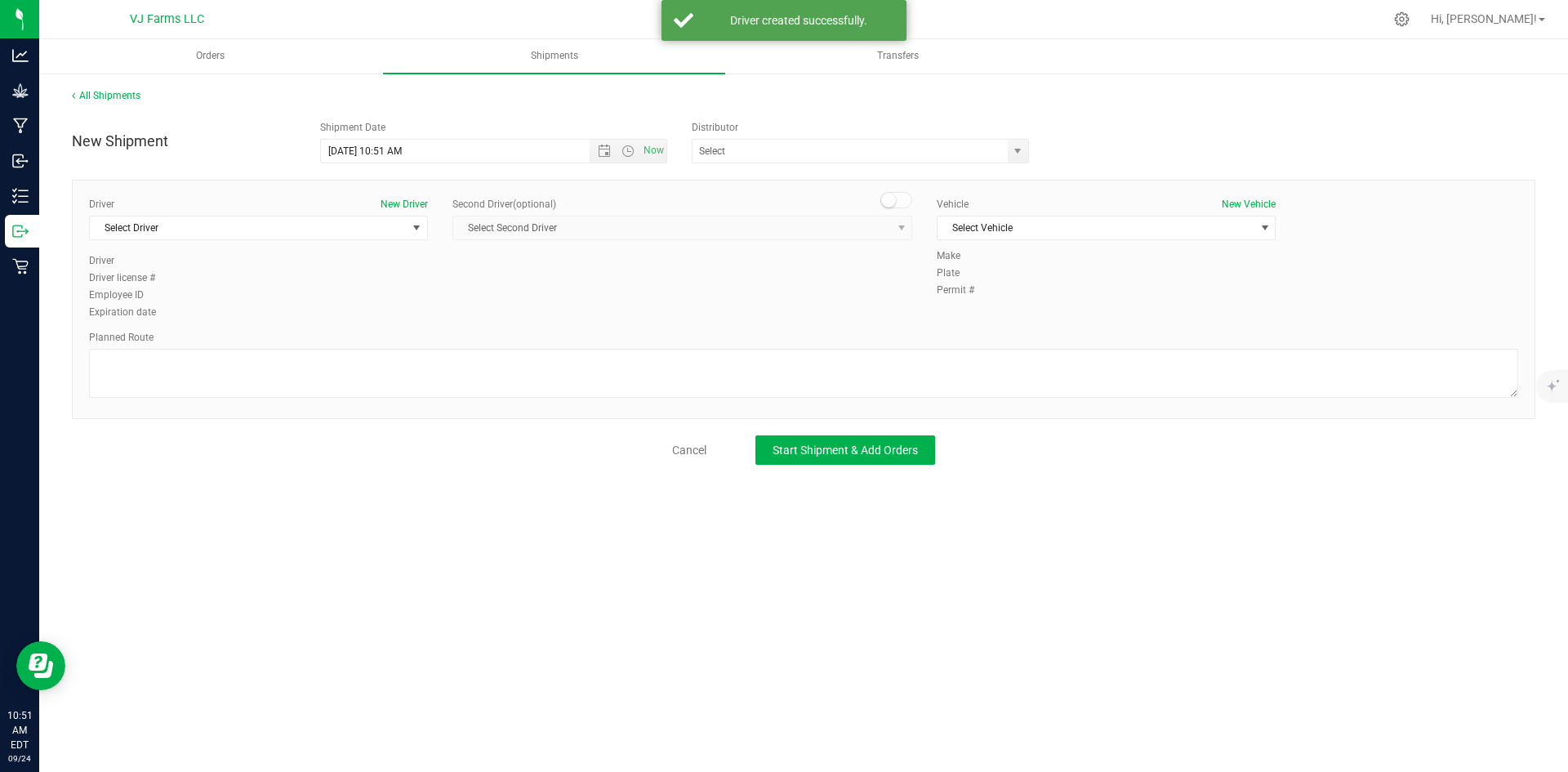
click at [1229, 196] on div "Driver New Driver Select Driver Select Driver [PERSON_NAME] [PERSON_NAME] [PERS…" at bounding box center [803, 299] width 1464 height 240
click at [1241, 205] on button "New Vehicle" at bounding box center [1248, 204] width 54 height 15
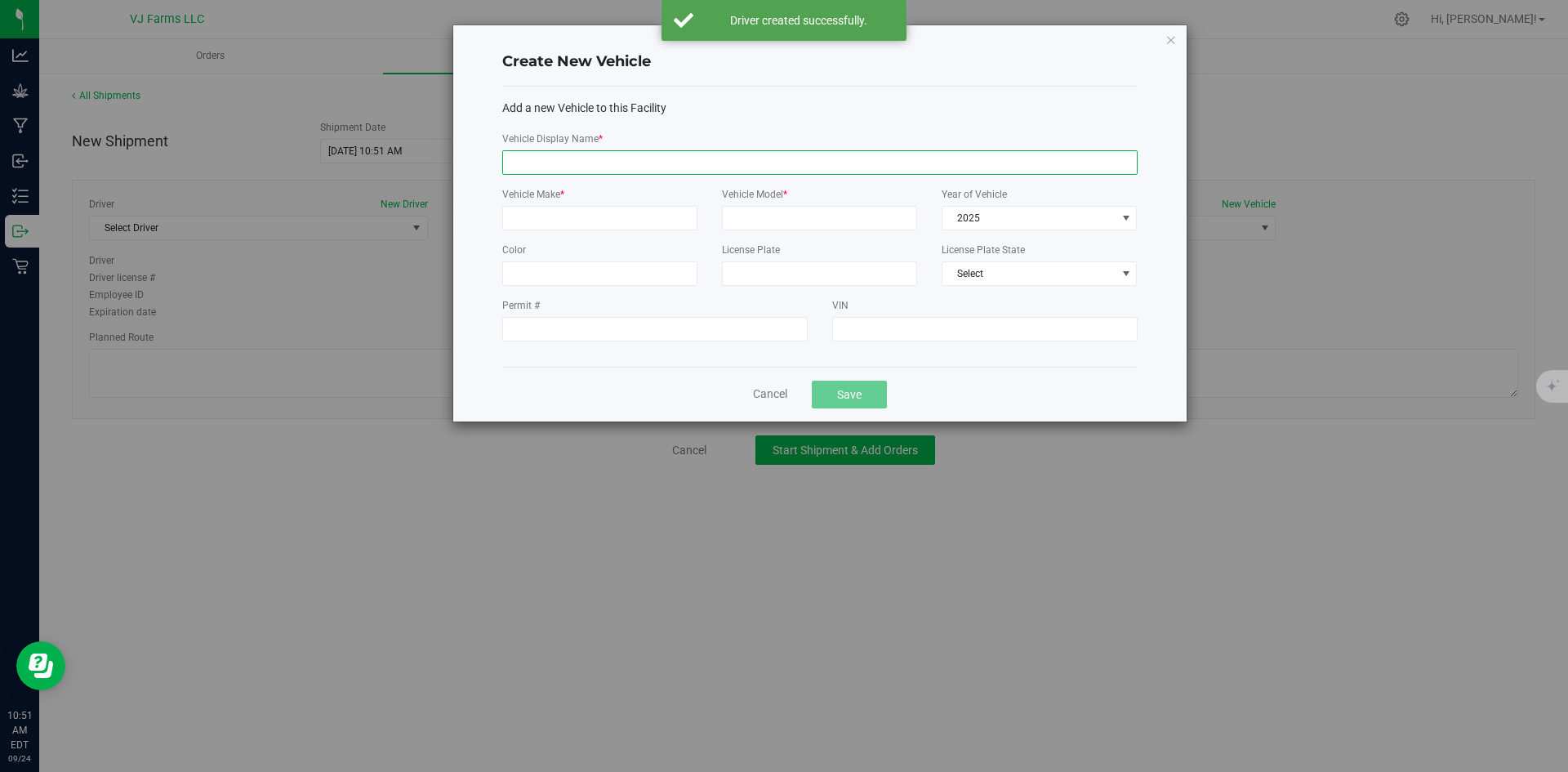
click at [630, 169] on input "Vehicle Display Name *" at bounding box center [821, 162] width 636 height 24
type input "[PERSON_NAME] Honda Civic"
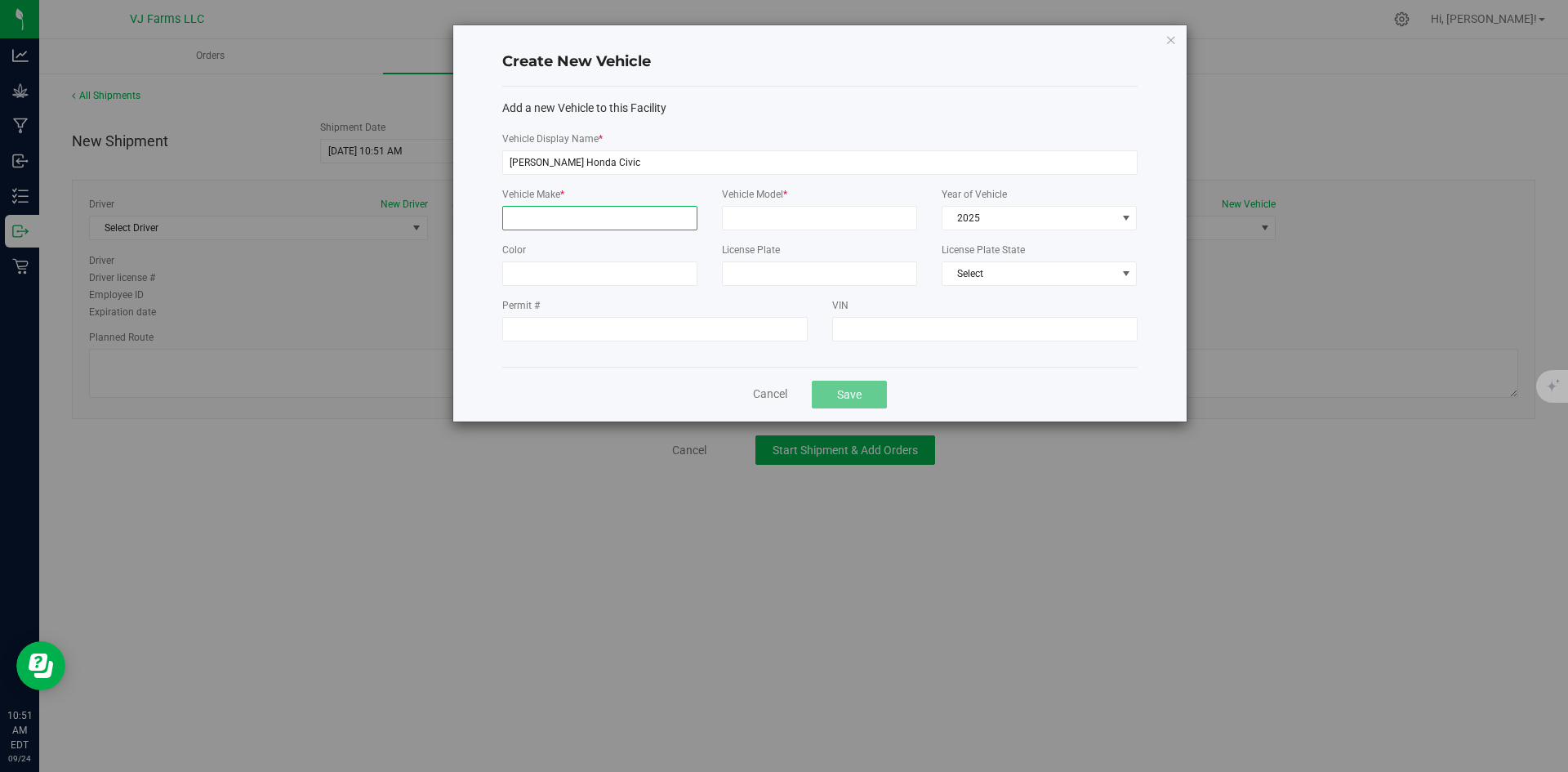
click at [622, 215] on input "Vehicle Make *" at bounding box center [601, 217] width 196 height 24
type input "Honda"
click at [800, 210] on input "Vehicle Model *" at bounding box center [820, 217] width 196 height 24
type input "Civic"
click at [662, 265] on input "Color" at bounding box center [601, 273] width 196 height 24
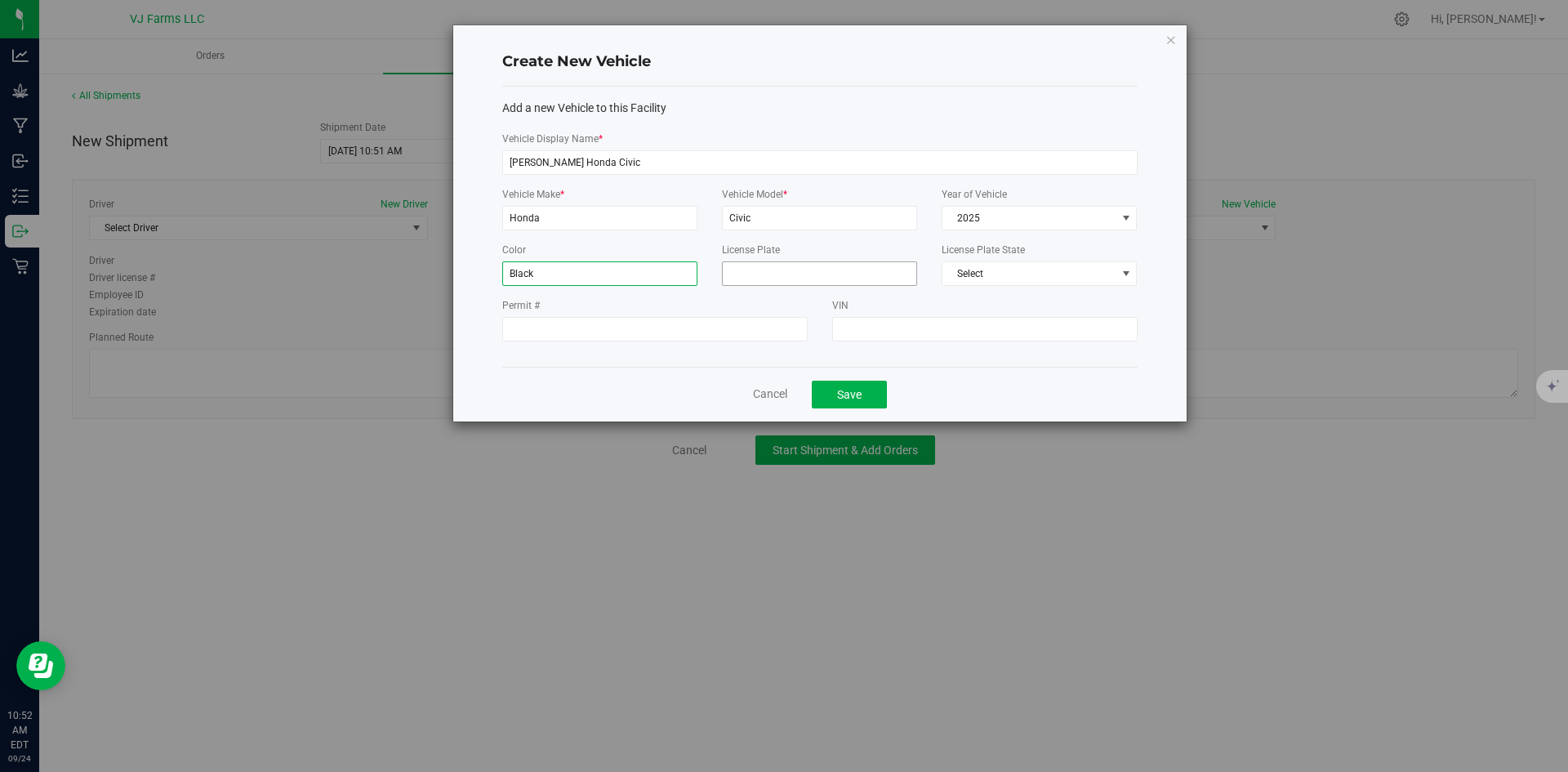
type input "Black"
click at [785, 270] on input "License Plate" at bounding box center [820, 273] width 196 height 24
click at [978, 275] on span "Select" at bounding box center [1029, 273] width 173 height 23
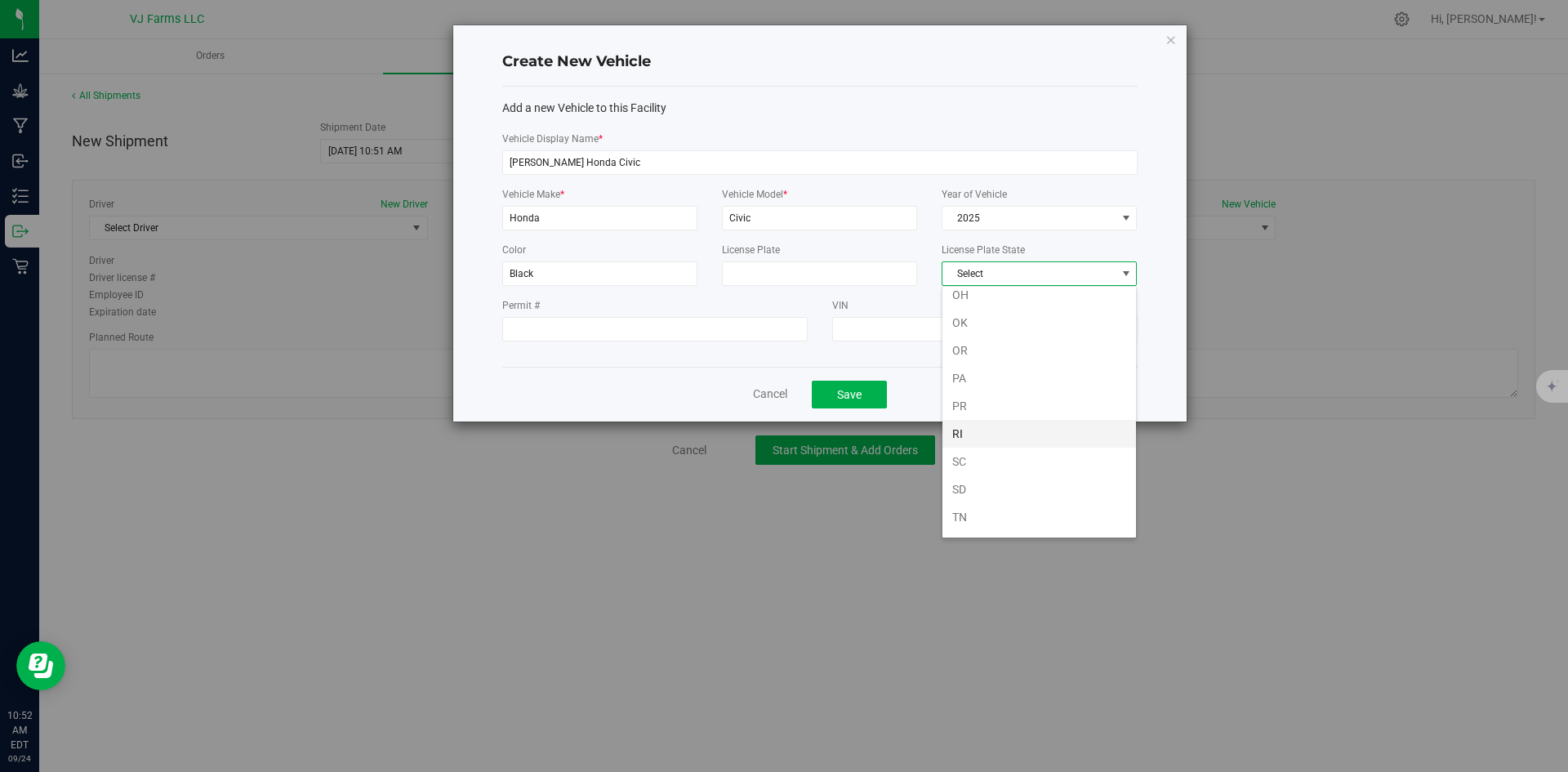
scroll to position [899, 0]
click at [983, 345] on li "NY" at bounding box center [1040, 348] width 194 height 27
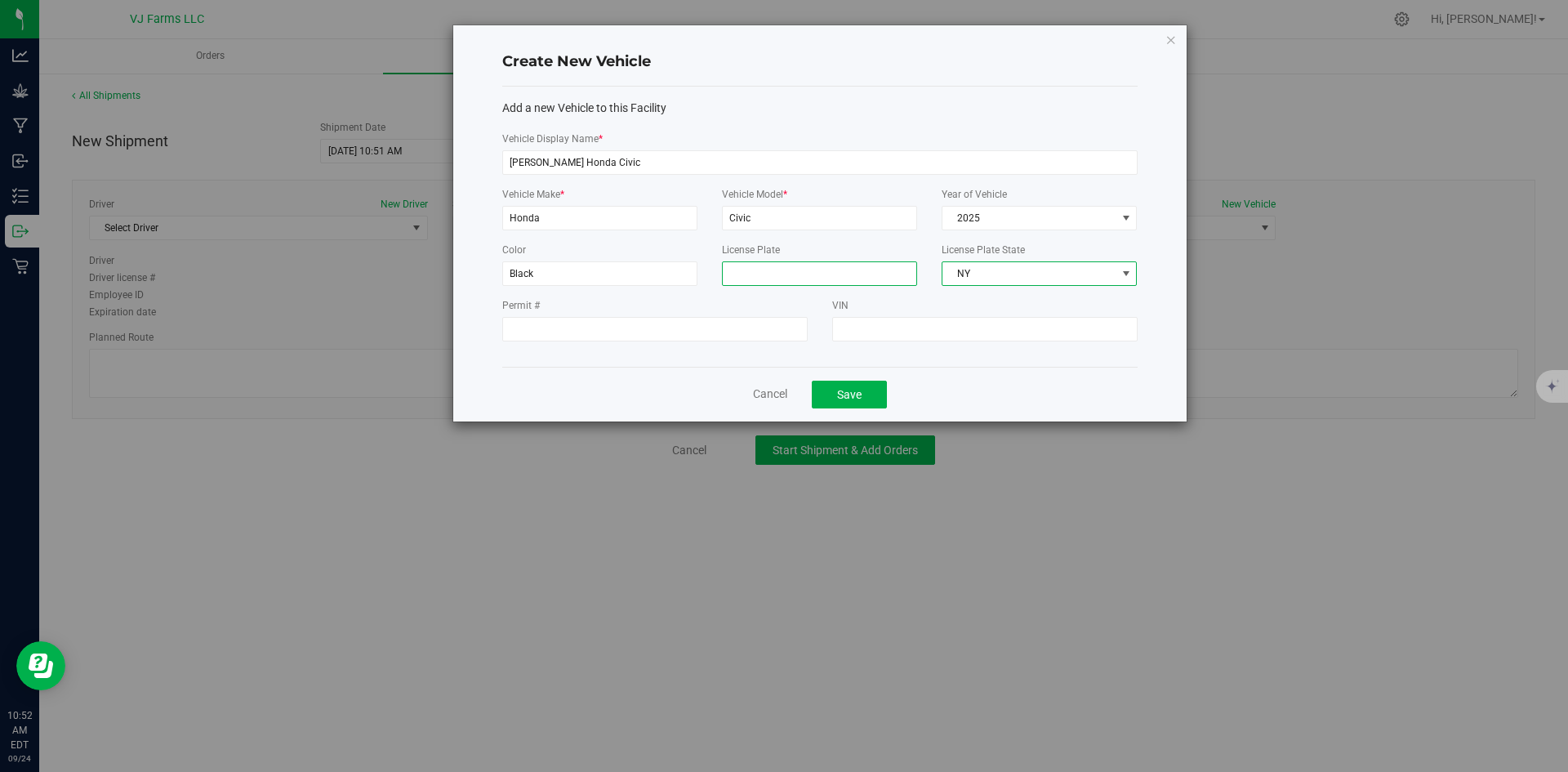
click at [785, 269] on input "License Plate" at bounding box center [820, 273] width 196 height 24
type input "LXP-7163"
click at [864, 291] on div "License Plate LXP-7163" at bounding box center [820, 270] width 220 height 56
click at [851, 391] on button "Save" at bounding box center [849, 394] width 75 height 27
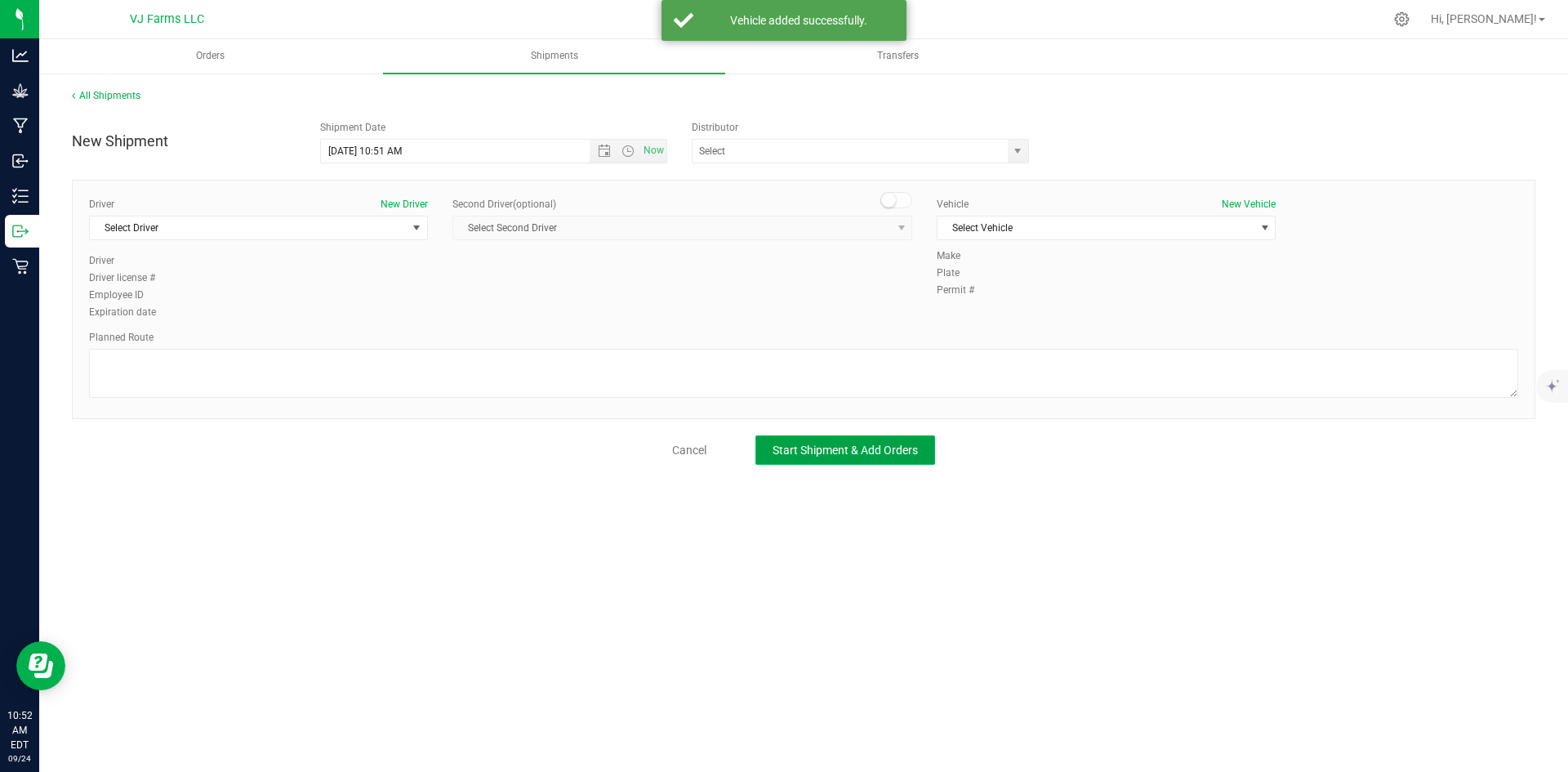
click at [829, 450] on span "Start Shipment & Add Orders" at bounding box center [845, 449] width 146 height 13
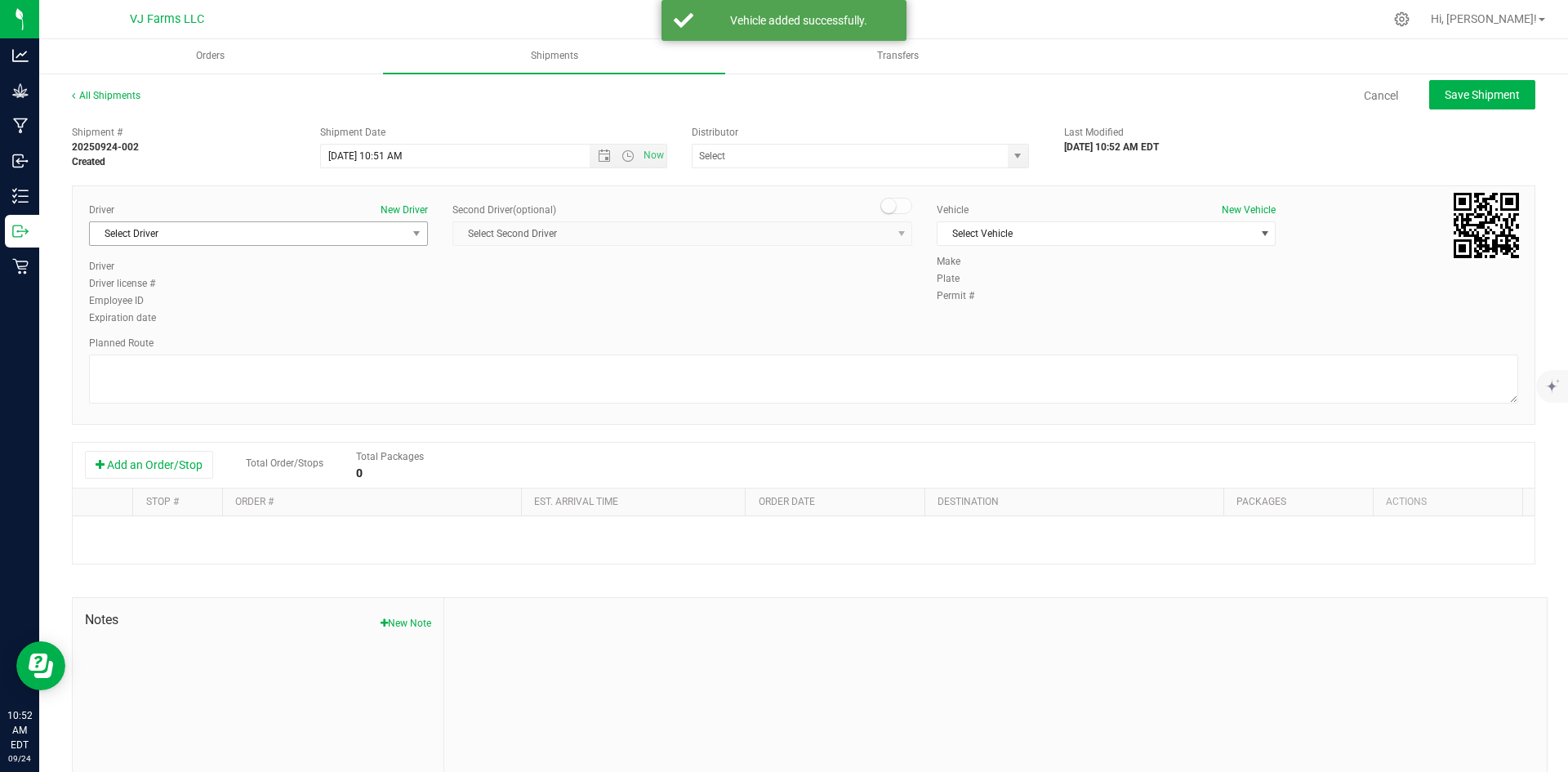
click at [318, 244] on span "Select Driver" at bounding box center [248, 233] width 317 height 23
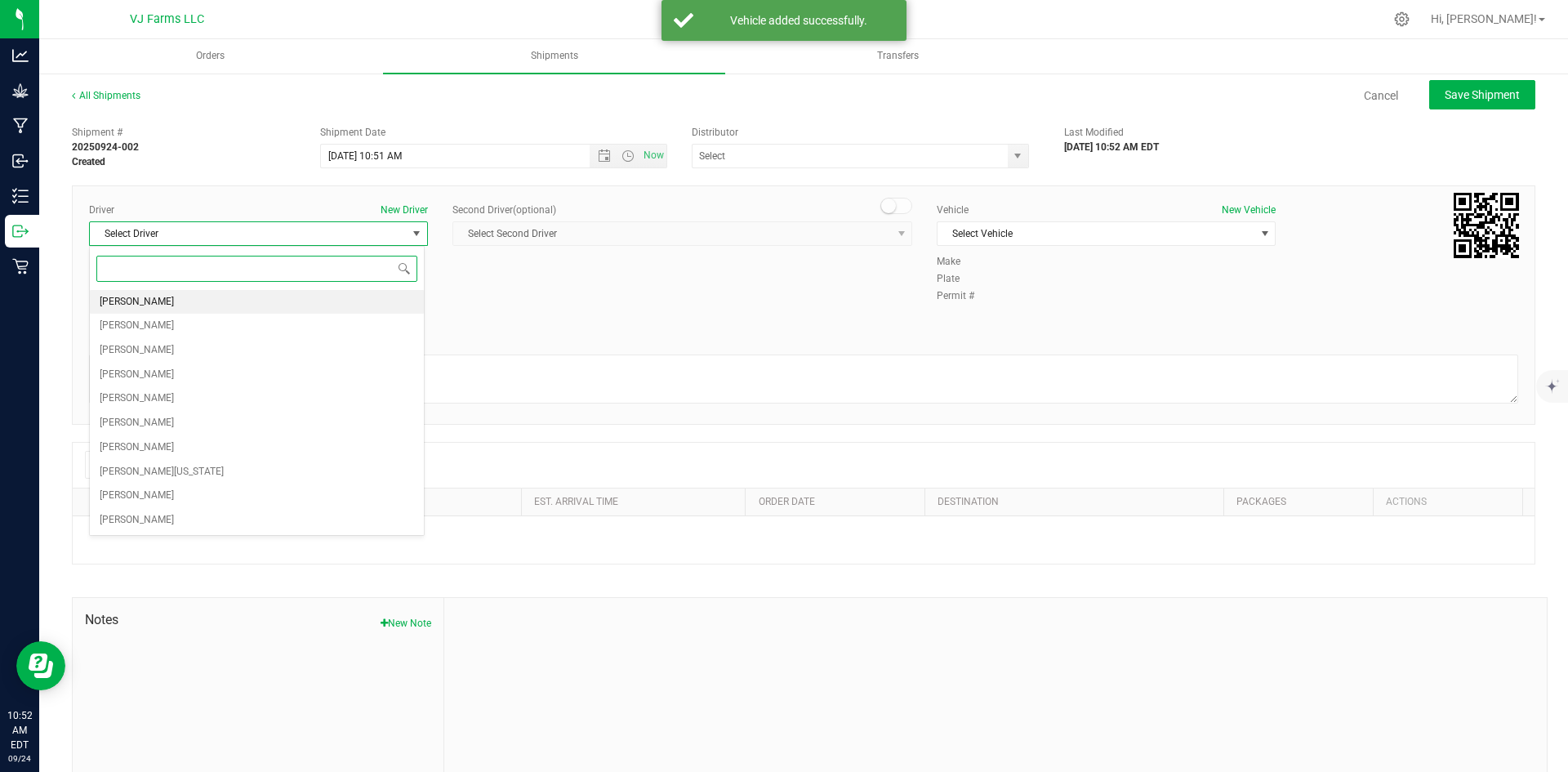
click at [166, 299] on li "[PERSON_NAME]" at bounding box center [257, 301] width 335 height 24
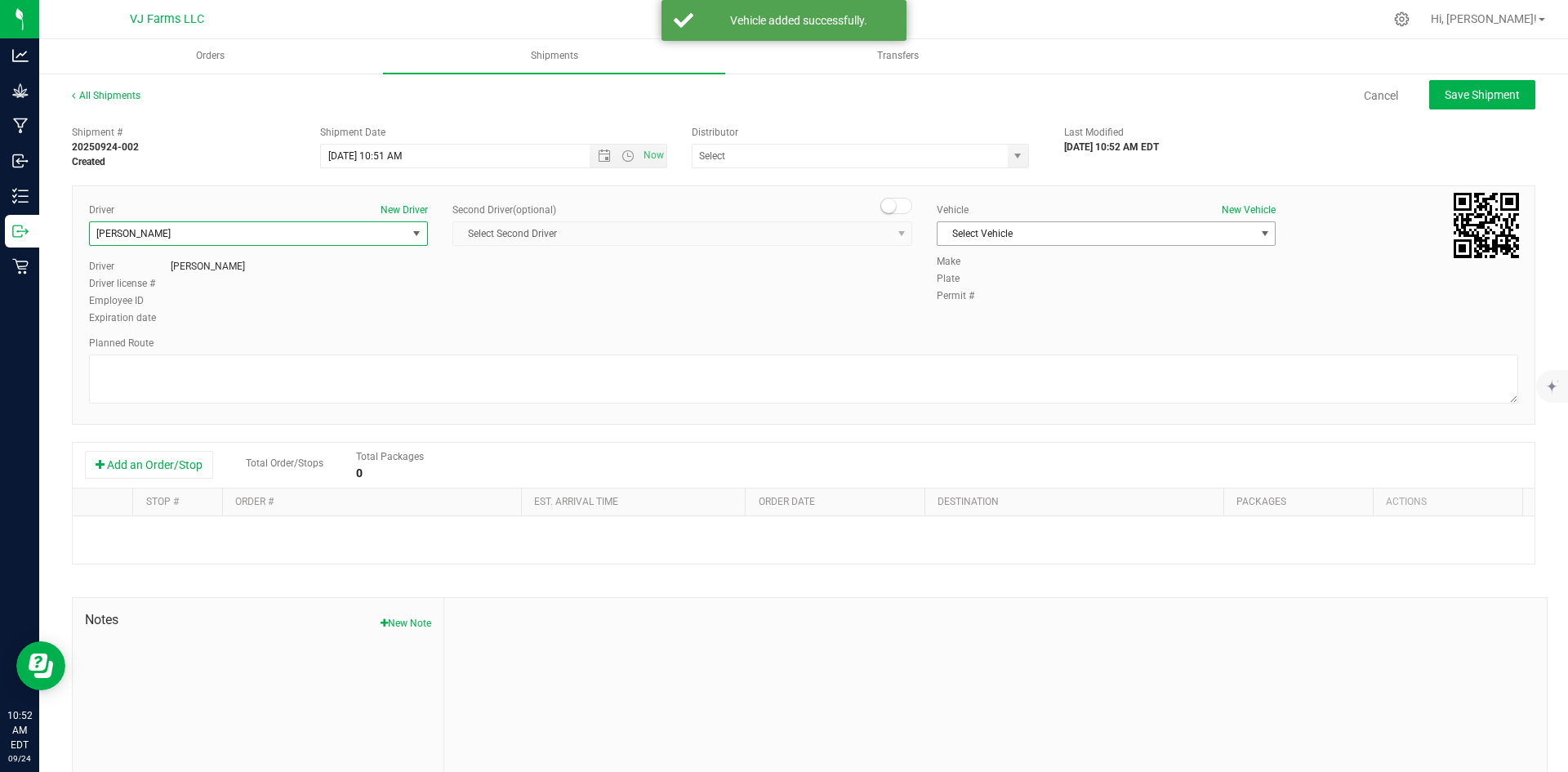
click at [1009, 236] on span "Select Vehicle" at bounding box center [1097, 233] width 317 height 23
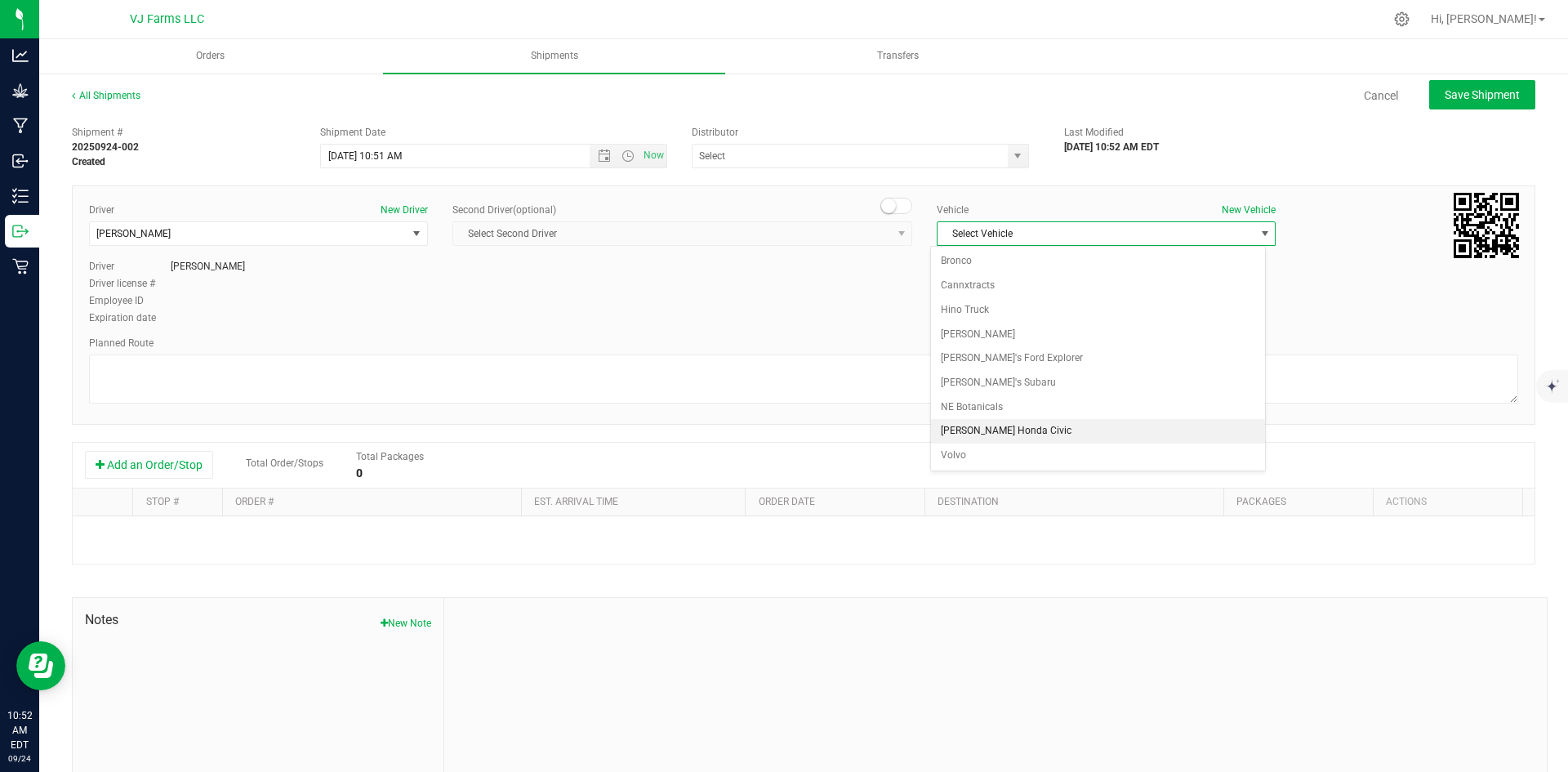
click at [1004, 424] on li "[PERSON_NAME] Honda Civic" at bounding box center [1098, 431] width 335 height 24
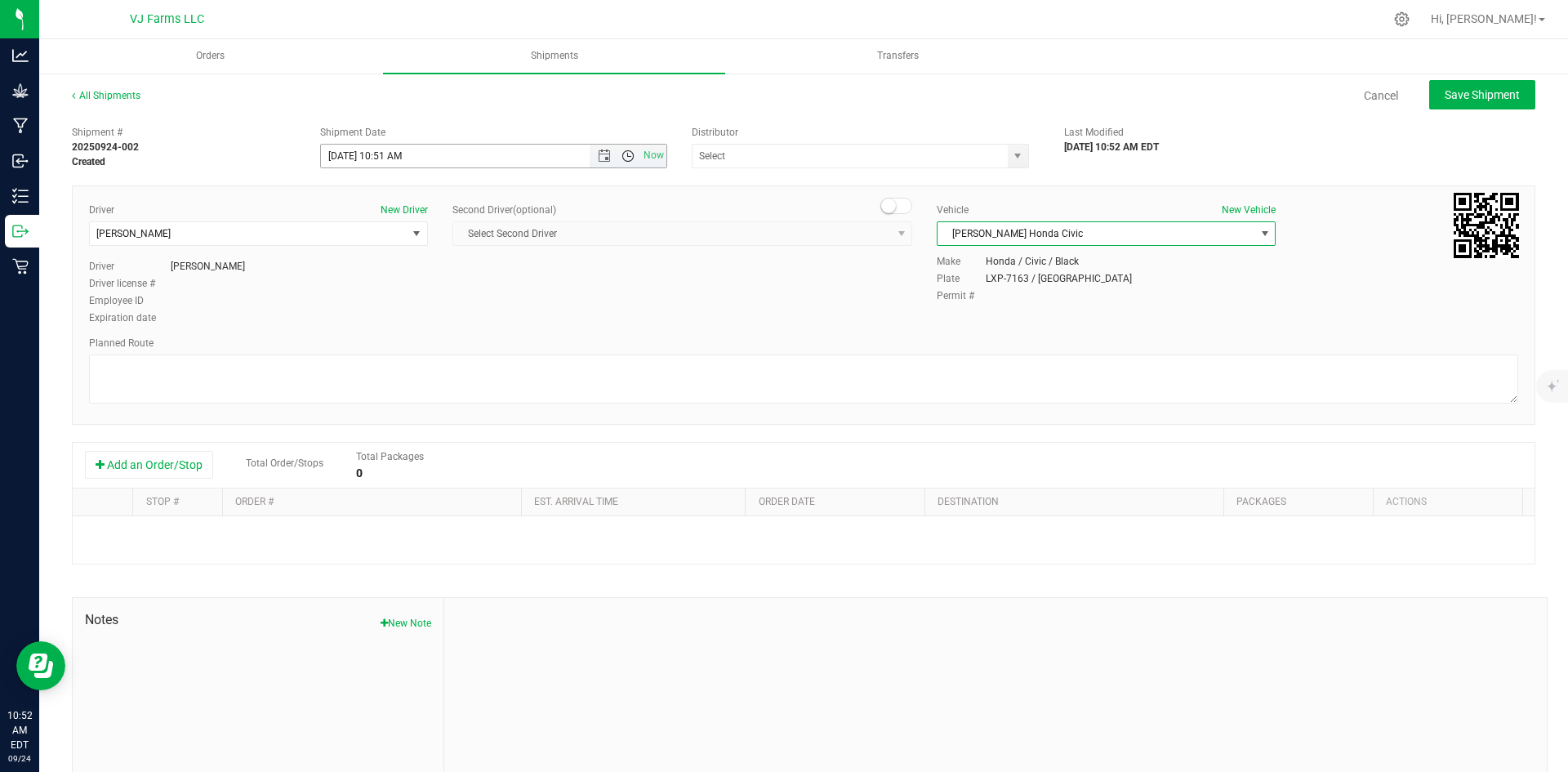
click at [624, 154] on span "Open the time view" at bounding box center [628, 156] width 13 height 13
click at [383, 270] on li "12:00 PM" at bounding box center [489, 278] width 341 height 22
click at [187, 474] on button "Add an Order/Stop" at bounding box center [149, 465] width 128 height 27
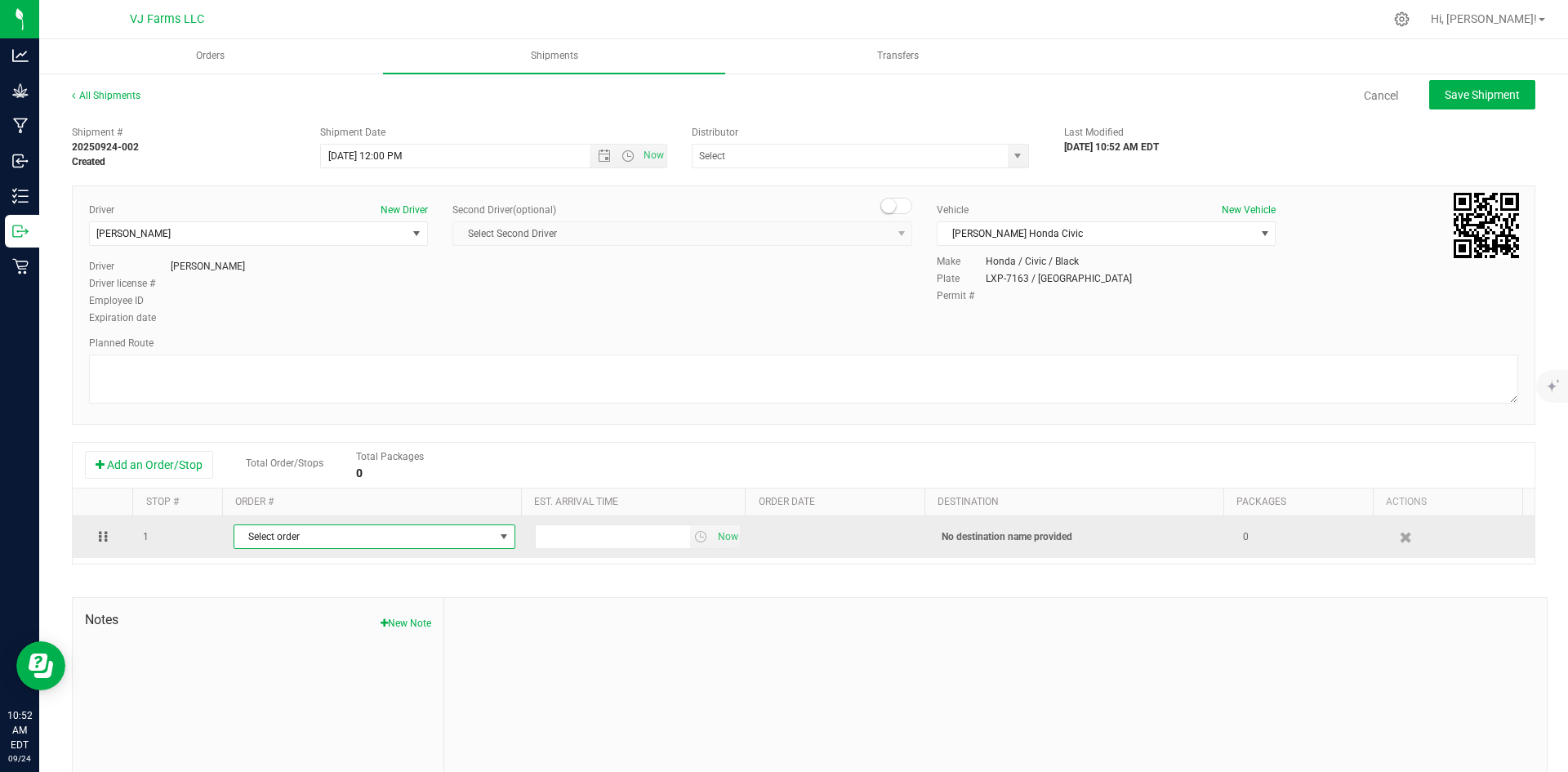
click at [265, 529] on span "Select order" at bounding box center [365, 536] width 260 height 23
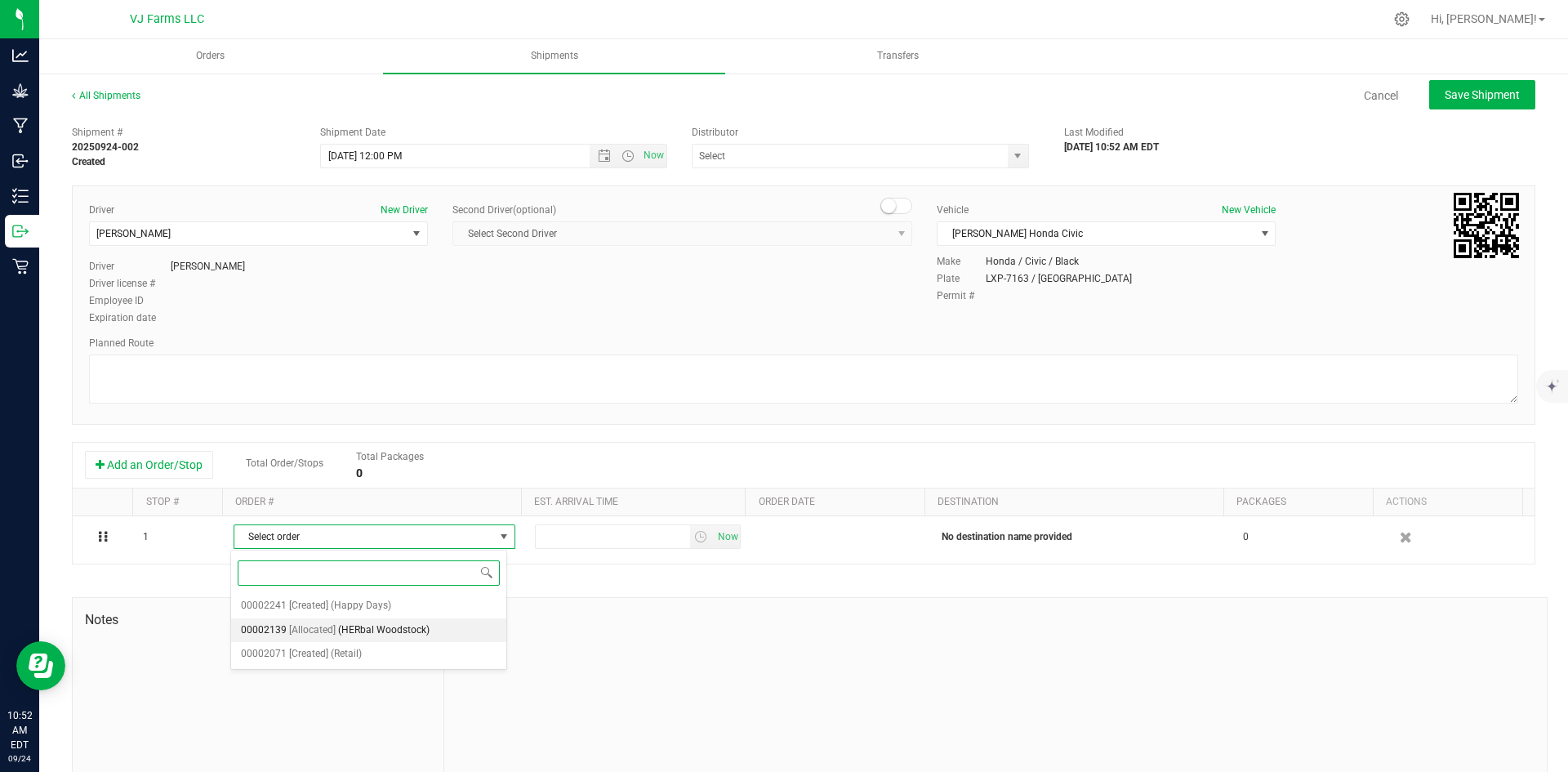
click at [391, 629] on span "(HERbal Woodstock)" at bounding box center [384, 631] width 92 height 22
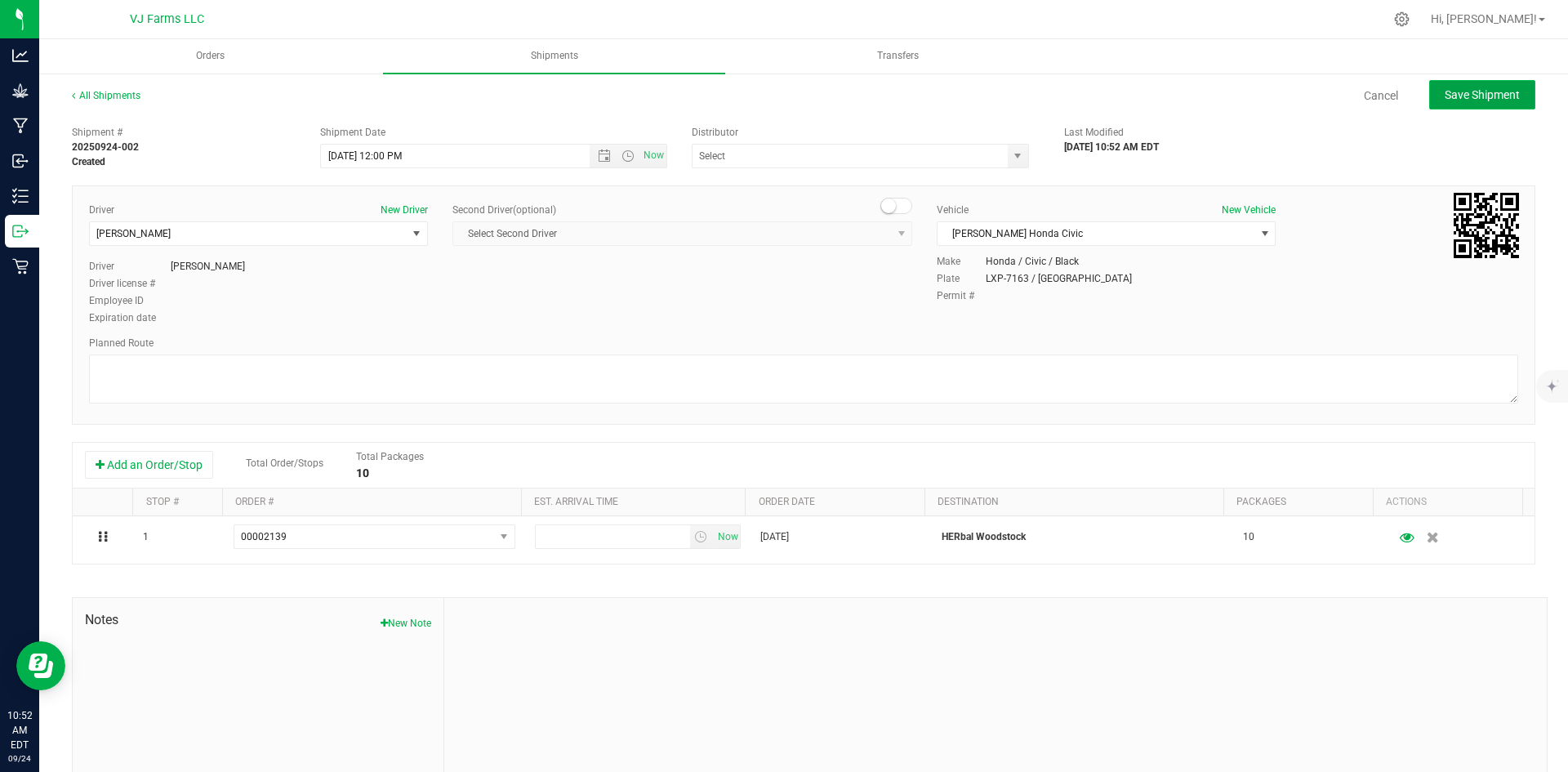
click at [1489, 100] on span "Save Shipment" at bounding box center [1482, 94] width 75 height 13
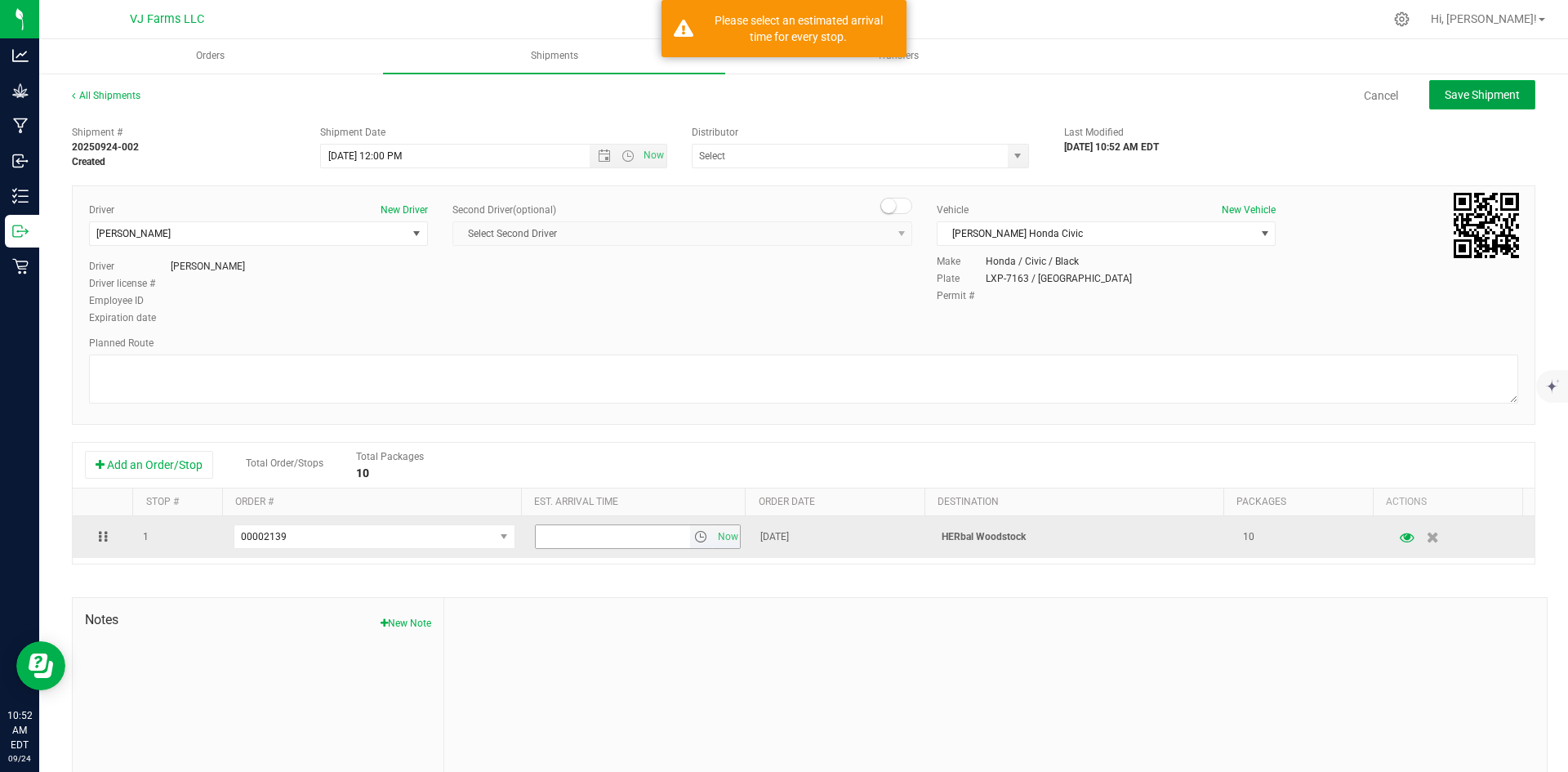
click at [694, 537] on span "select" at bounding box center [700, 536] width 13 height 13
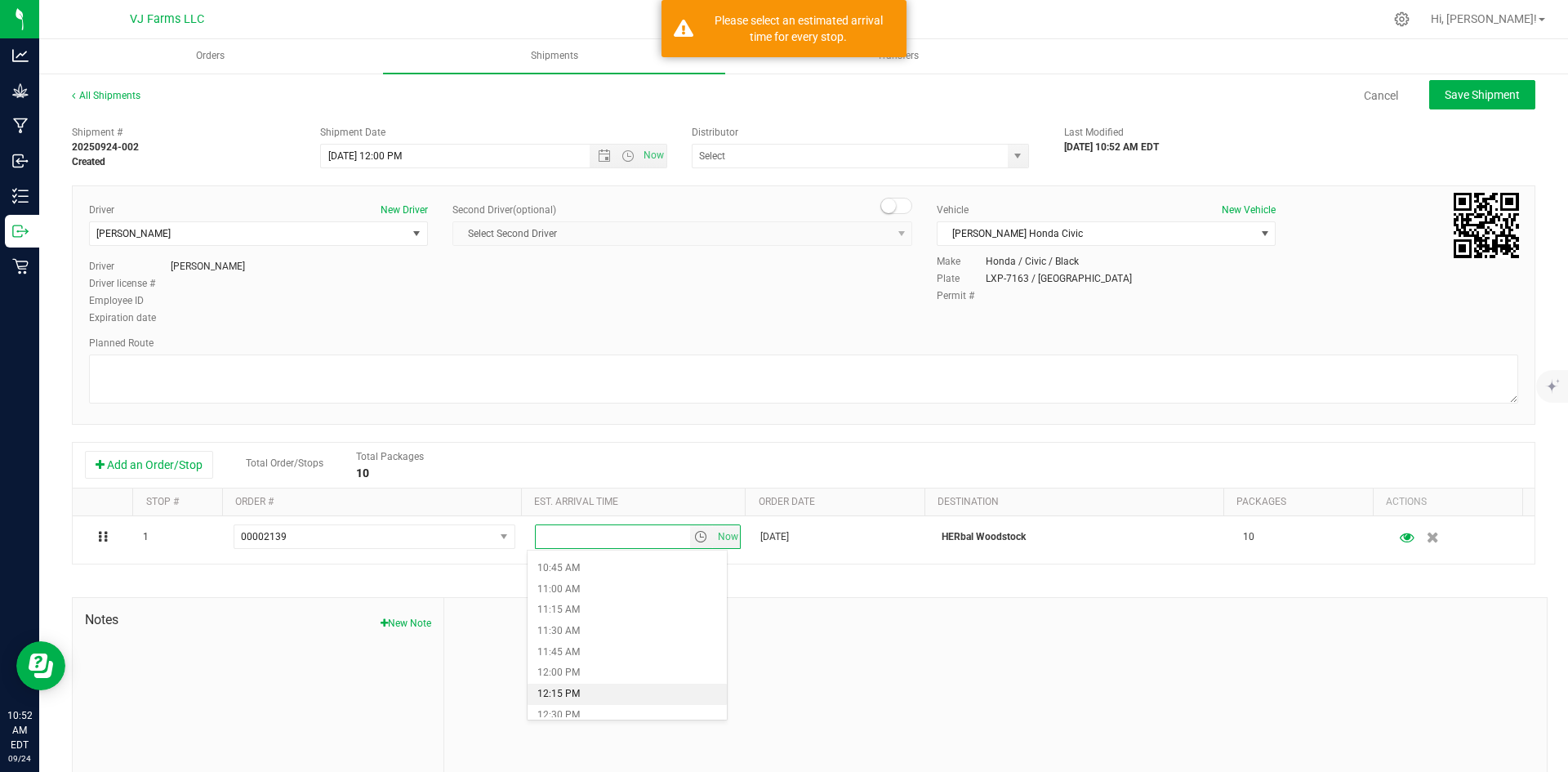
scroll to position [980, 0]
click at [574, 687] on li "1:15 PM" at bounding box center [627, 697] width 200 height 22
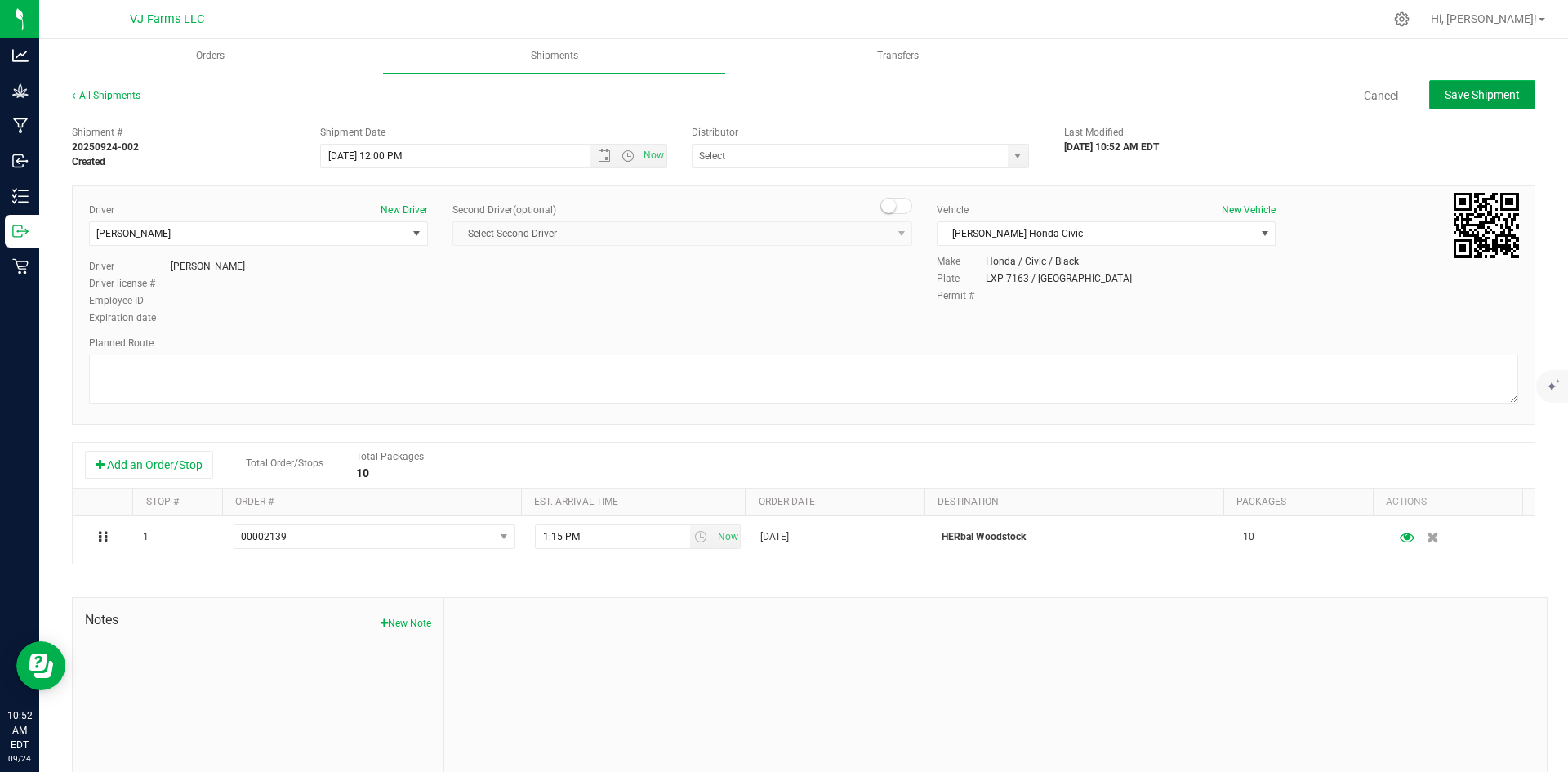
click at [1503, 89] on span "Save Shipment" at bounding box center [1482, 94] width 75 height 13
type input "[DATE] 4:00 PM"
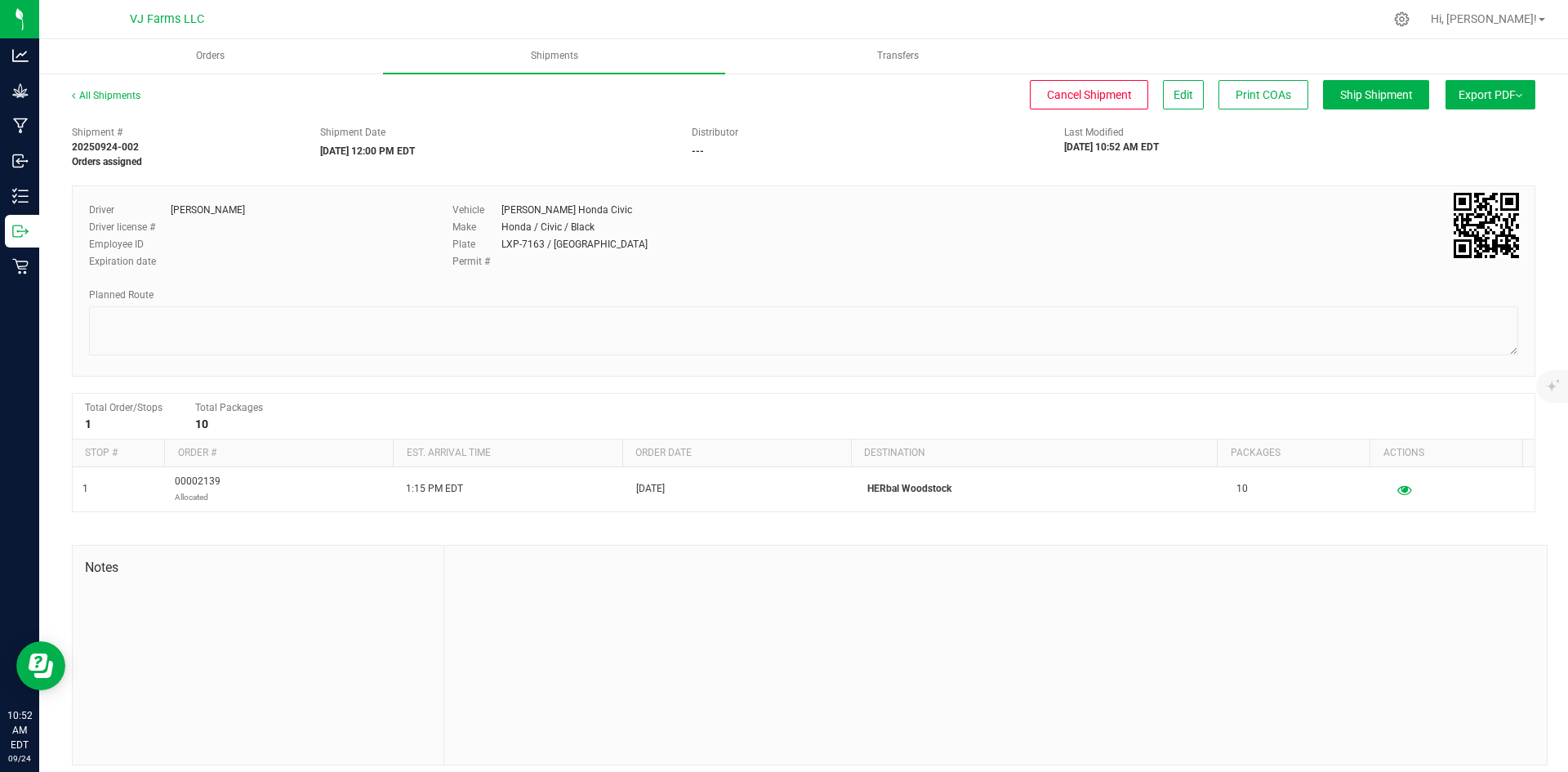
click at [1485, 76] on div "All Shipments Cancel Shipment Edit Print COAs Ship Shipment Export PDF Manifest…" at bounding box center [803, 427] width 1529 height 710
click at [1485, 92] on span "Export PDF" at bounding box center [1490, 94] width 64 height 13
click at [1469, 156] on span "Manifest by Lot" at bounding box center [1448, 156] width 67 height 12
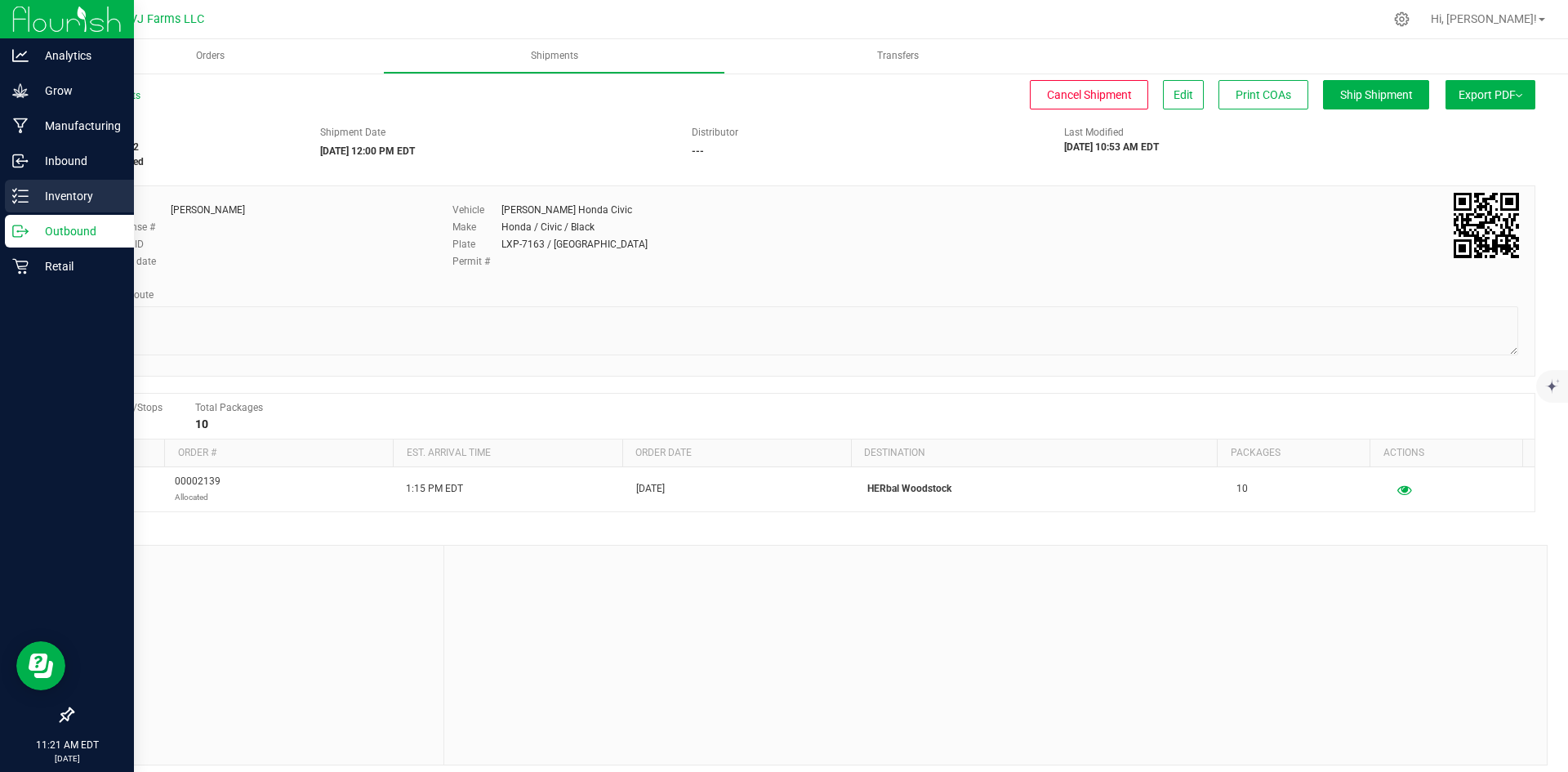
click at [45, 186] on div "Inventory" at bounding box center [69, 196] width 129 height 32
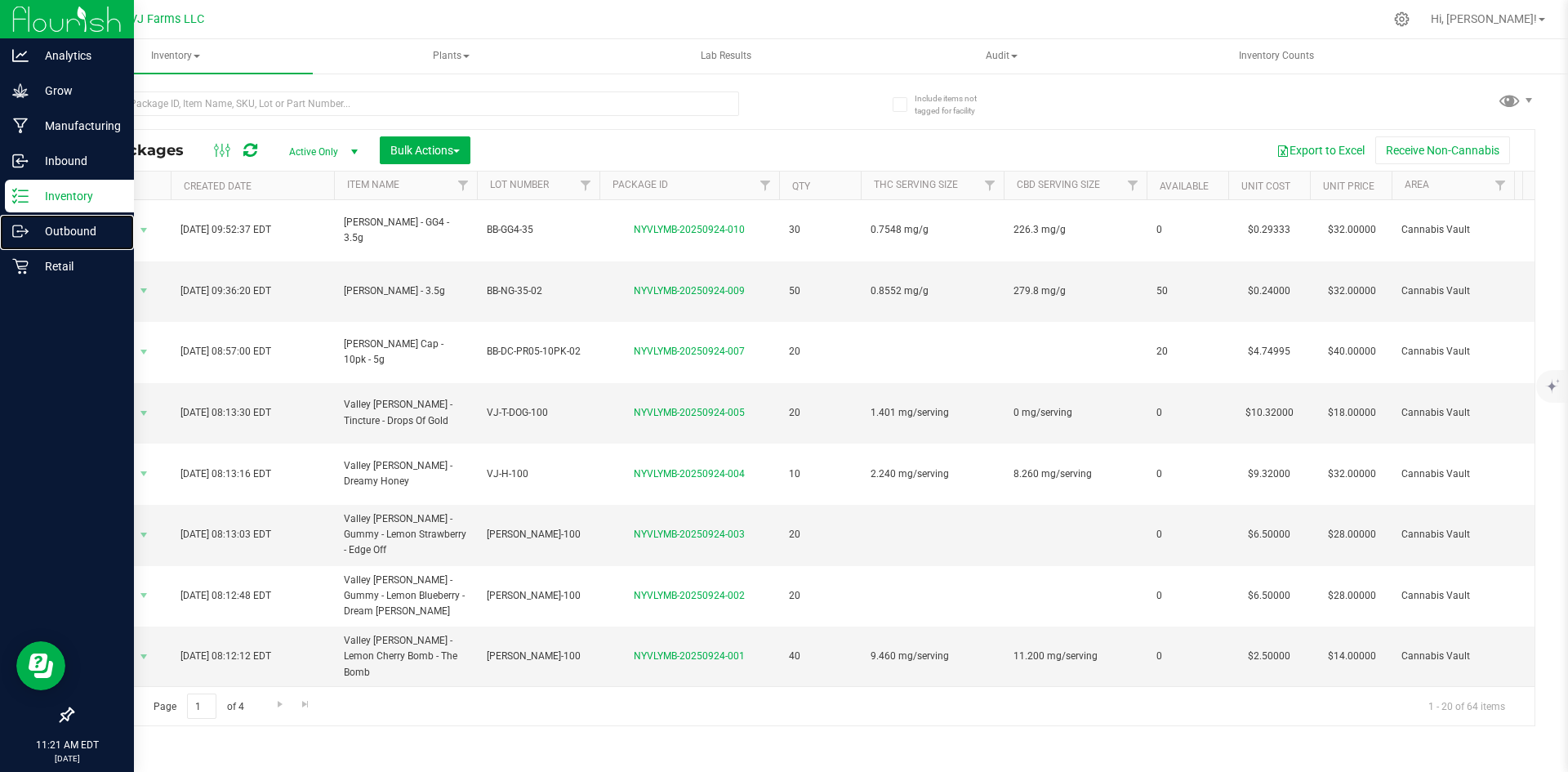
click at [27, 230] on icon at bounding box center [26, 230] width 3 height 3
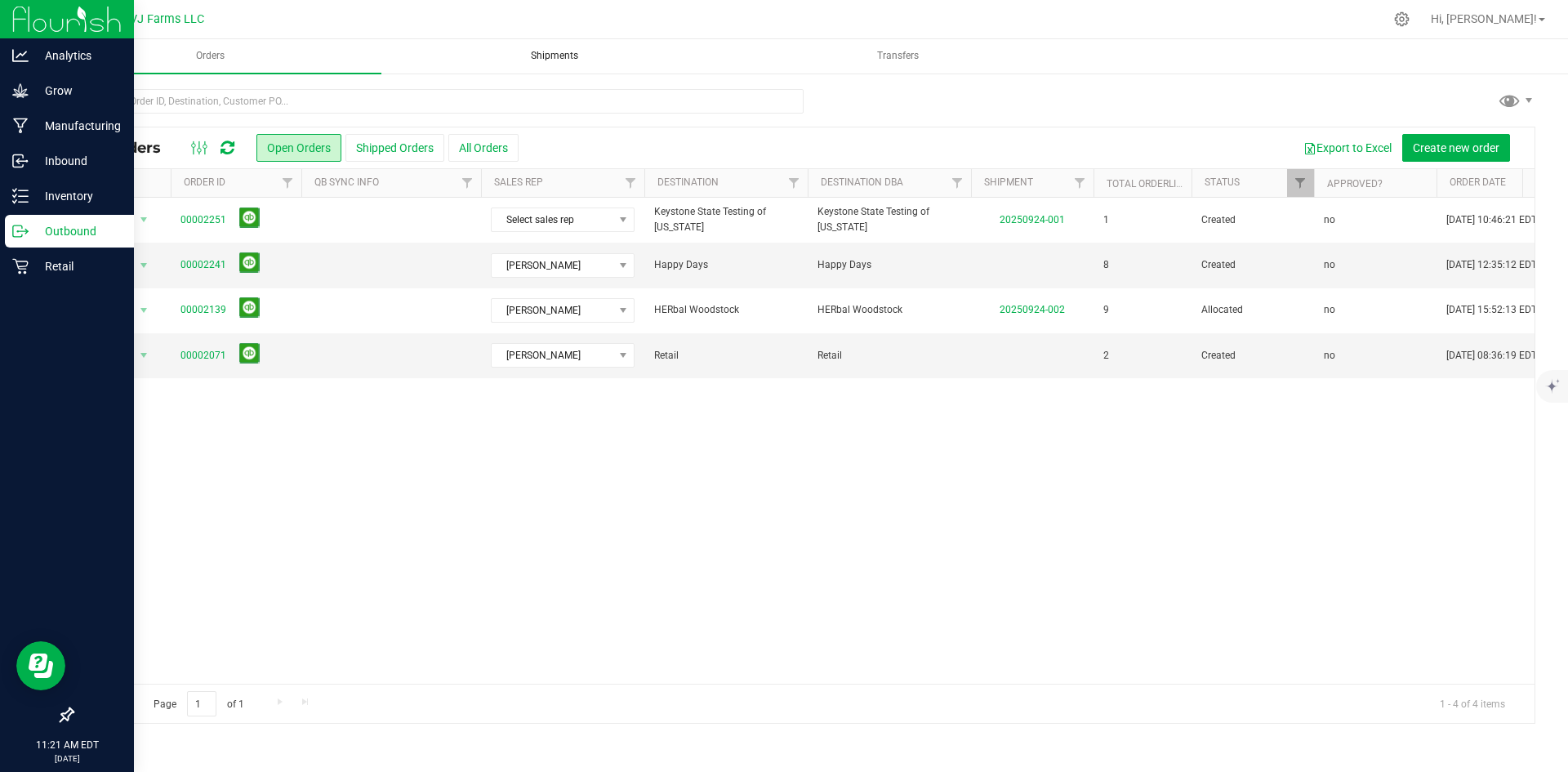
click at [618, 54] on uib-tab-heading "Shipments" at bounding box center [554, 56] width 340 height 32
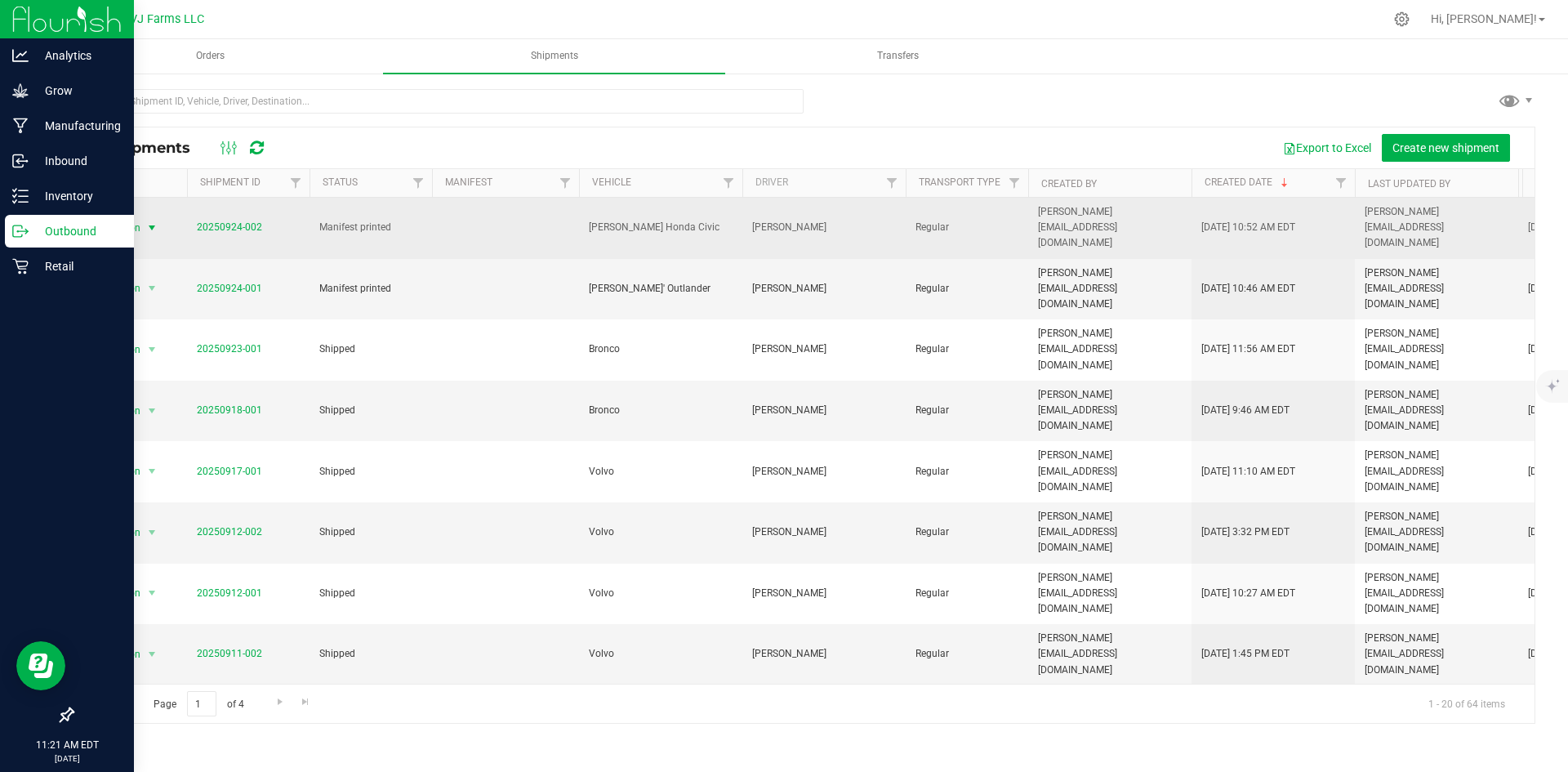
click at [149, 221] on span "select" at bounding box center [152, 227] width 13 height 13
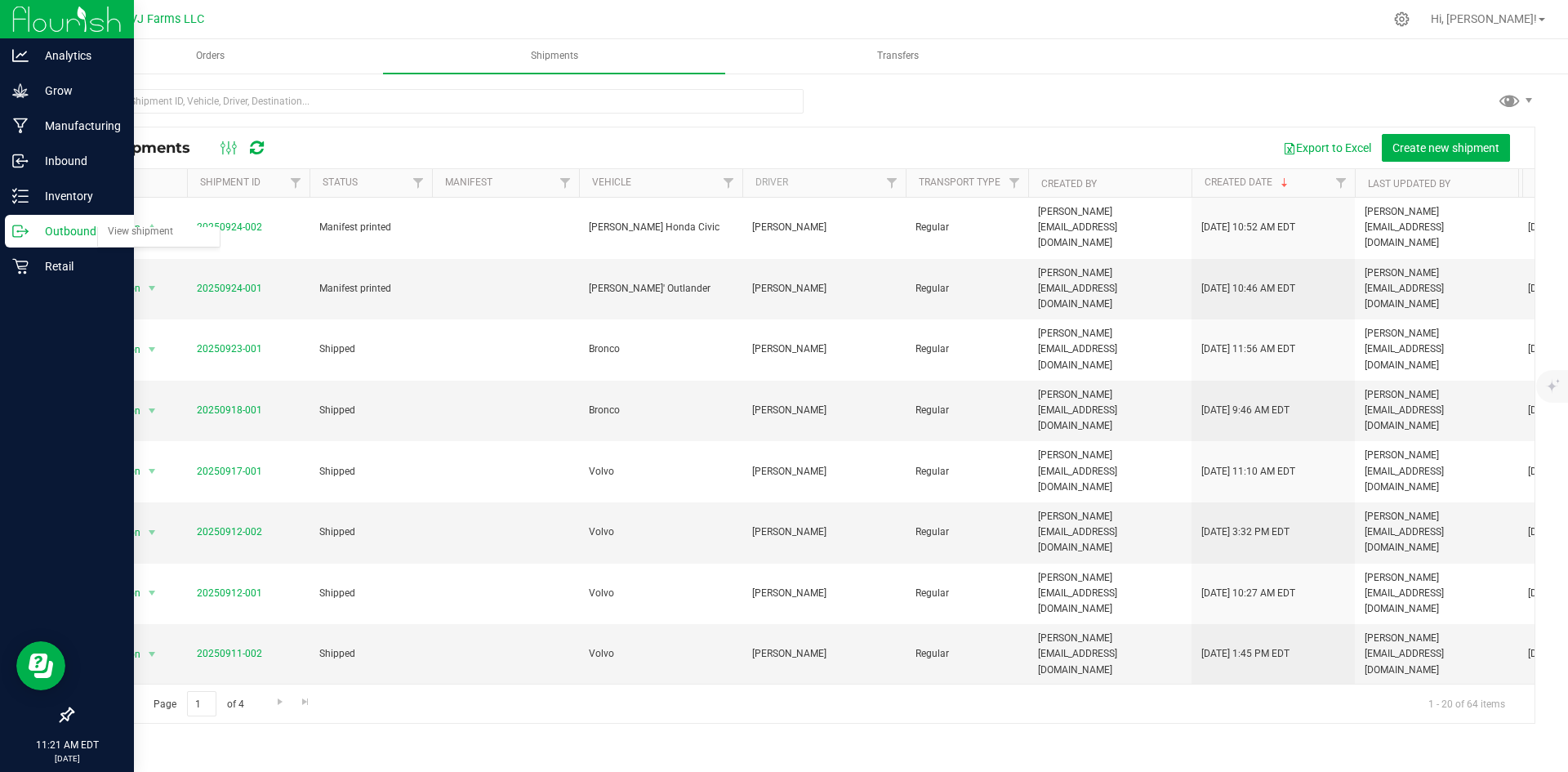
click at [525, 196] on th "Manifest" at bounding box center [506, 183] width 147 height 28
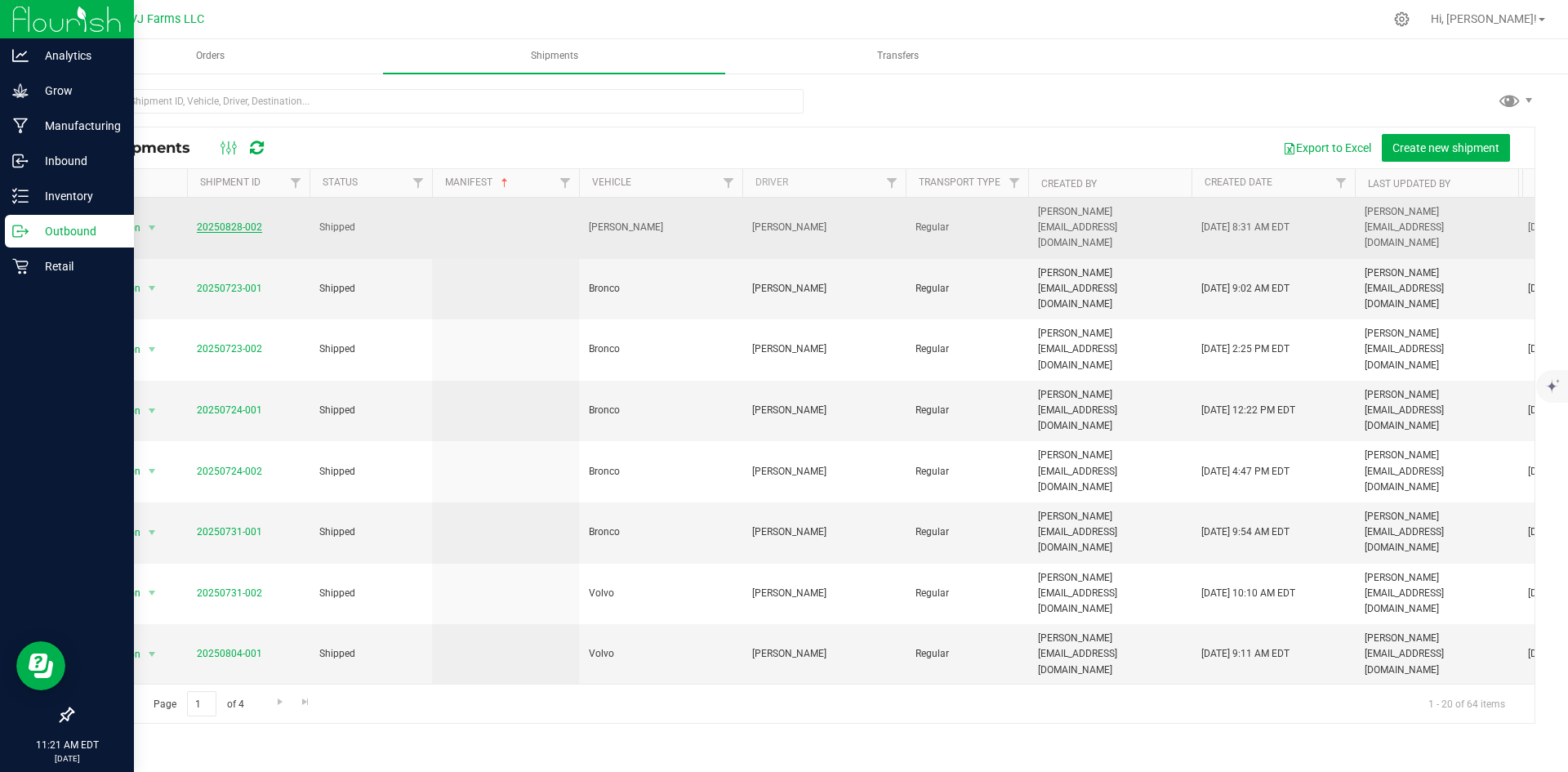
click at [248, 221] on link "20250828-002" at bounding box center [229, 227] width 66 height 12
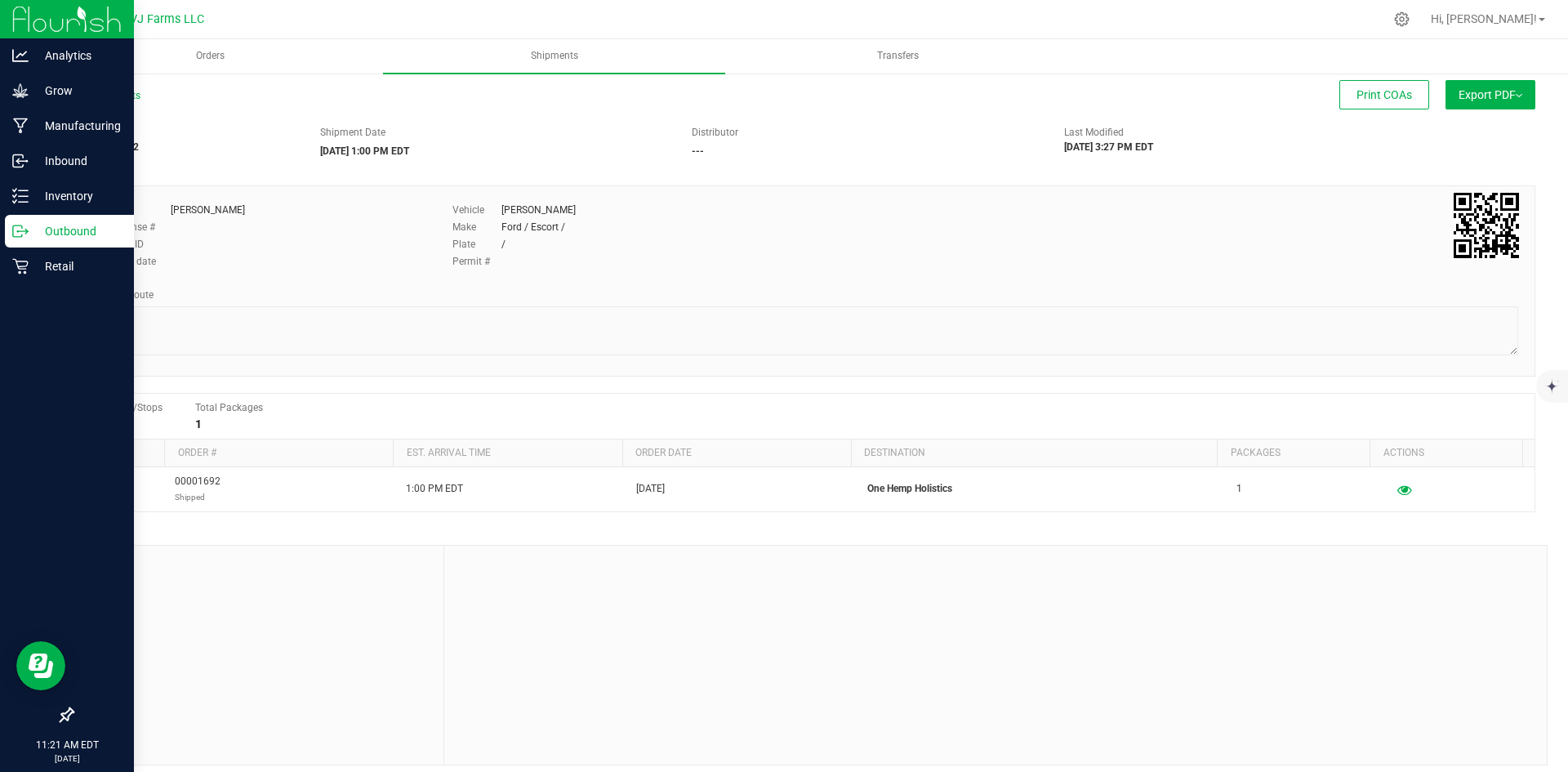
click at [35, 244] on div "Outbound" at bounding box center [69, 231] width 129 height 32
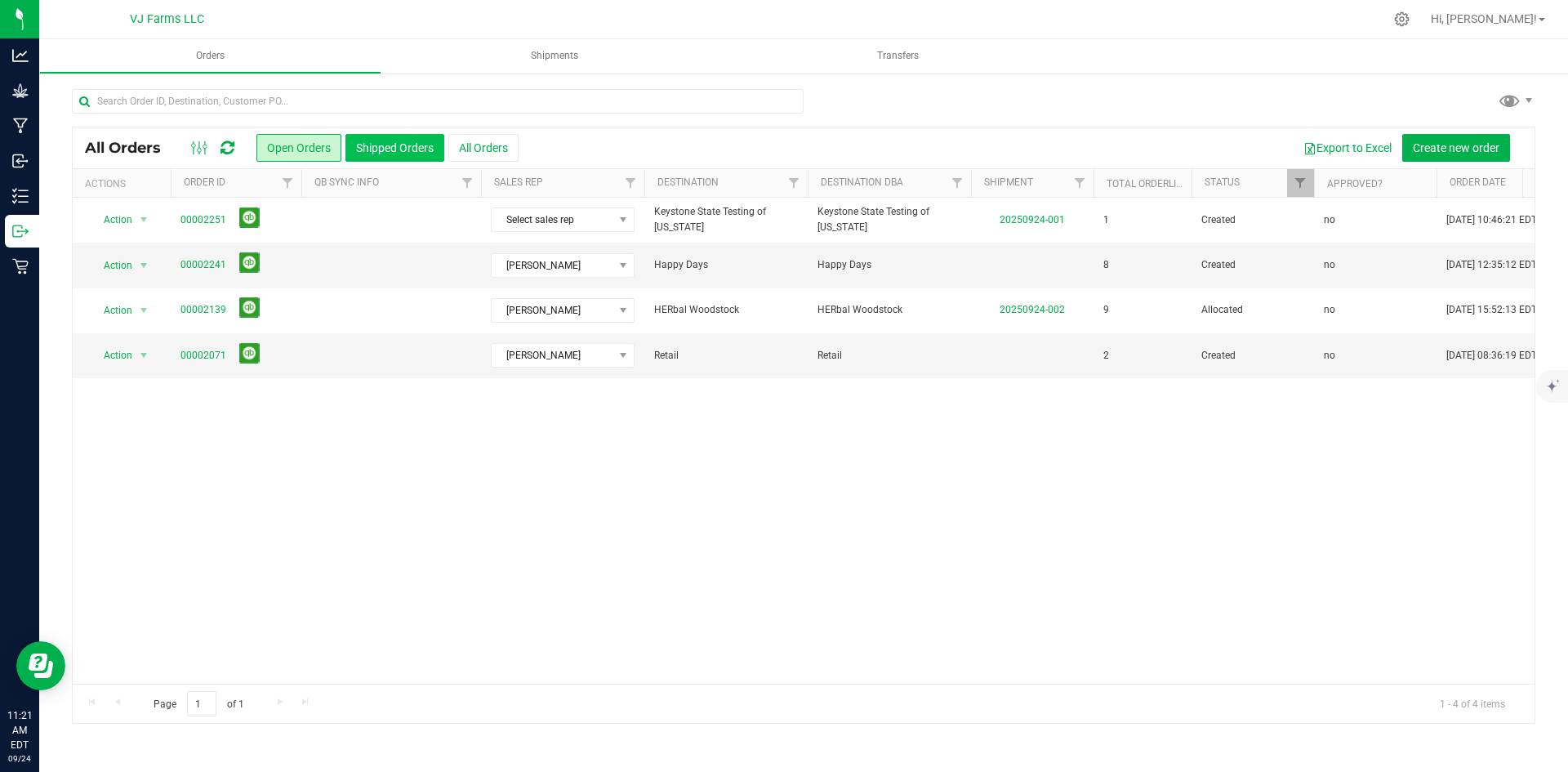
click at [405, 150] on button "Shipped Orders" at bounding box center [394, 148] width 99 height 27
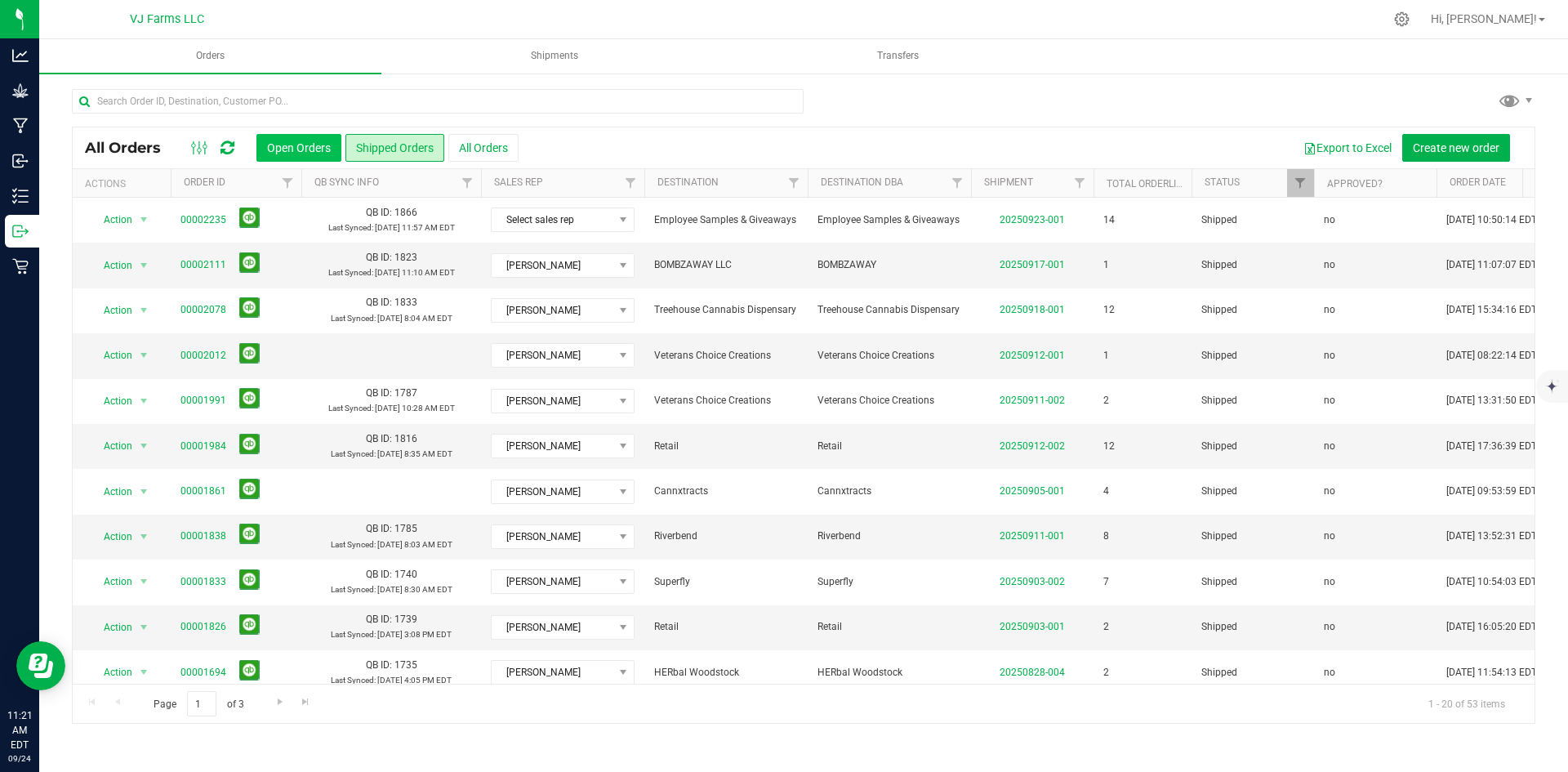
click at [318, 146] on button "Open Orders" at bounding box center [298, 148] width 85 height 27
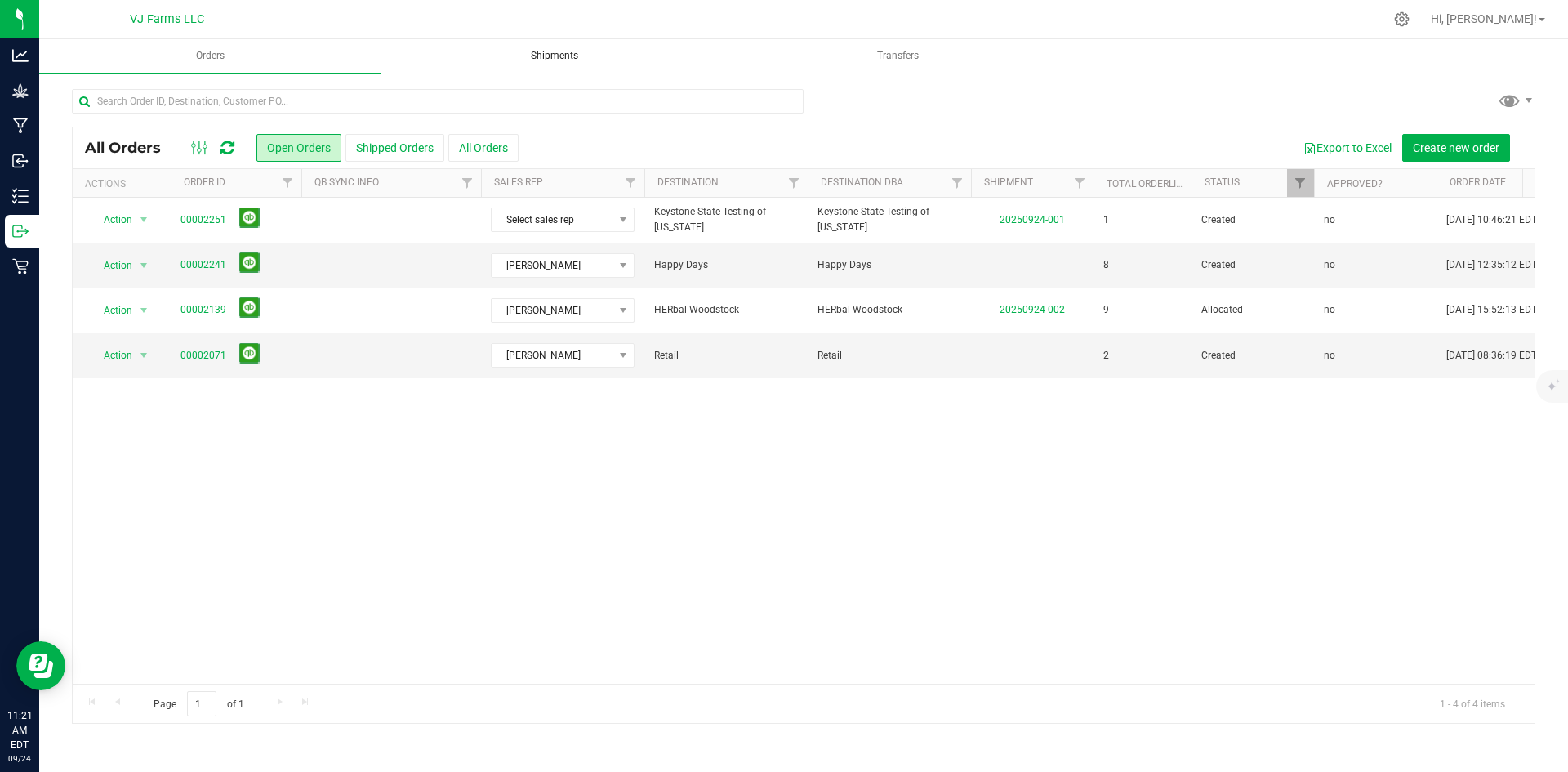
click at [558, 51] on span "Shipments" at bounding box center [555, 56] width 92 height 14
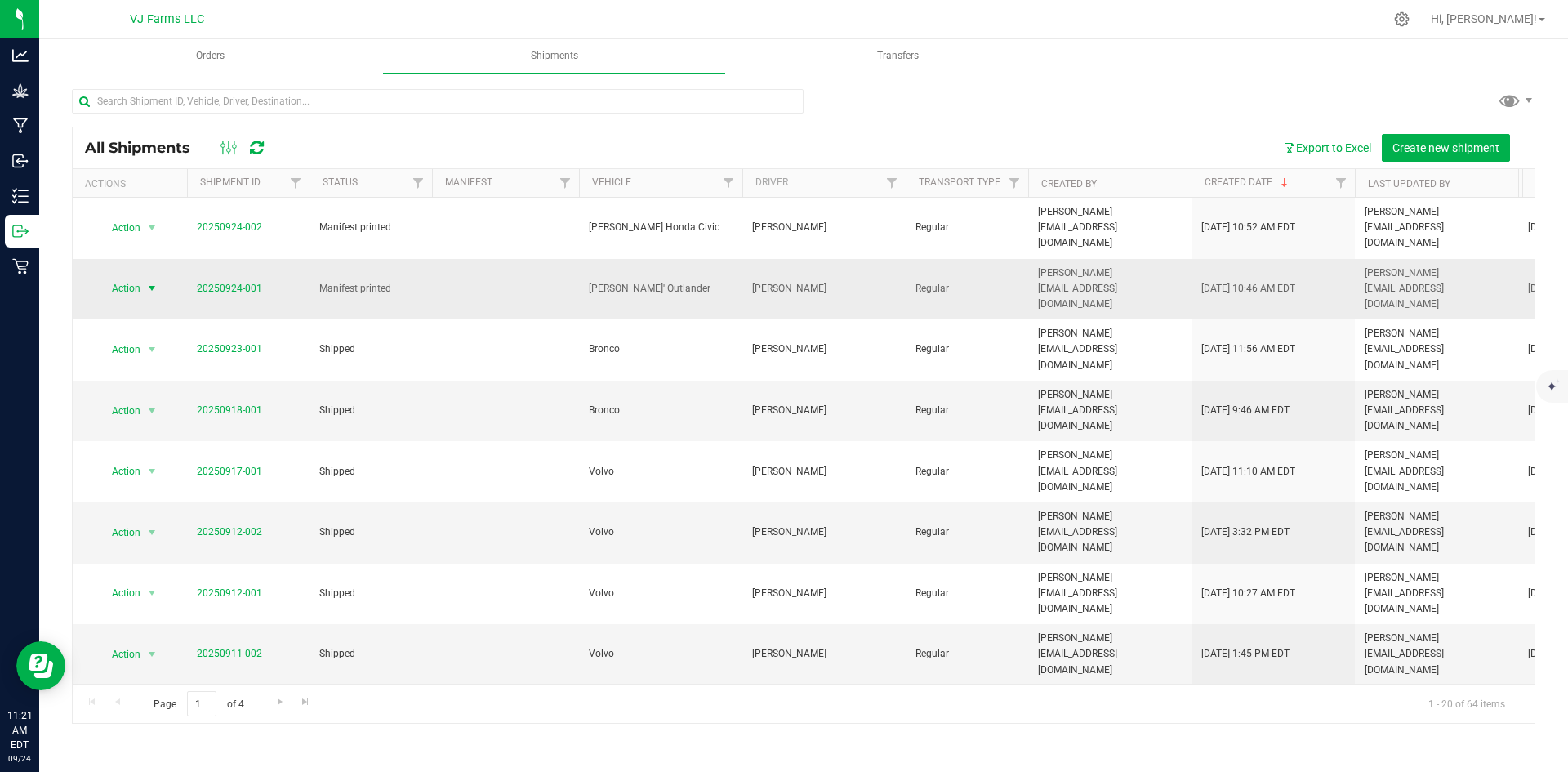
click at [132, 277] on span "Action" at bounding box center [118, 288] width 44 height 23
click at [356, 281] on span "Manifest printed" at bounding box center [371, 289] width 103 height 16
click at [243, 283] on link "20250924-001" at bounding box center [229, 289] width 66 height 12
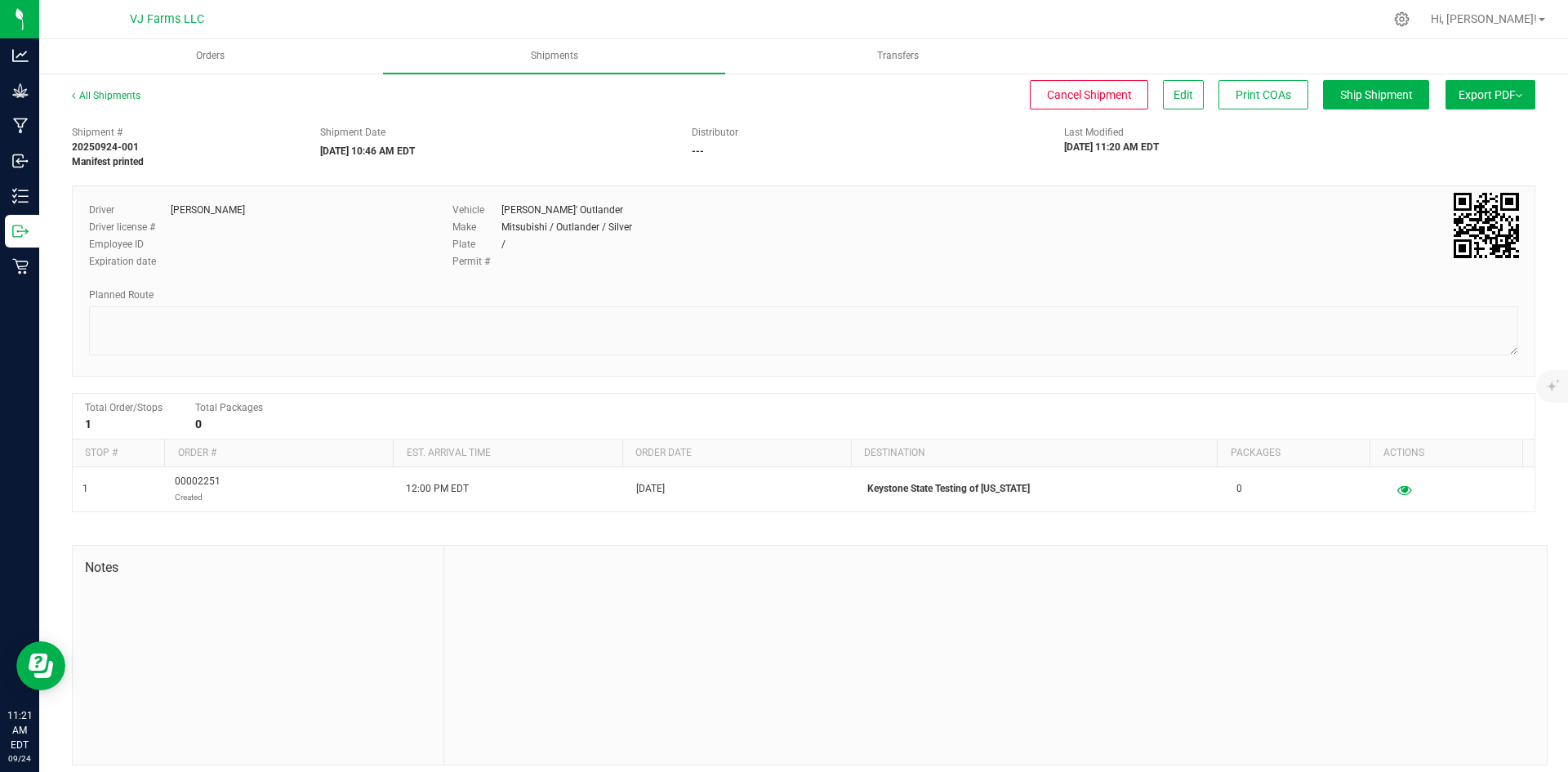
click at [1499, 93] on span "Export PDF" at bounding box center [1490, 94] width 64 height 13
click at [1423, 148] on li "Manifest by Lot" at bounding box center [1486, 155] width 165 height 24
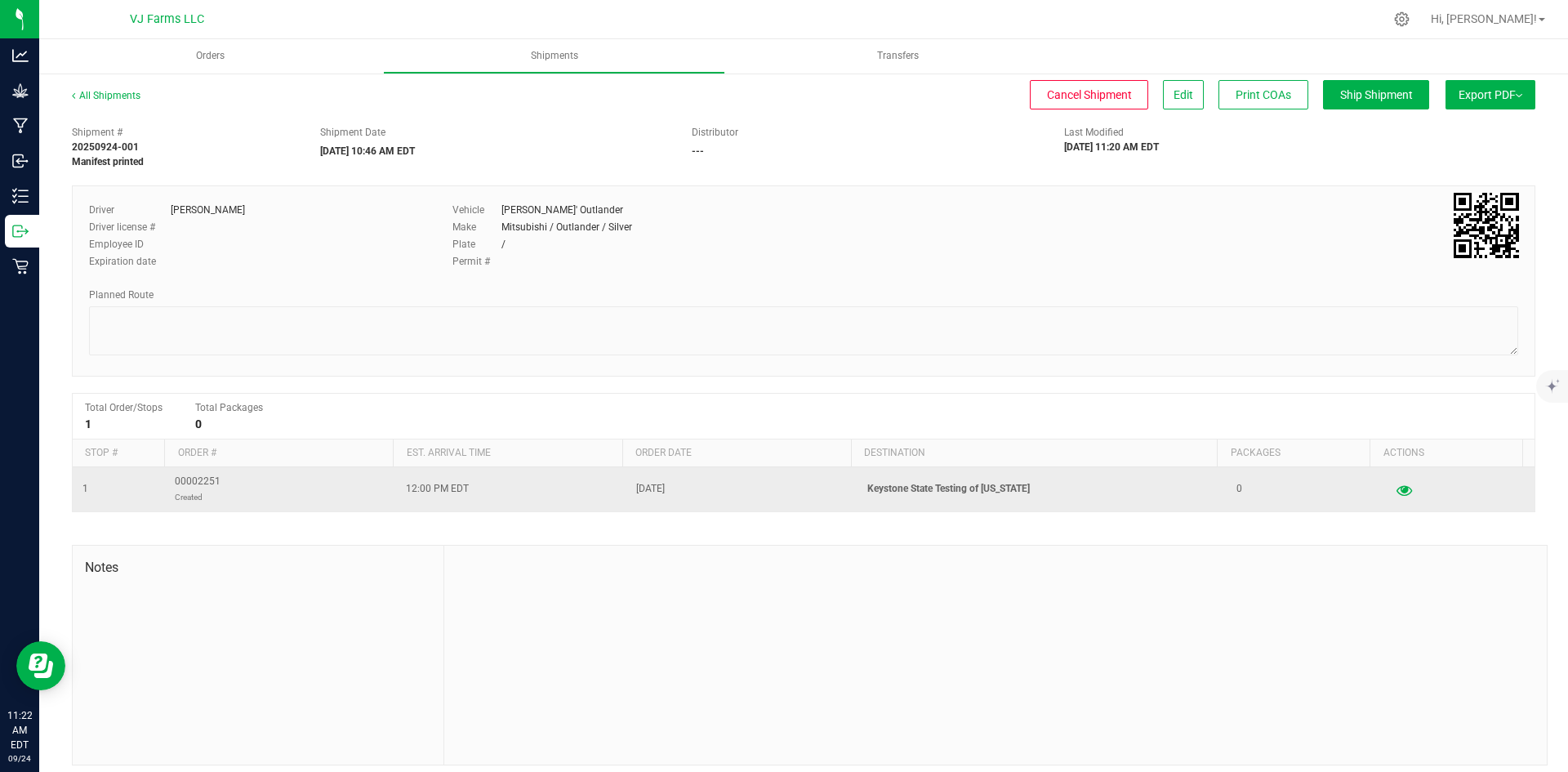
click at [1397, 495] on icon "button" at bounding box center [1405, 489] width 16 height 12
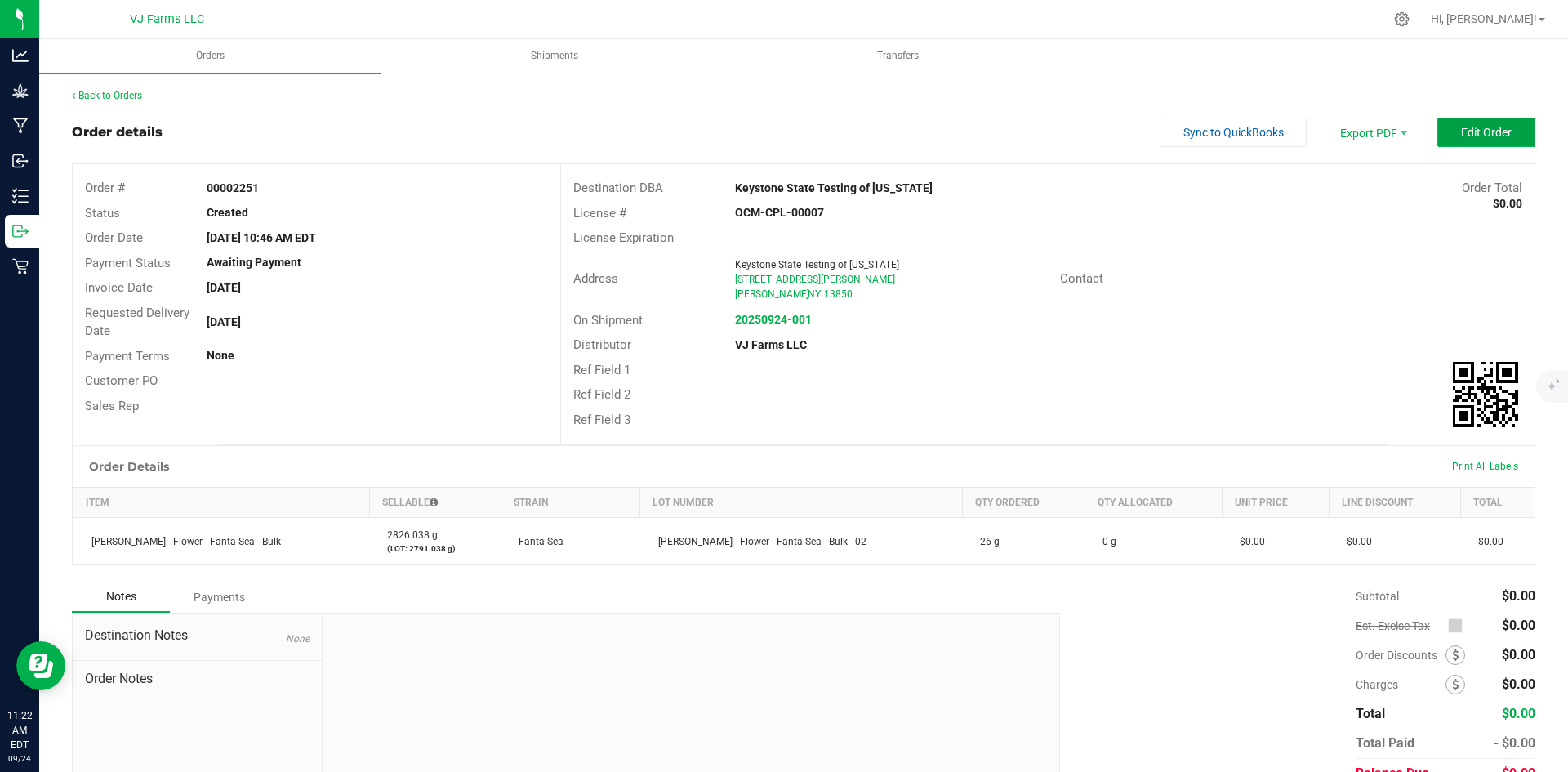
click at [1473, 131] on span "Edit Order" at bounding box center [1487, 132] width 51 height 13
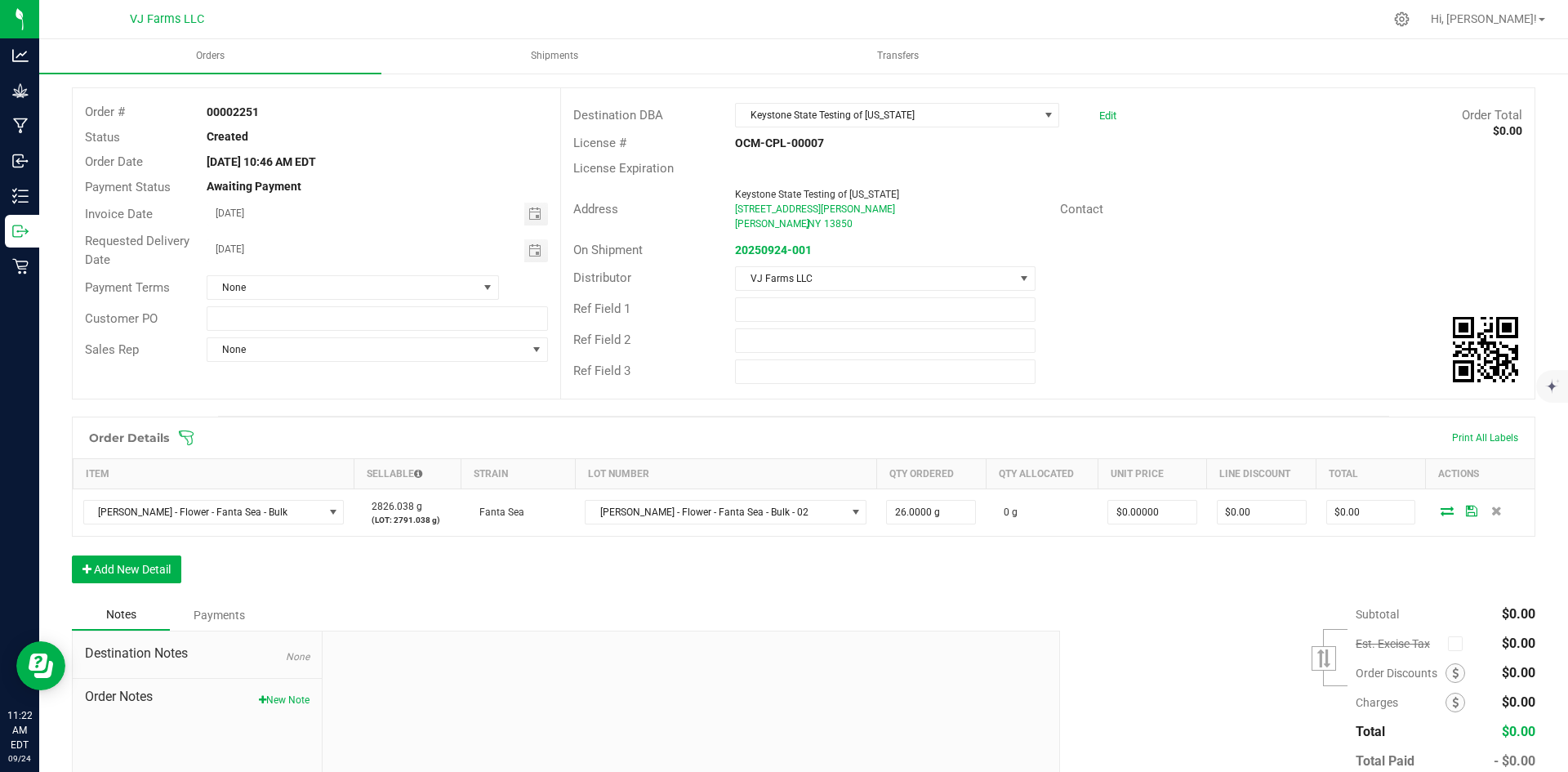
scroll to position [163, 0]
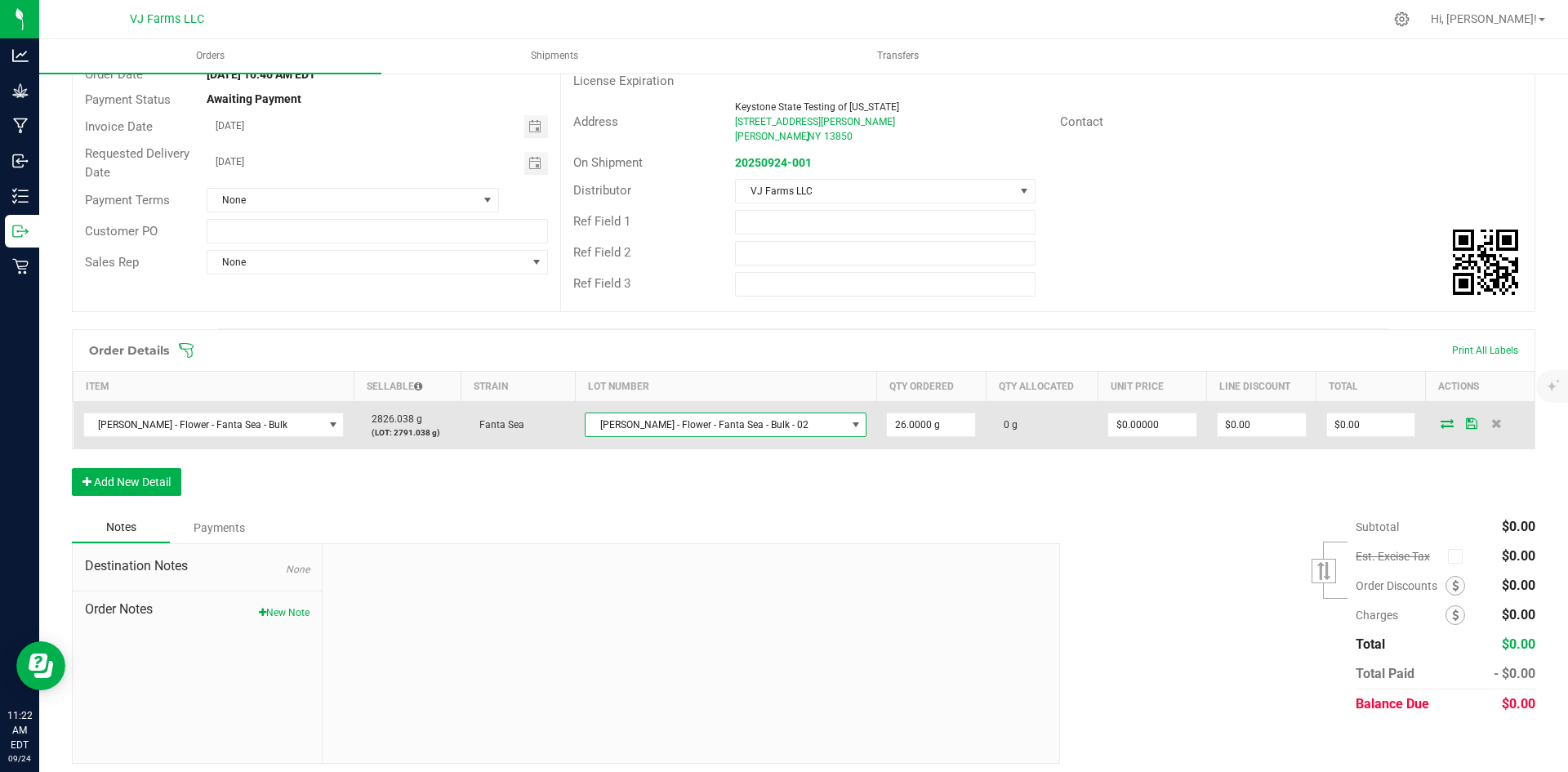
click at [705, 422] on span "[PERSON_NAME] - Flower - Fanta Sea - Bulk - 02" at bounding box center [716, 425] width 260 height 23
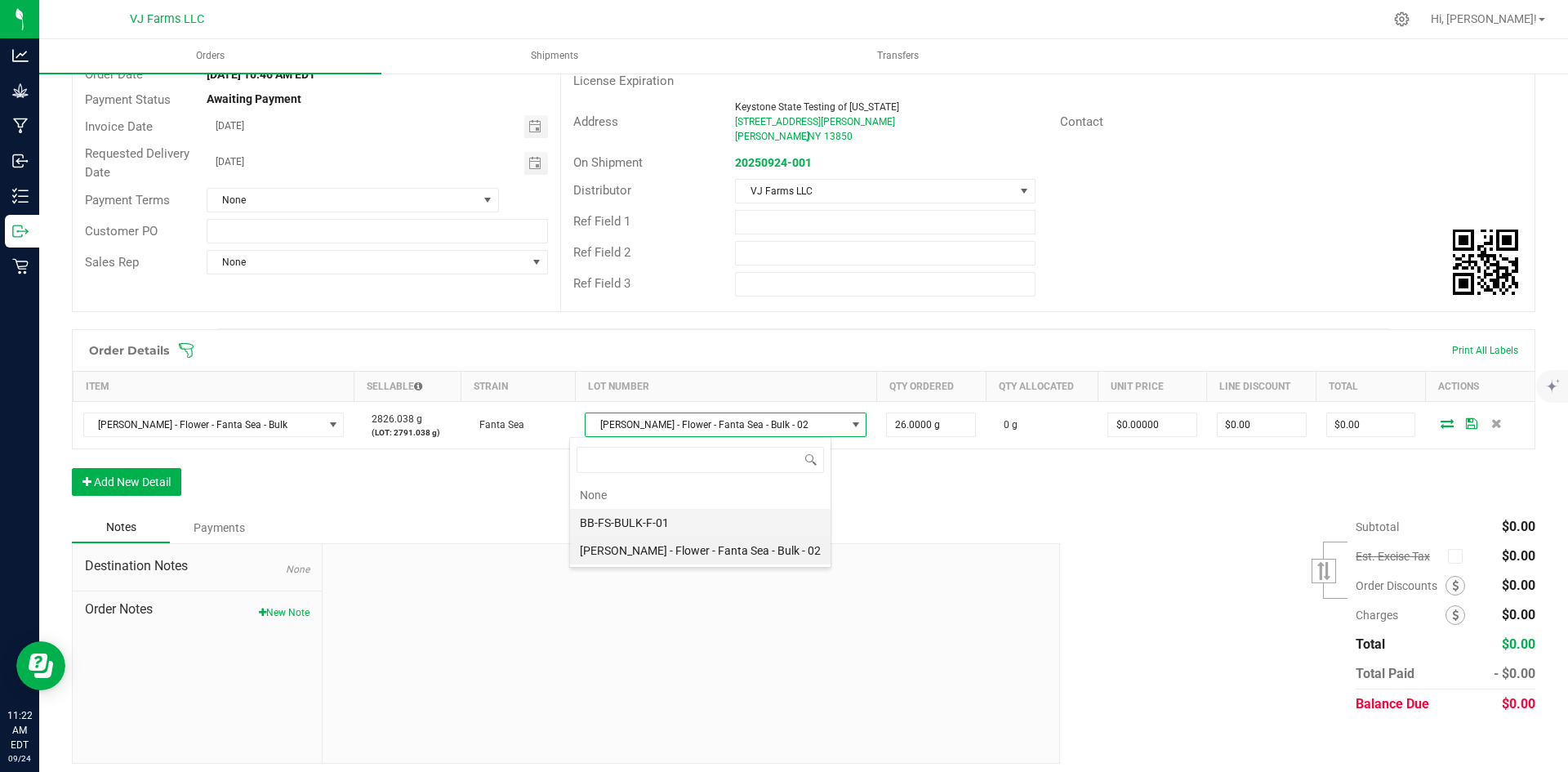
click at [700, 528] on li "BB-FS-BULK-F-01" at bounding box center [700, 522] width 260 height 27
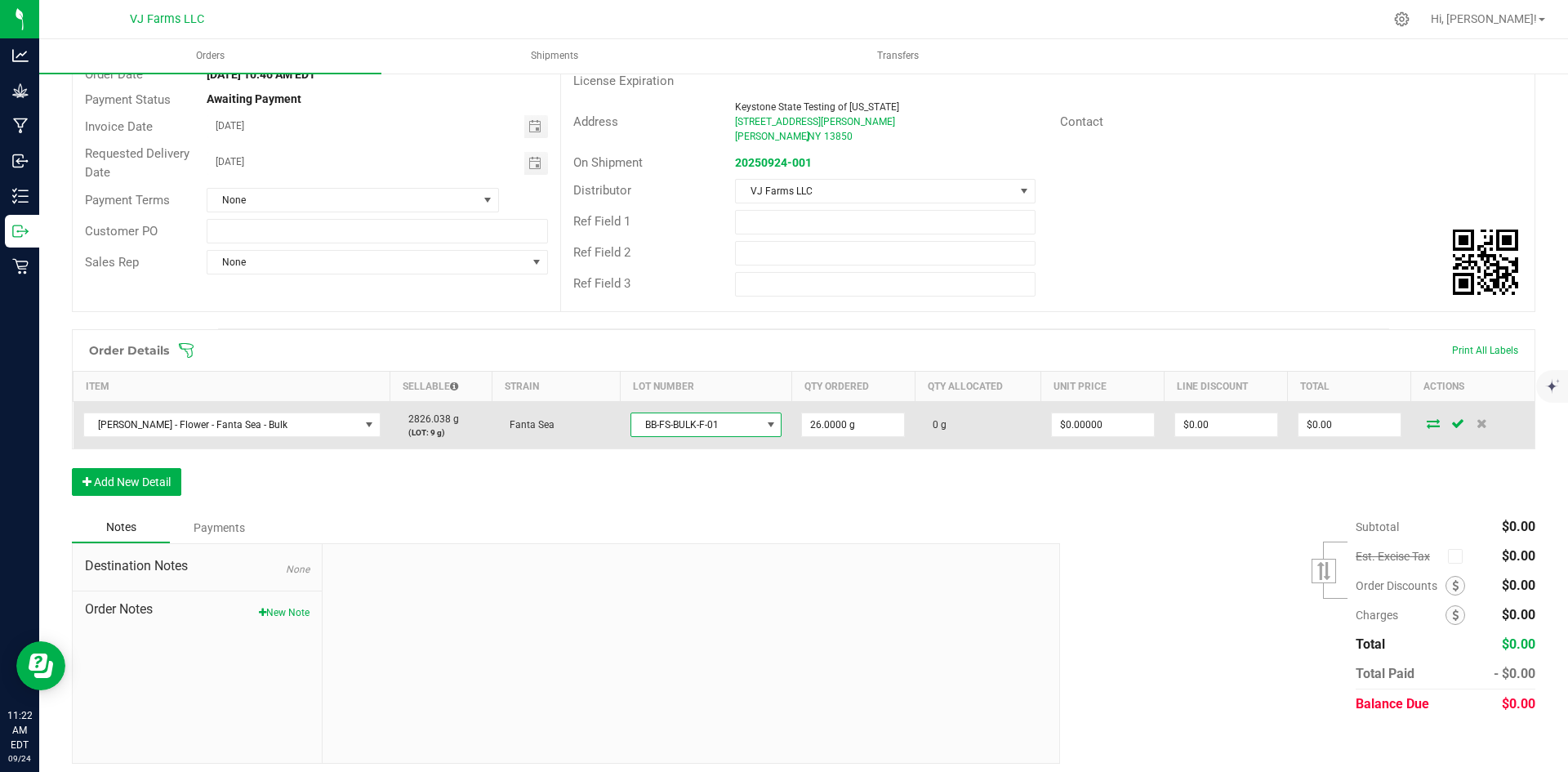
click at [727, 419] on span "BB-FS-BULK-F-01" at bounding box center [696, 425] width 130 height 23
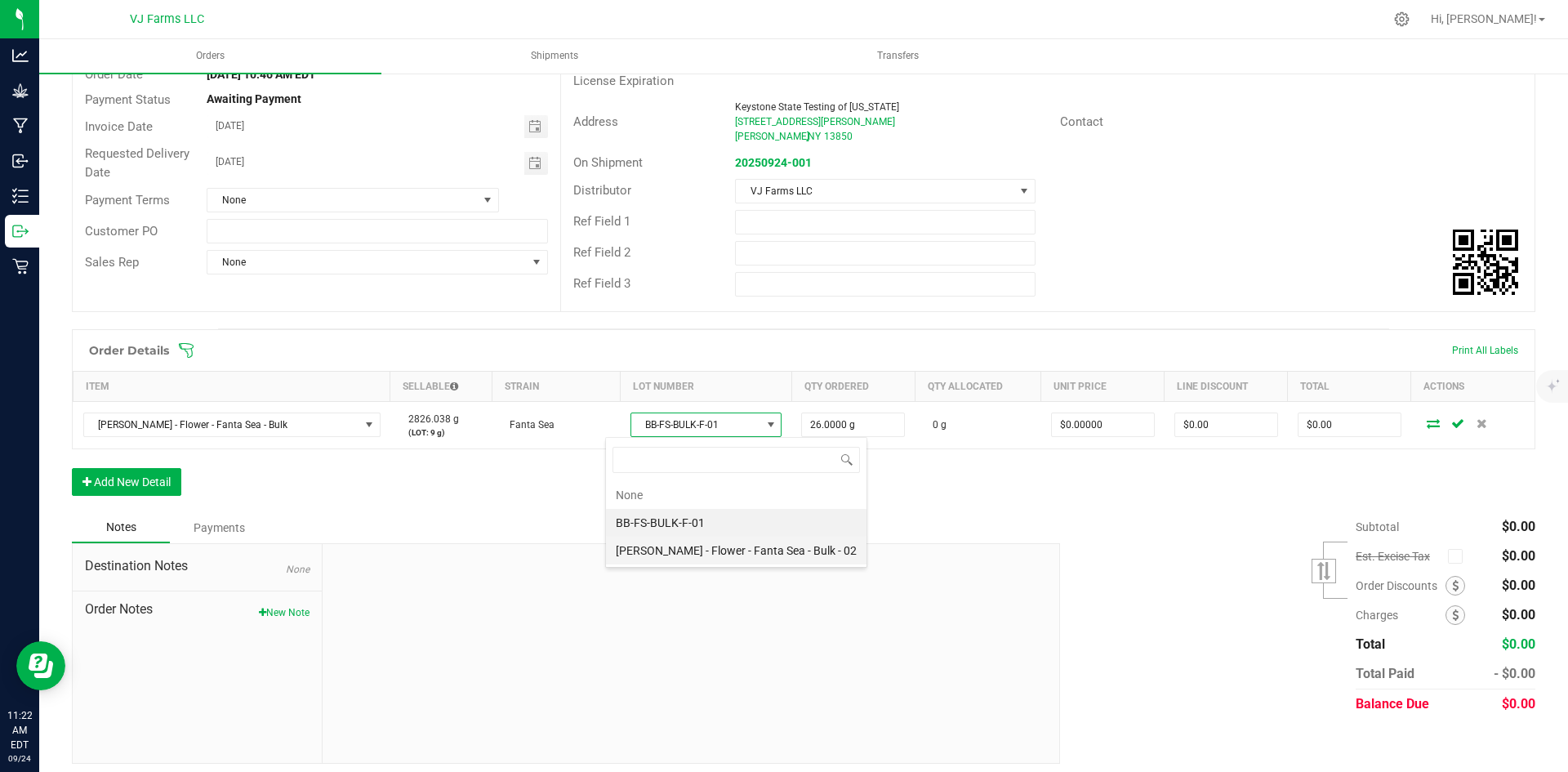
scroll to position [24, 155]
click at [691, 556] on 02 "[PERSON_NAME] - Flower - Fanta Sea - Bulk - 02" at bounding box center [737, 551] width 260 height 27
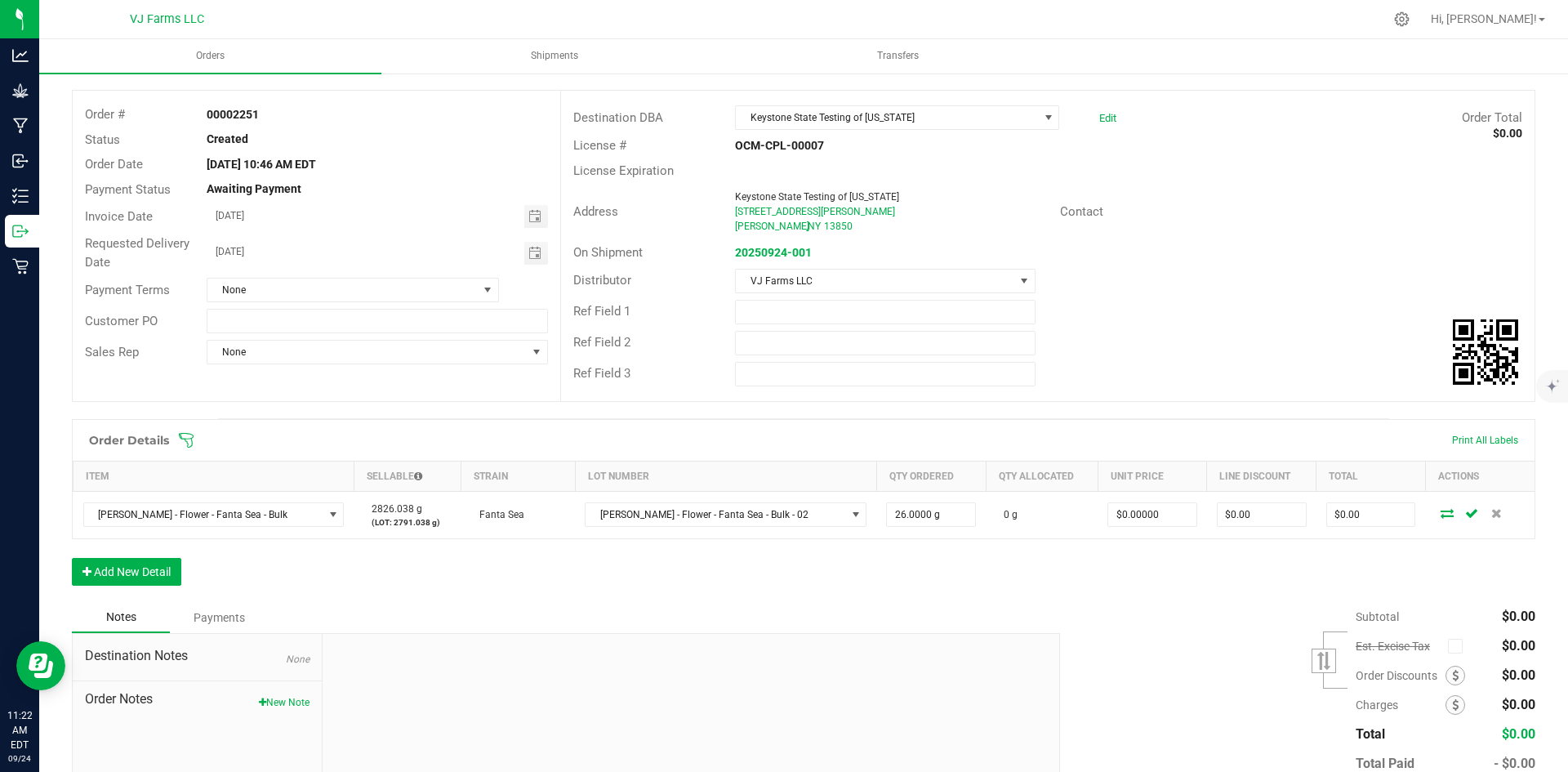
scroll to position [0, 0]
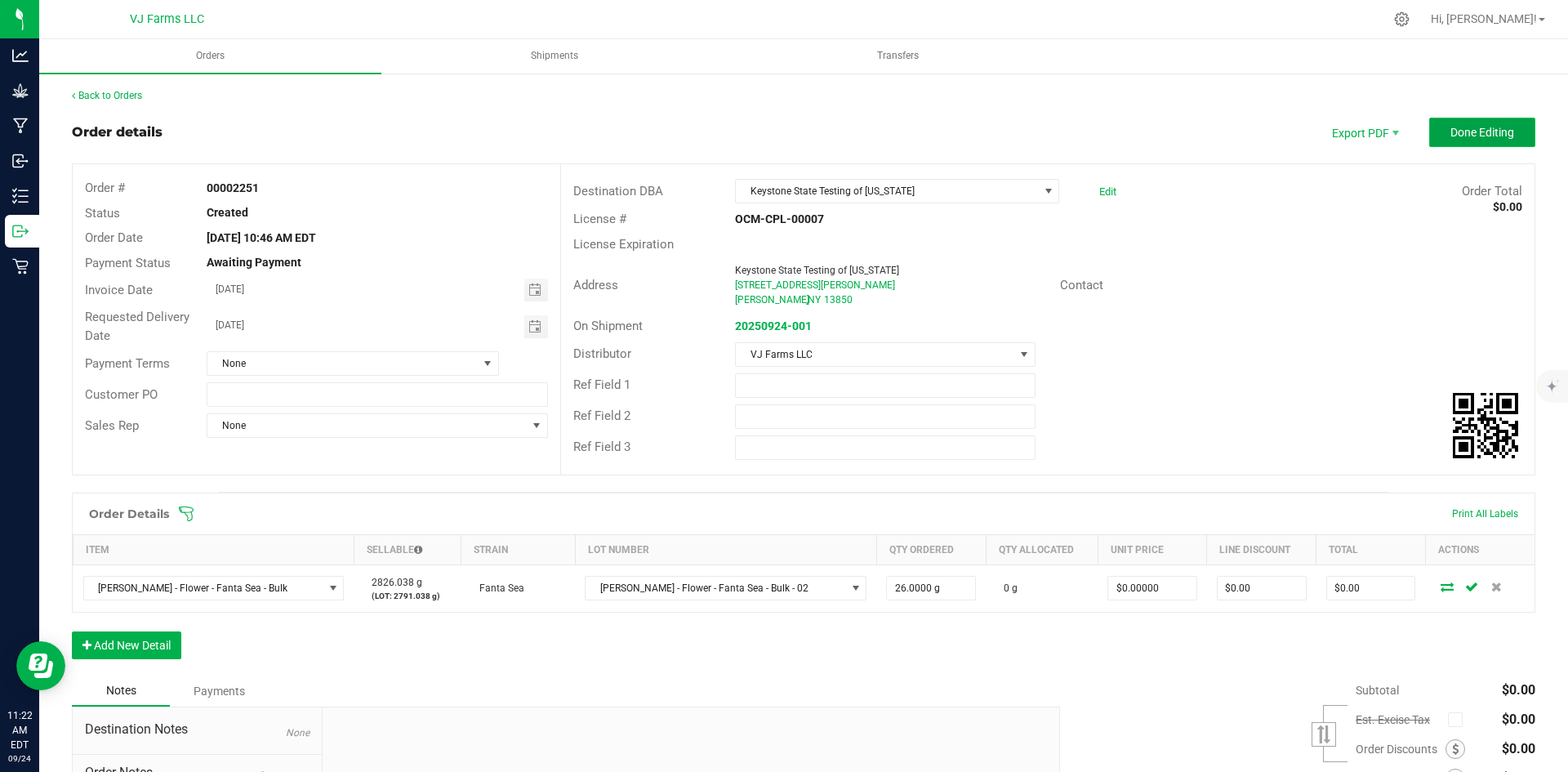
click at [1493, 132] on span "Done Editing" at bounding box center [1482, 132] width 64 height 13
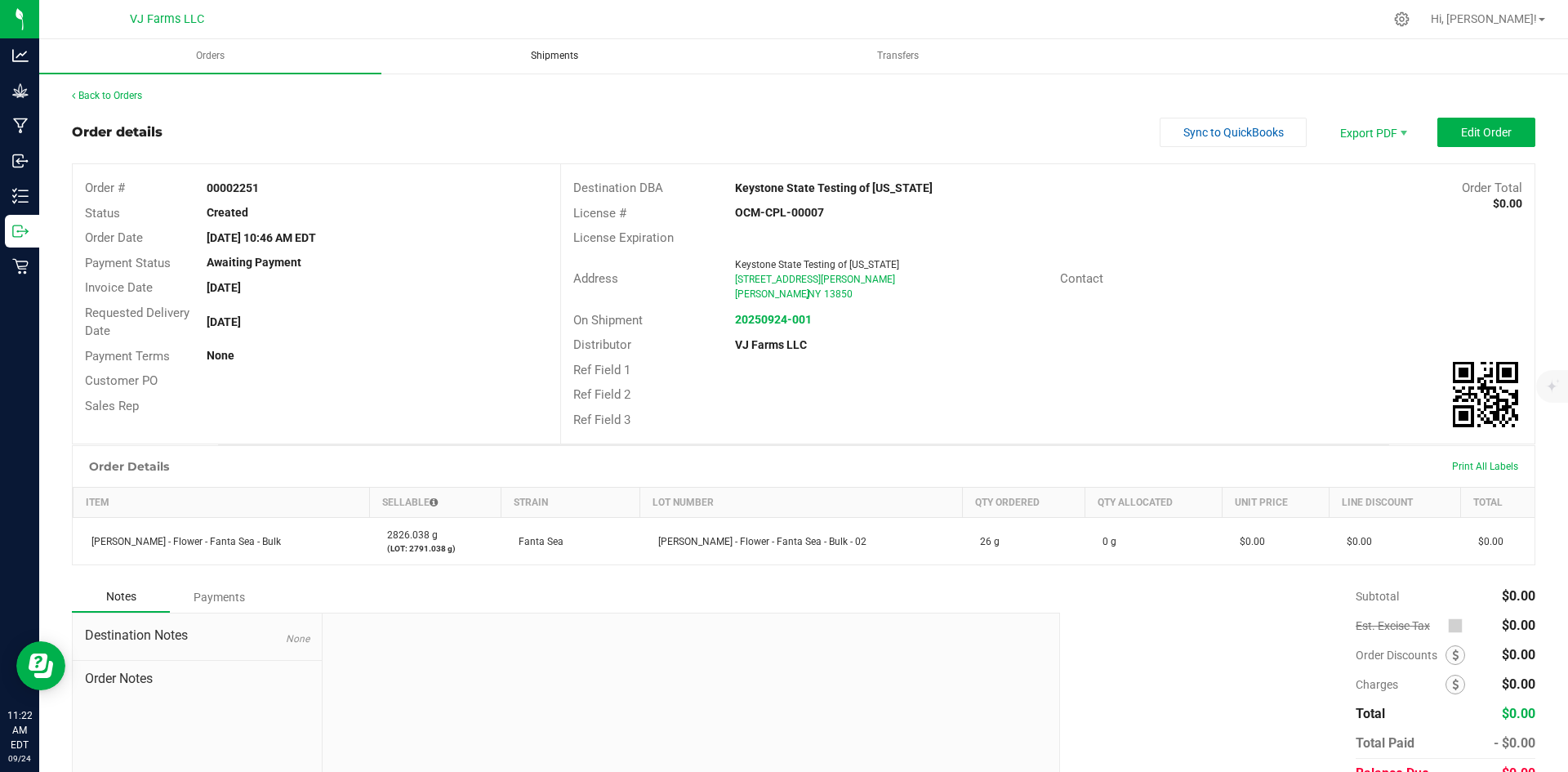
click at [577, 57] on span "Shipments" at bounding box center [555, 56] width 92 height 14
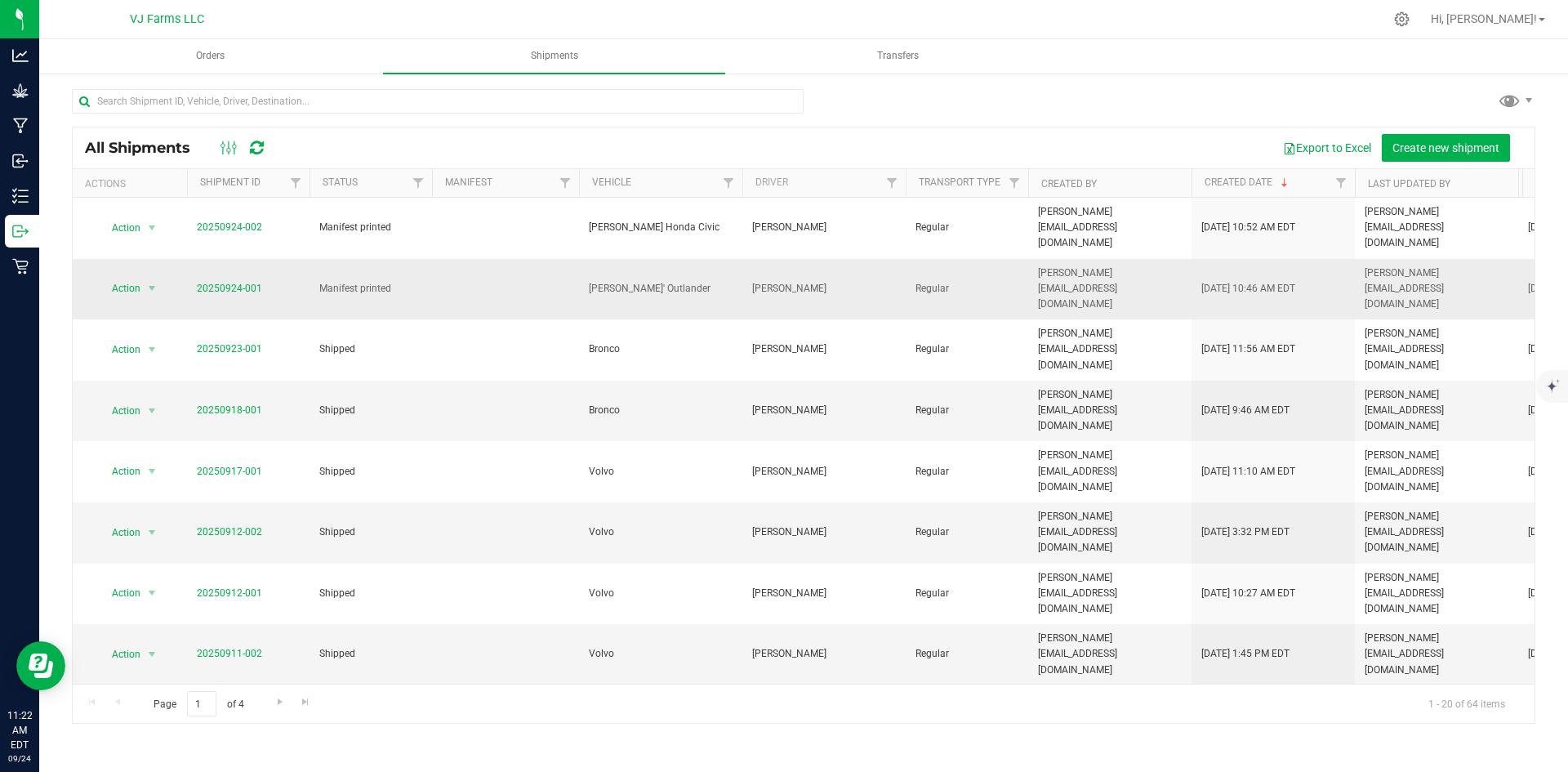
click at [226, 281] on span "20250924-001" at bounding box center [229, 289] width 66 height 16
click at [229, 283] on link "20250924-001" at bounding box center [229, 289] width 66 height 12
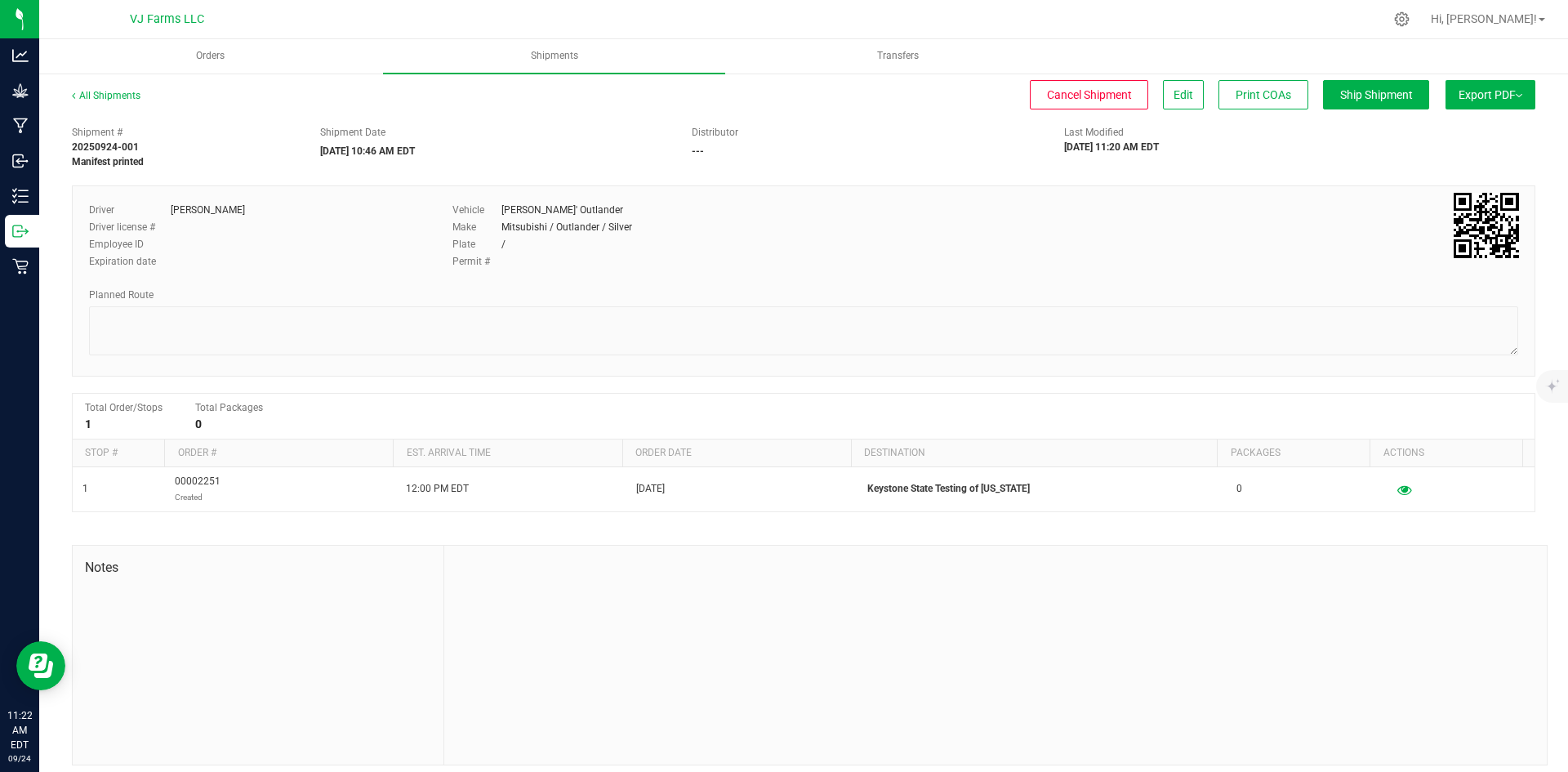
click at [1460, 97] on span "Export PDF" at bounding box center [1490, 94] width 64 height 13
click at [1460, 126] on span "Manifest by Package ID" at bounding box center [1466, 131] width 104 height 12
click at [1487, 85] on button "Export PDF" at bounding box center [1491, 95] width 90 height 29
click at [1484, 130] on span "Manifest by Package ID" at bounding box center [1466, 131] width 104 height 12
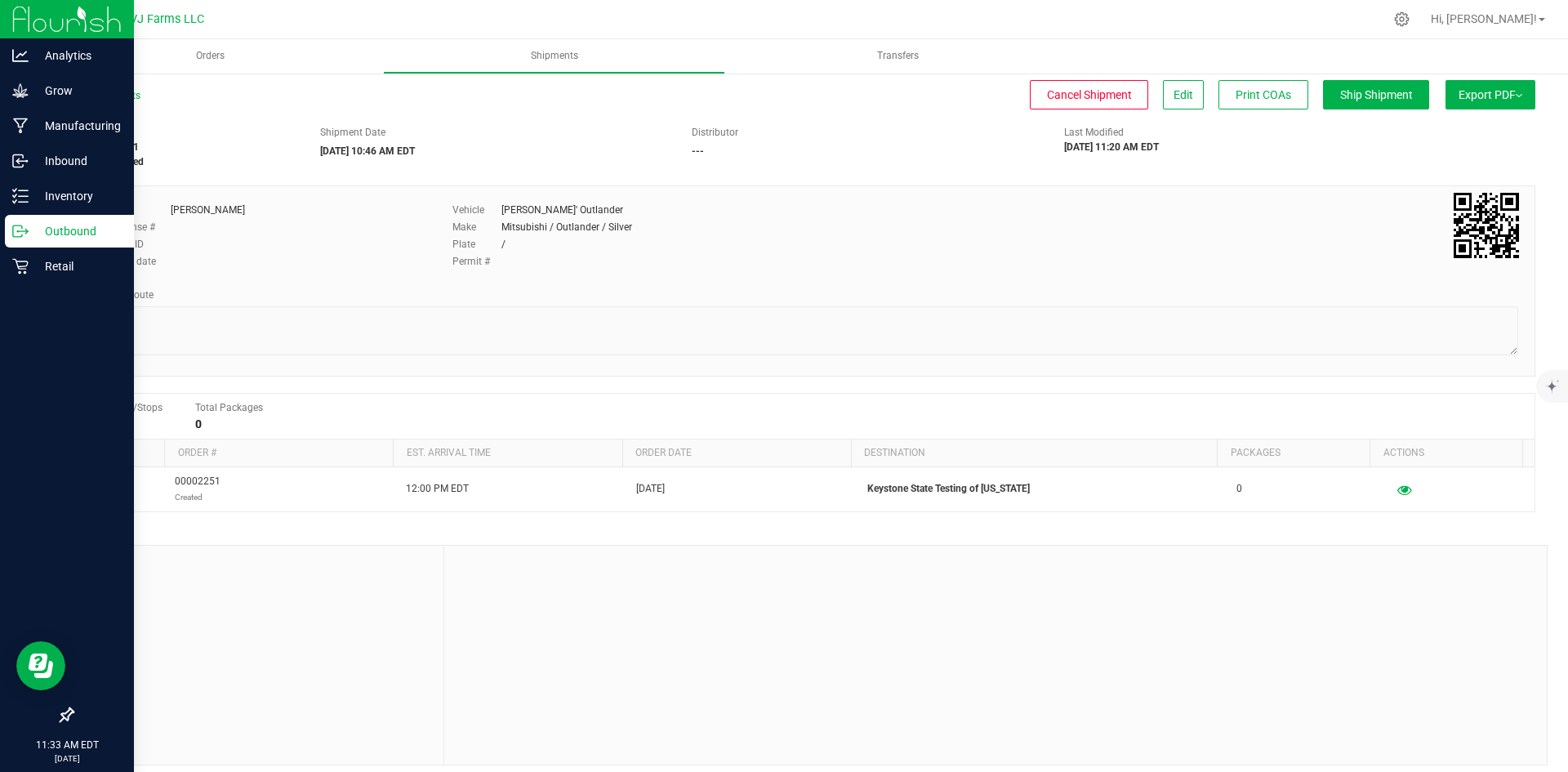
click at [33, 233] on p "Outbound" at bounding box center [77, 231] width 98 height 20
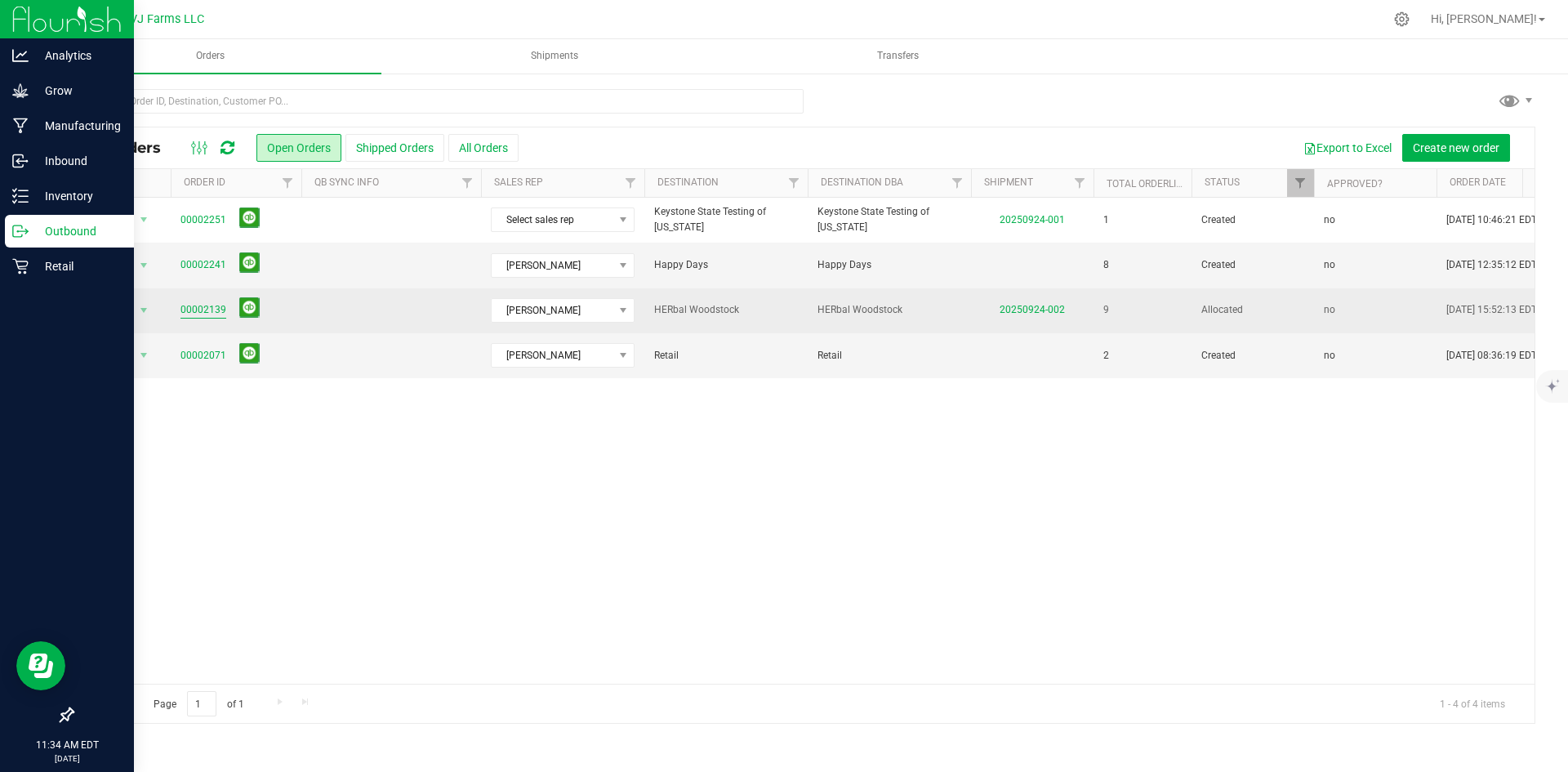
click at [210, 303] on link "00002139" at bounding box center [203, 310] width 46 height 16
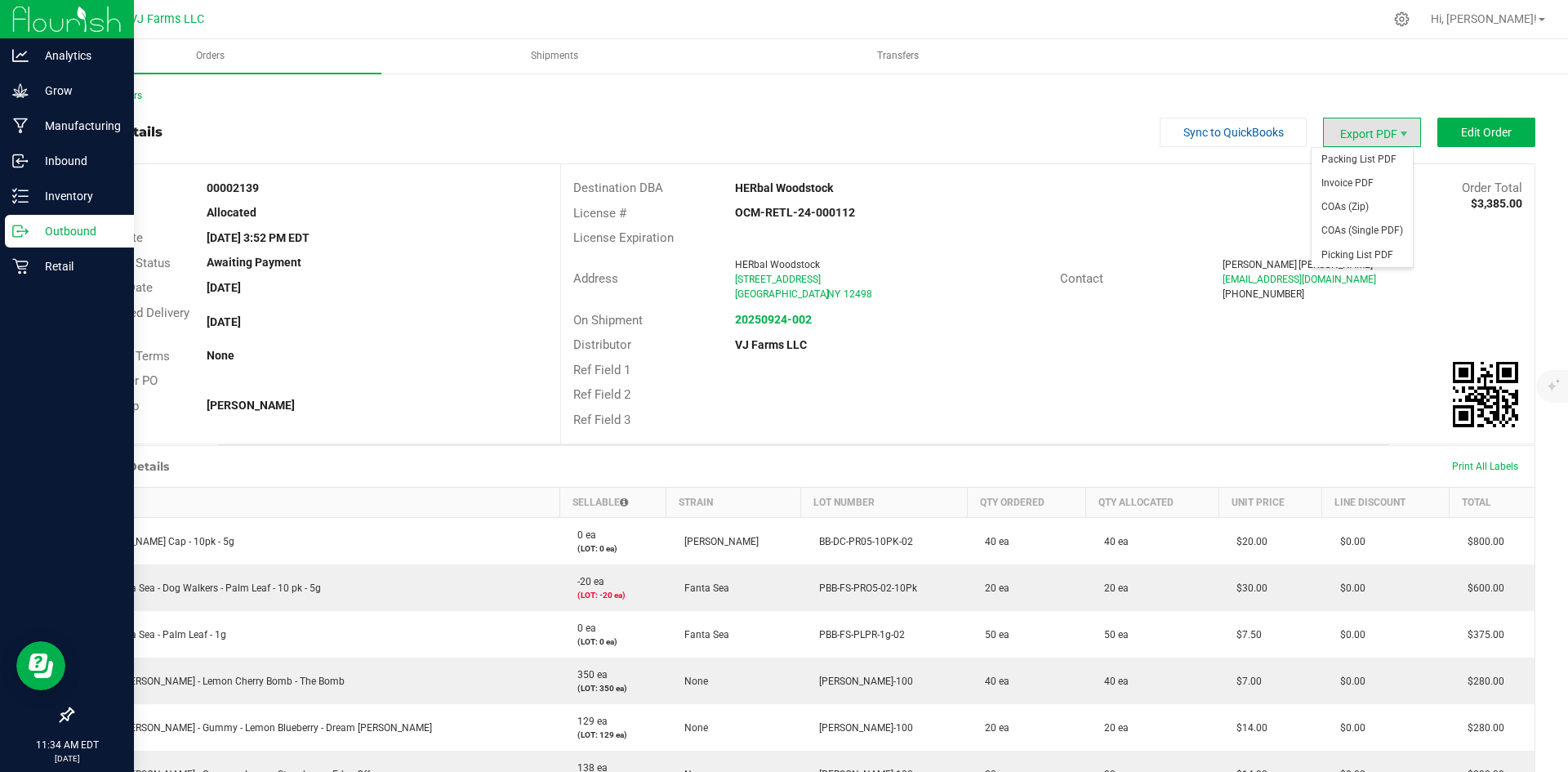
click at [1366, 135] on span "Export PDF" at bounding box center [1372, 132] width 98 height 29
click at [1377, 187] on span "Invoice PDF" at bounding box center [1363, 183] width 102 height 23
